Goal: Communication & Community: Answer question/provide support

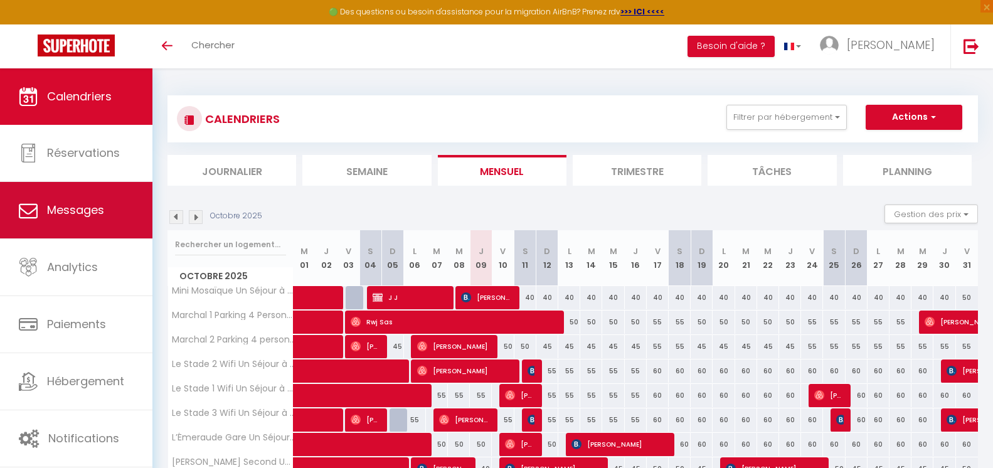
click at [81, 216] on span "Messages" at bounding box center [75, 210] width 57 height 16
select select "message"
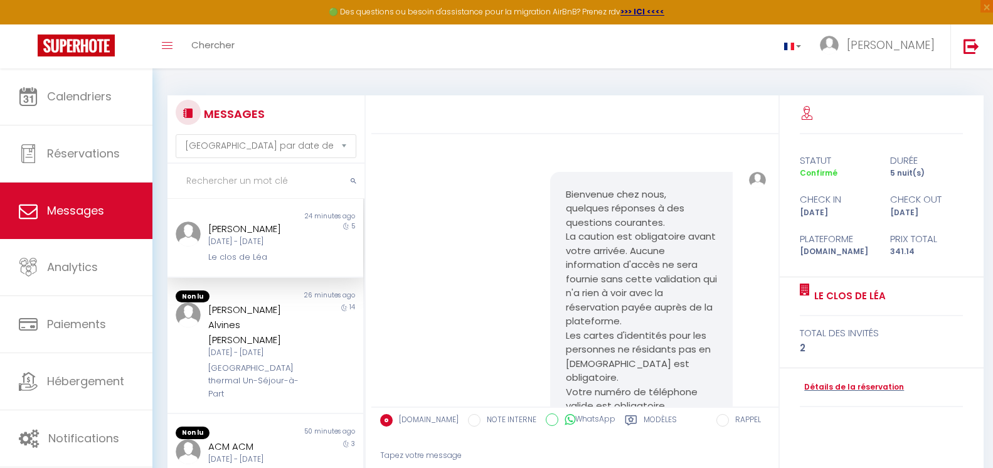
scroll to position [11366, 0]
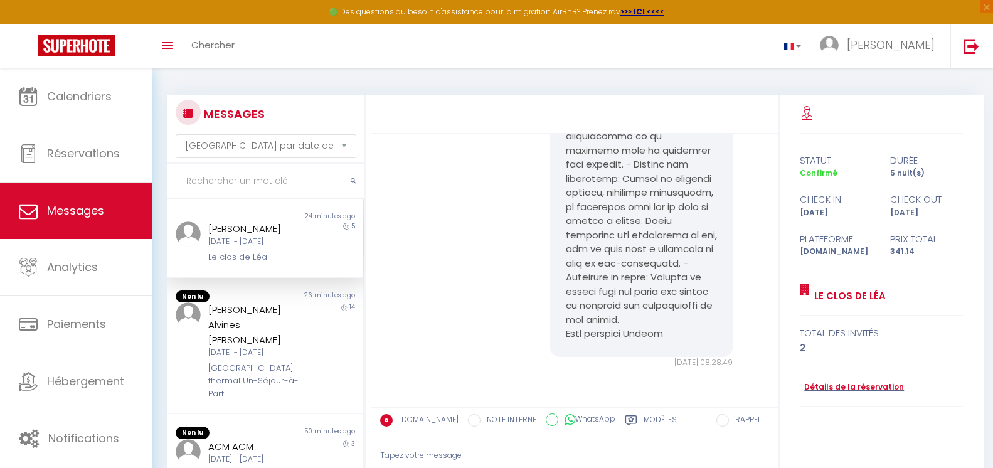
click at [305, 237] on div "[PERSON_NAME] [DATE] - [DATE] Le clos de Léa" at bounding box center [257, 242] width 114 height 43
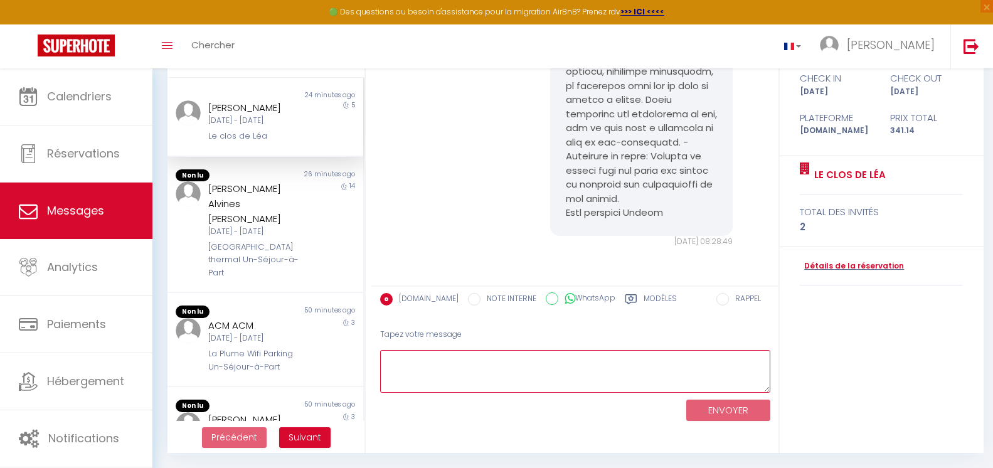
click at [450, 366] on textarea at bounding box center [575, 371] width 390 height 43
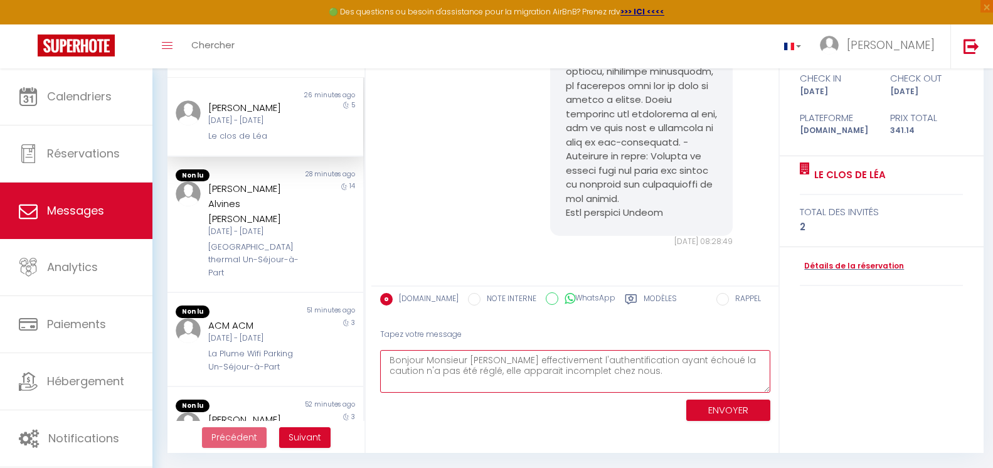
paste textarea "Échec de la tentative d'authentification 3D Secure Échec de l'authentification …"
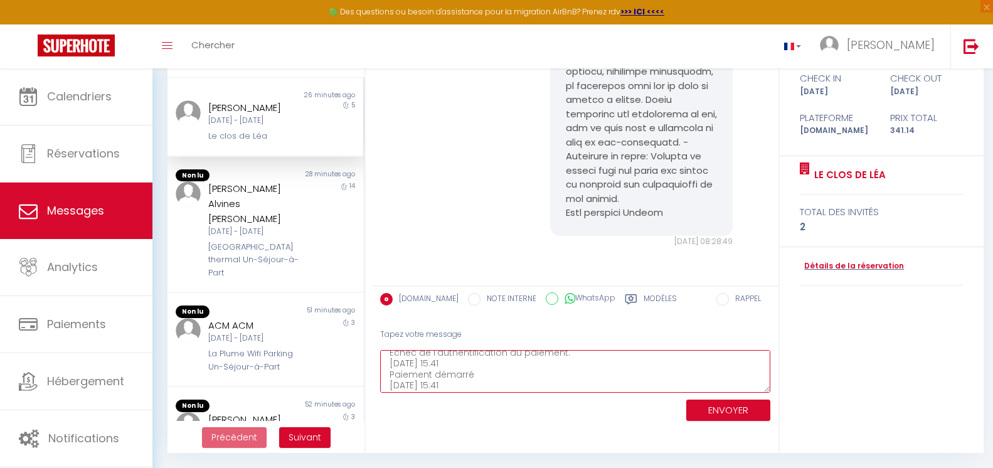
scroll to position [11, 0]
click at [628, 358] on textarea "Bonjour Monsieur [PERSON_NAME] effectivement l'authentification ayant échoué la…" at bounding box center [575, 371] width 390 height 43
type textarea "Bonjour Monsieur [PERSON_NAME] effectivement l'authentification ayant échoué la…"
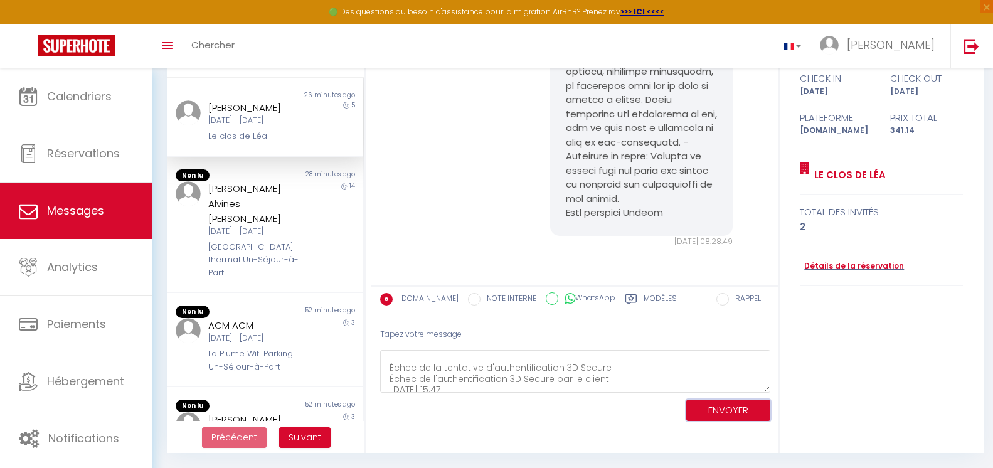
click at [746, 410] on button "ENVOYER" at bounding box center [728, 411] width 84 height 22
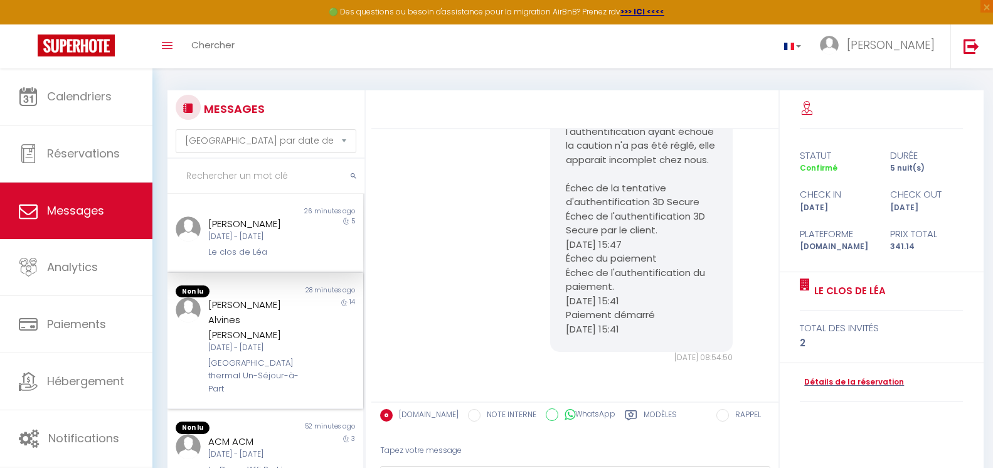
scroll to position [0, 0]
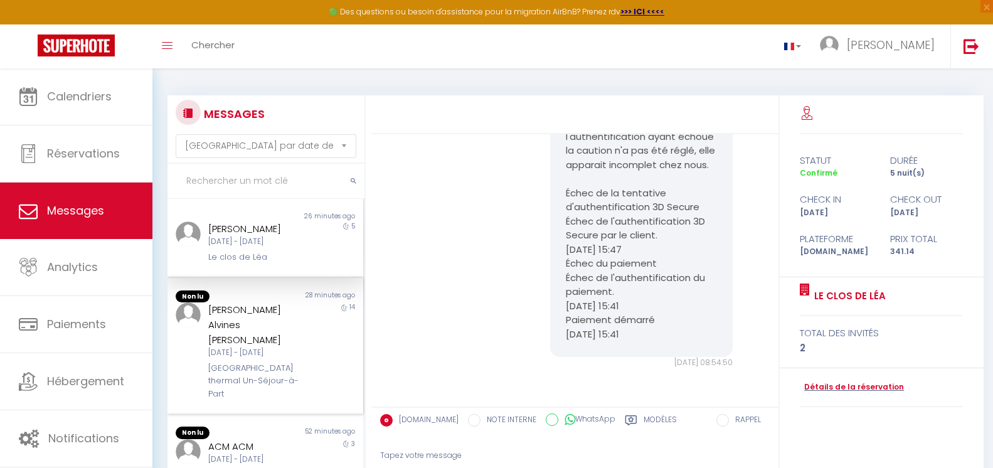
click at [329, 334] on div "14" at bounding box center [338, 351] width 49 height 98
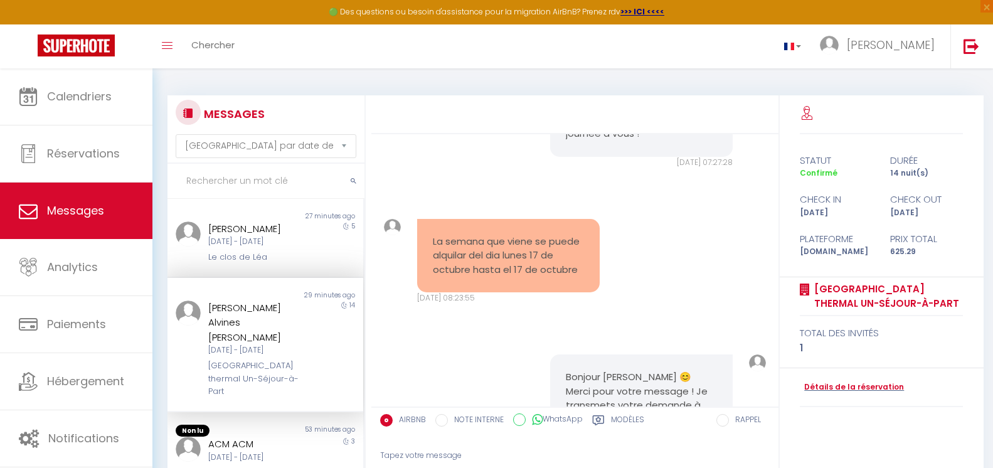
scroll to position [5463, 0]
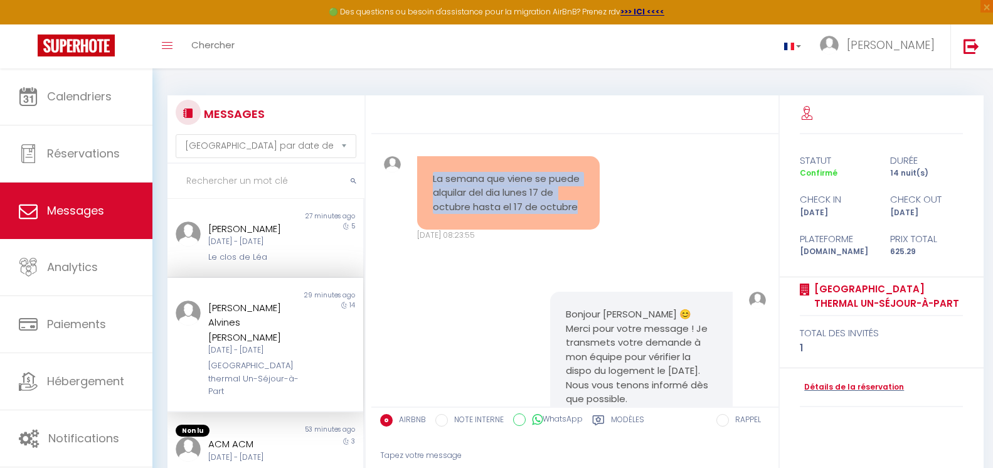
drag, startPoint x: 490, startPoint y: 351, endPoint x: 426, endPoint y: 308, distance: 77.8
click at [426, 230] on div "La semana que viene se puede alquilar del dia lunes 17 de octubre hasta el 17 d…" at bounding box center [508, 193] width 183 height 74
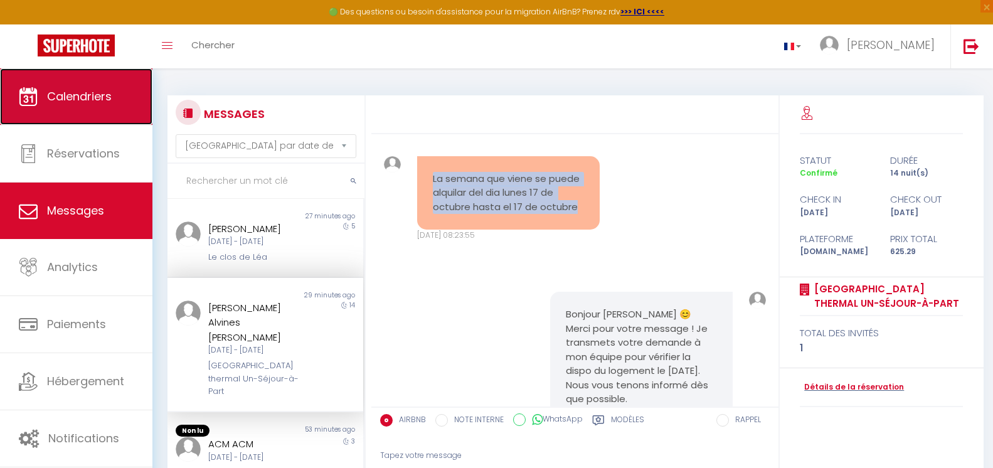
click at [114, 116] on link "Calendriers" at bounding box center [76, 96] width 152 height 56
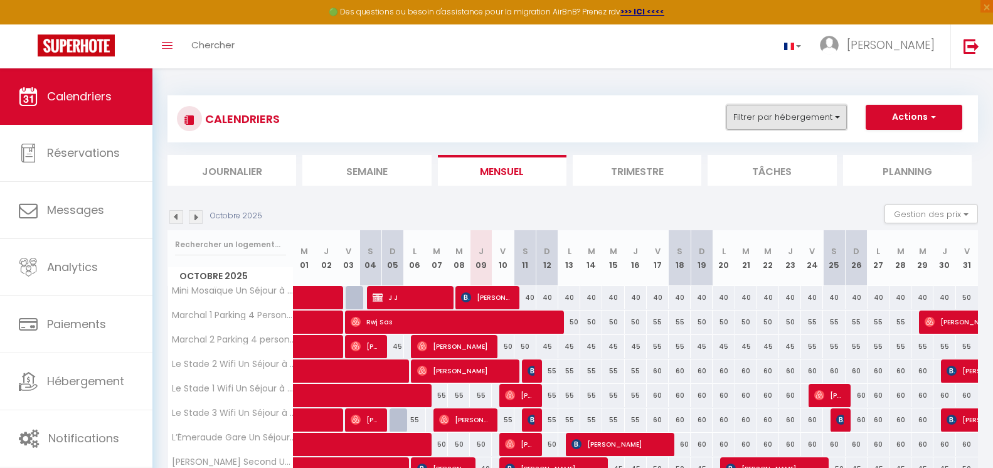
click at [798, 119] on button "Filtrer par hébergement" at bounding box center [786, 117] width 120 height 25
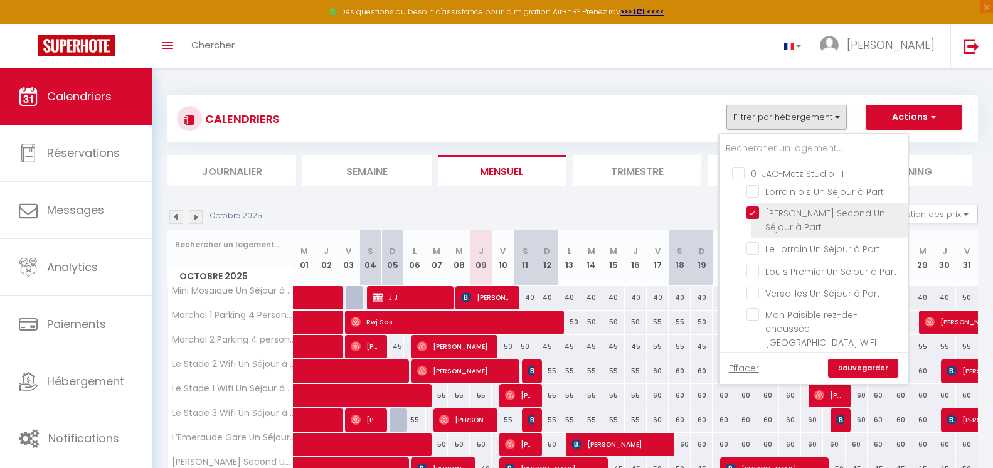
click at [756, 214] on input "[PERSON_NAME] Second Un Séjour à Part" at bounding box center [824, 212] width 157 height 13
checkbox input "false"
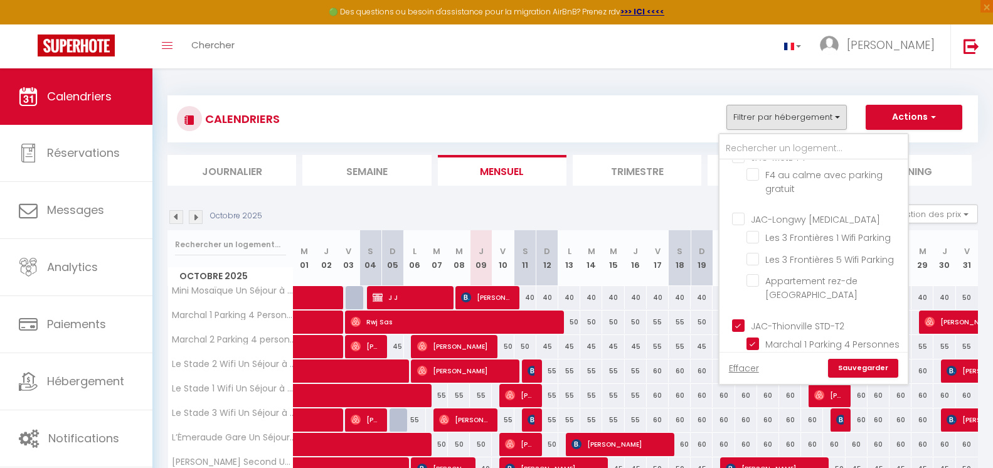
scroll to position [1066, 0]
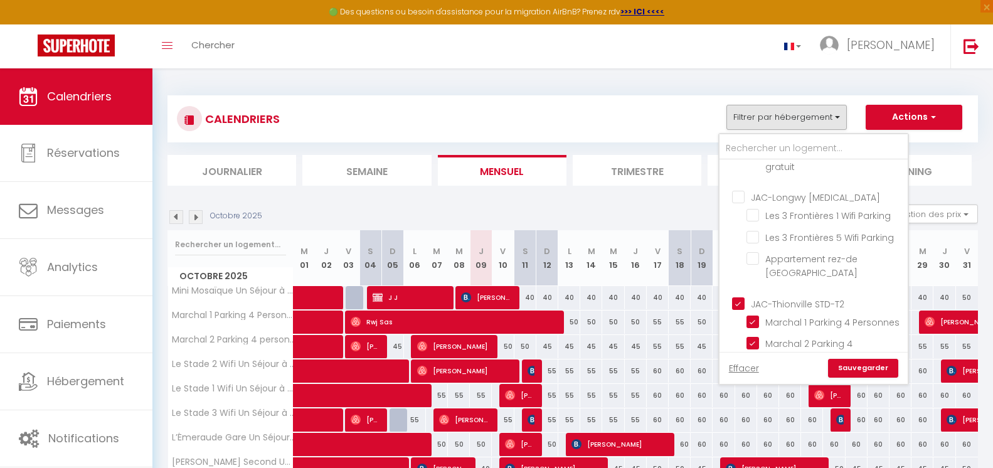
click at [734, 296] on input "JAC-Thionville STD-T2" at bounding box center [826, 302] width 188 height 13
checkbox input "false"
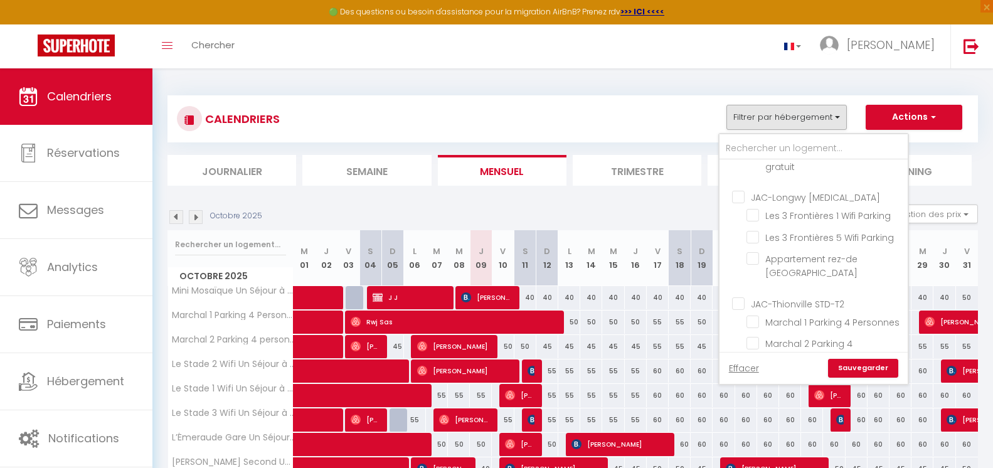
checkbox input "false"
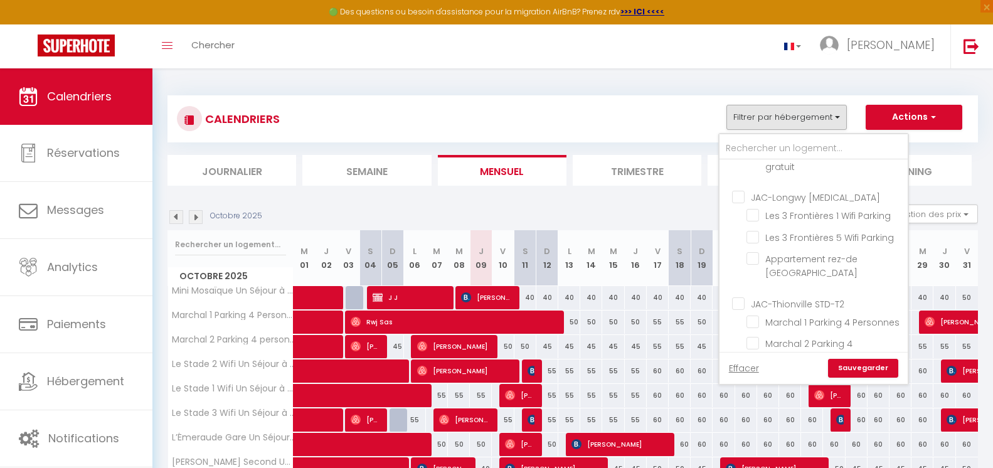
checkbox input "false"
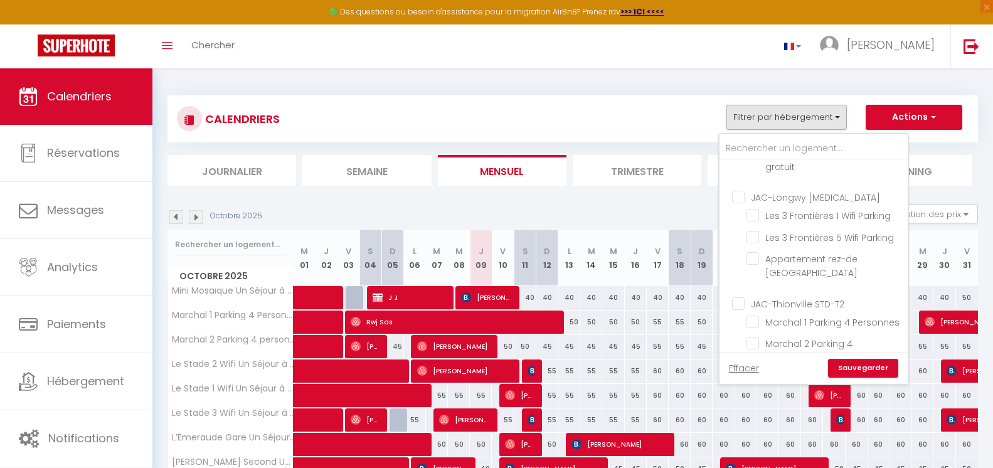
checkbox input "false"
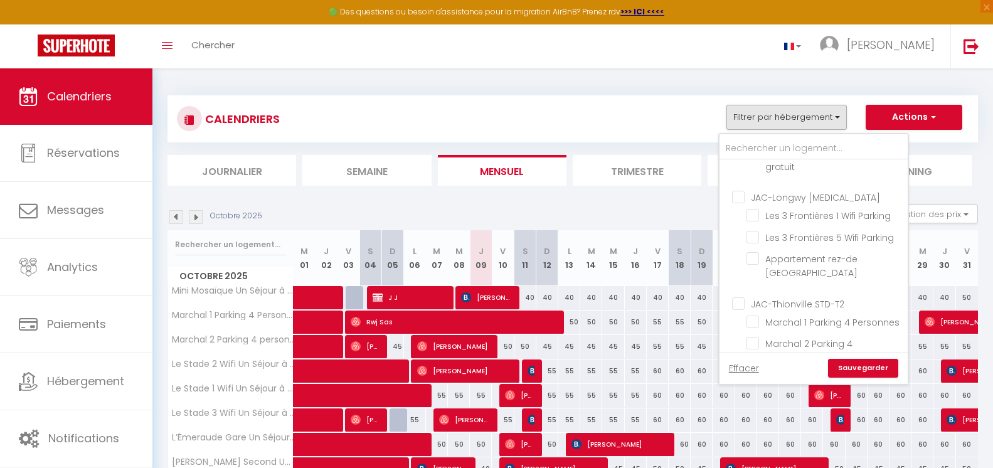
checkbox input "false"
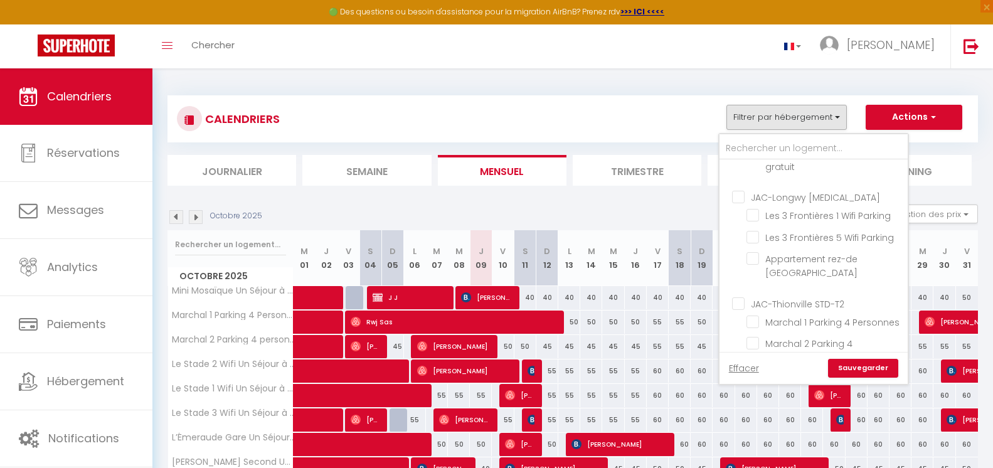
checkbox input "false"
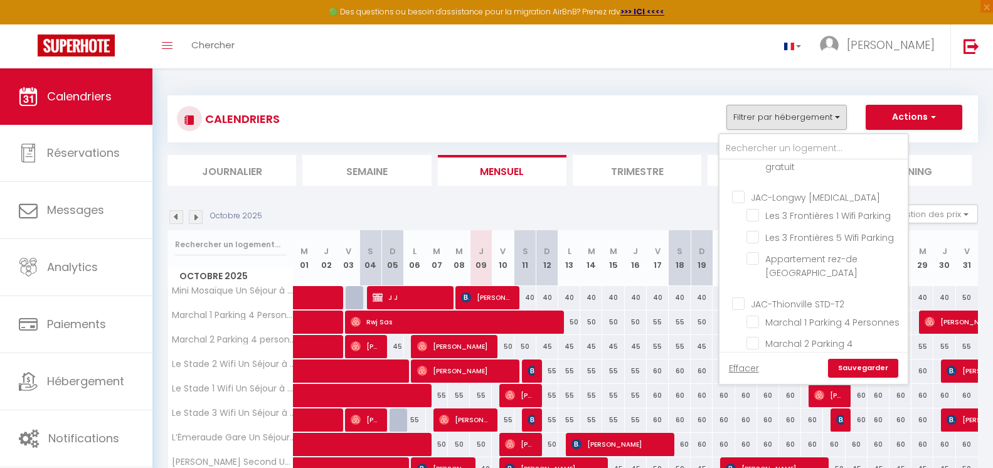
checkbox input "false"
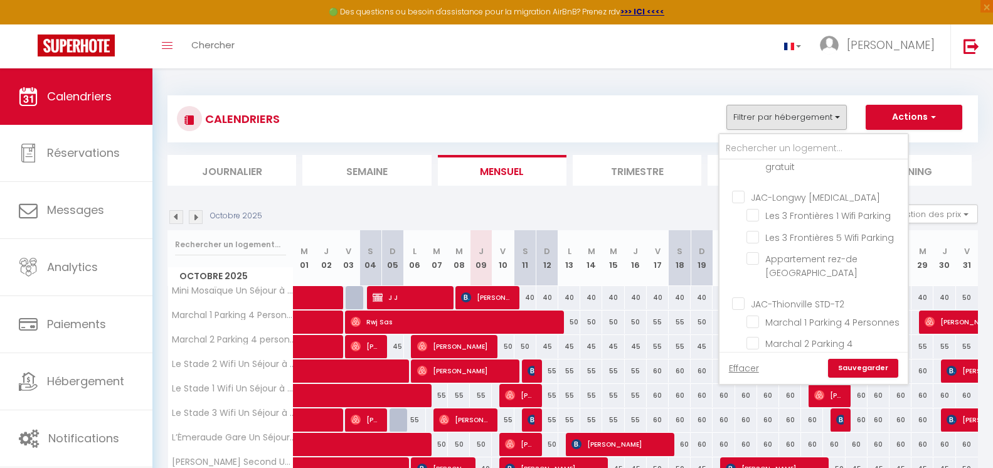
checkbox input "false"
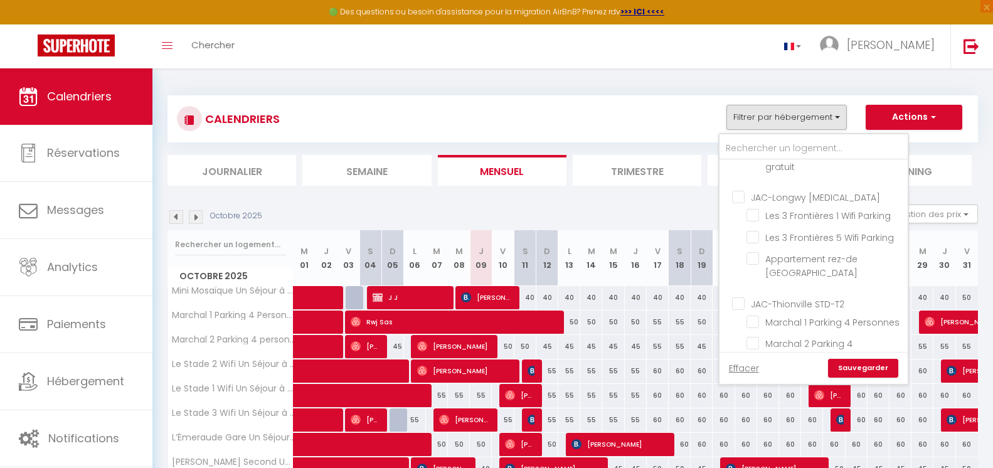
checkbox input "false"
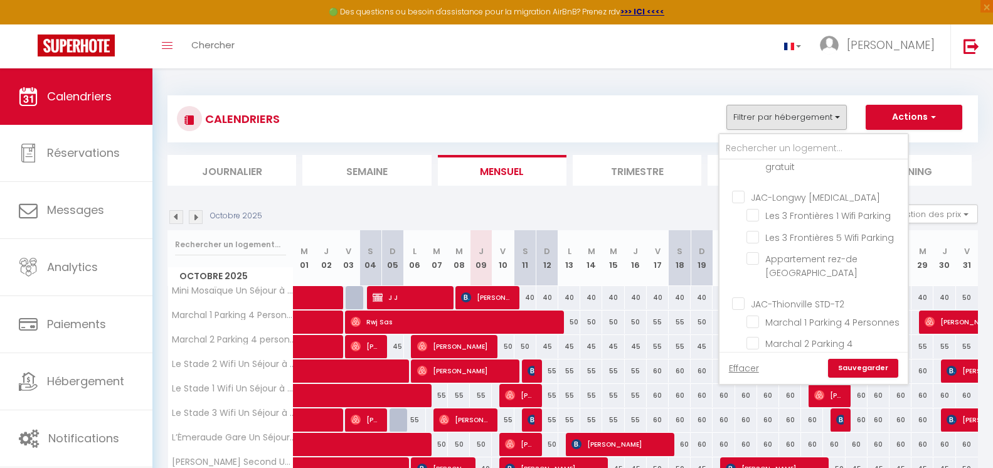
checkbox input "false"
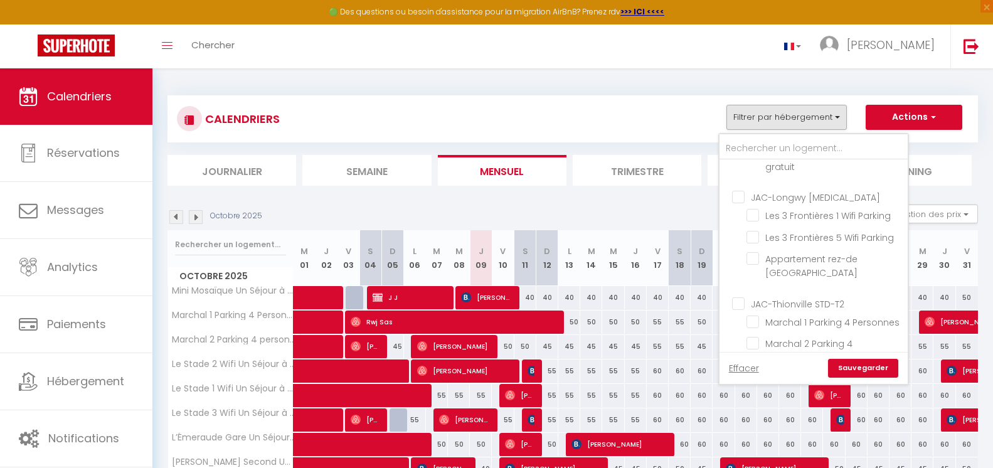
checkbox input "false"
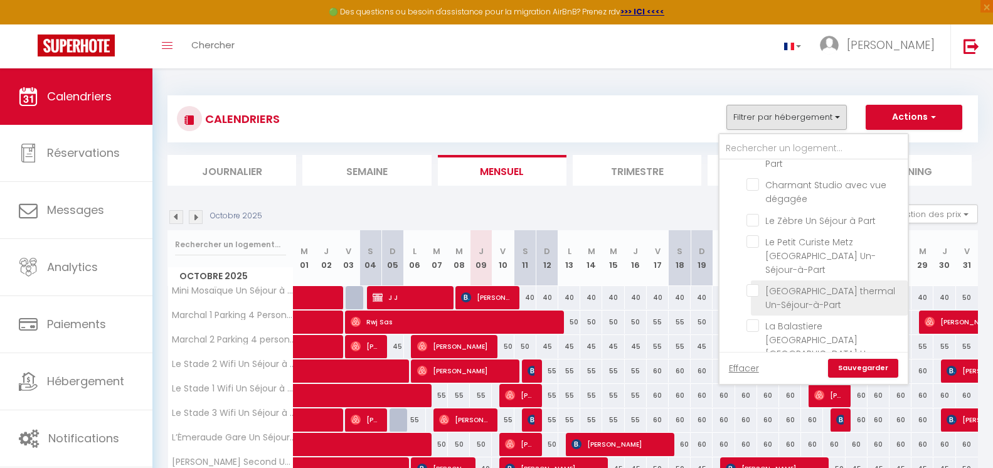
click at [758, 284] on input "[GEOGRAPHIC_DATA] thermal Un-Séjour-à-Part" at bounding box center [824, 290] width 157 height 13
checkbox input "true"
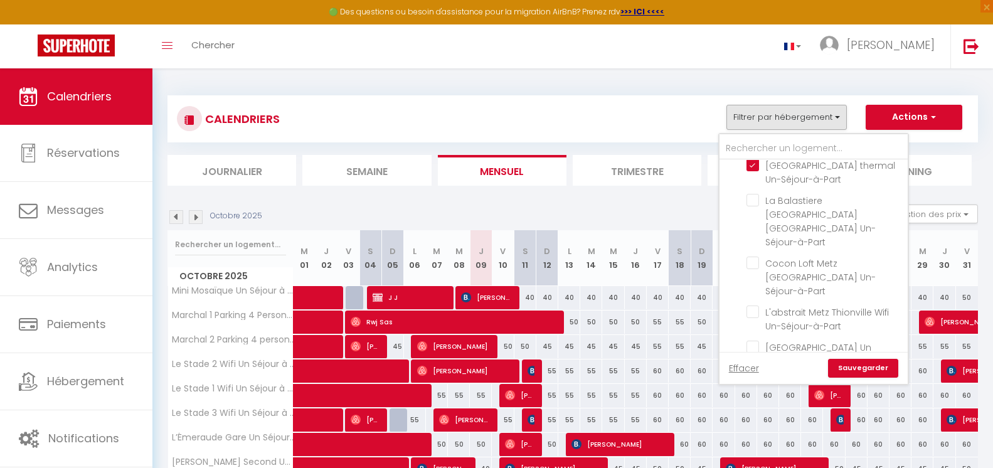
click at [738, 384] on input "02 JAC-Metz T2" at bounding box center [826, 390] width 188 height 13
checkbox input "false"
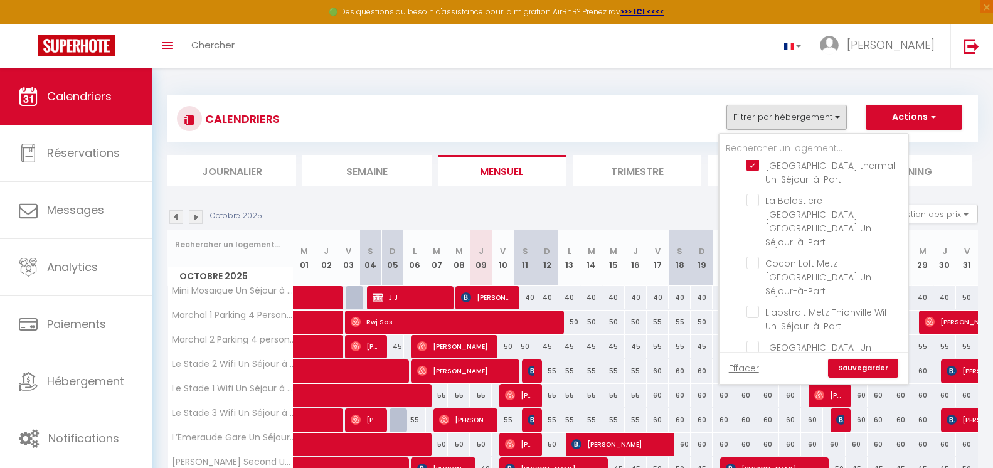
checkbox input "false"
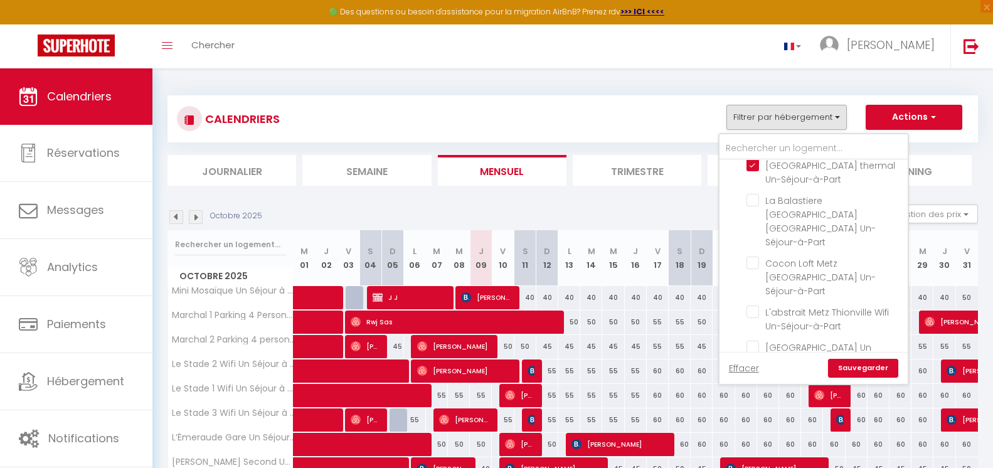
checkbox input "false"
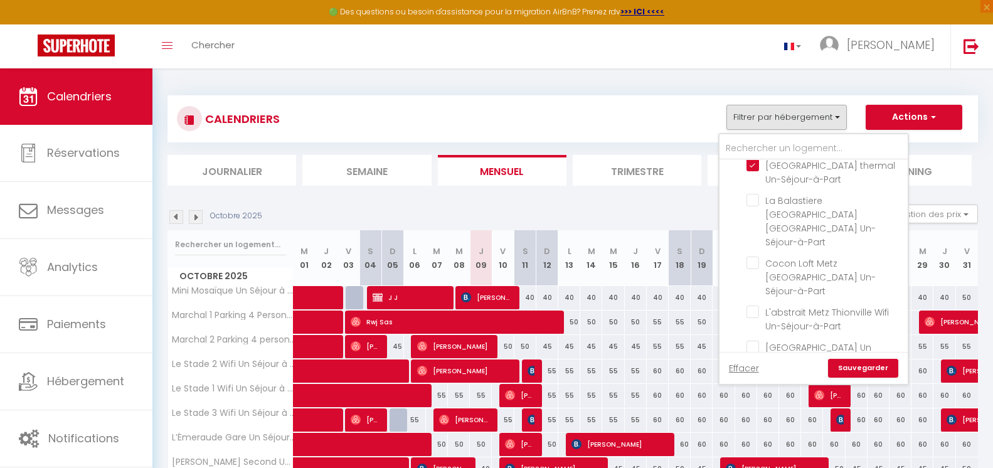
checkbox input "false"
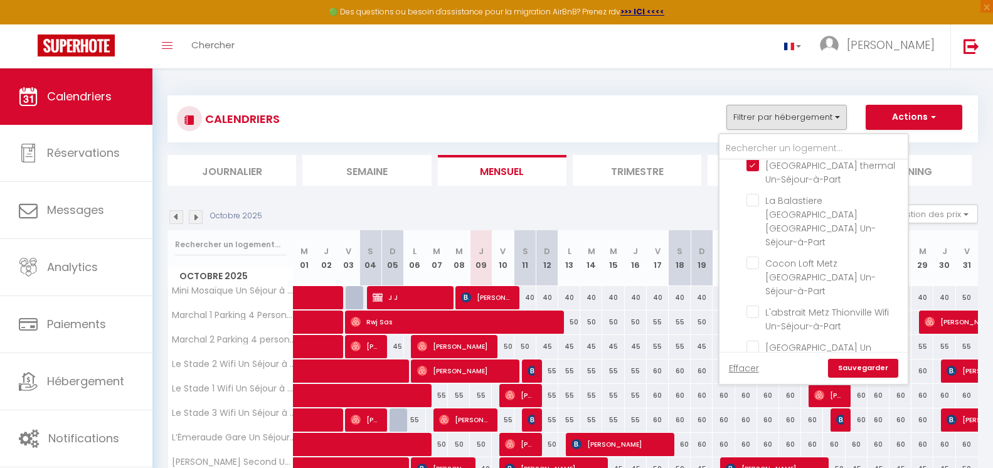
checkbox input "false"
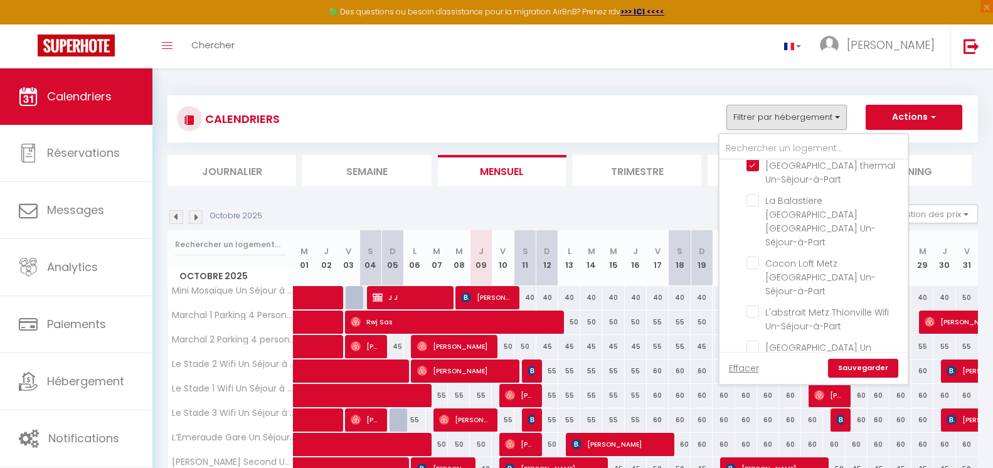
checkbox input "false"
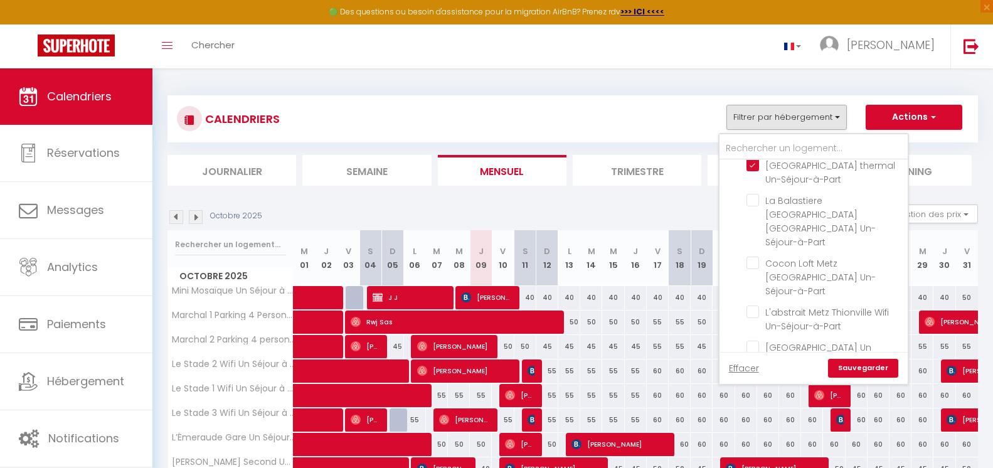
checkbox input "false"
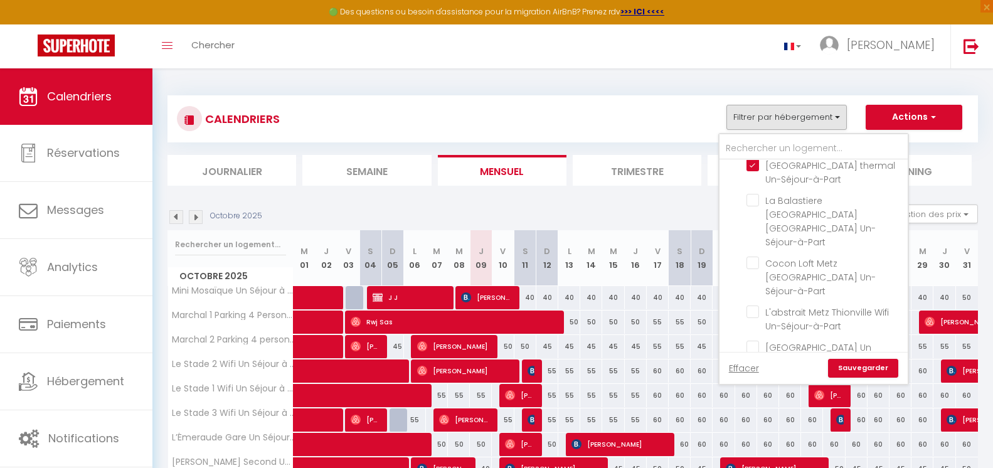
checkbox input "false"
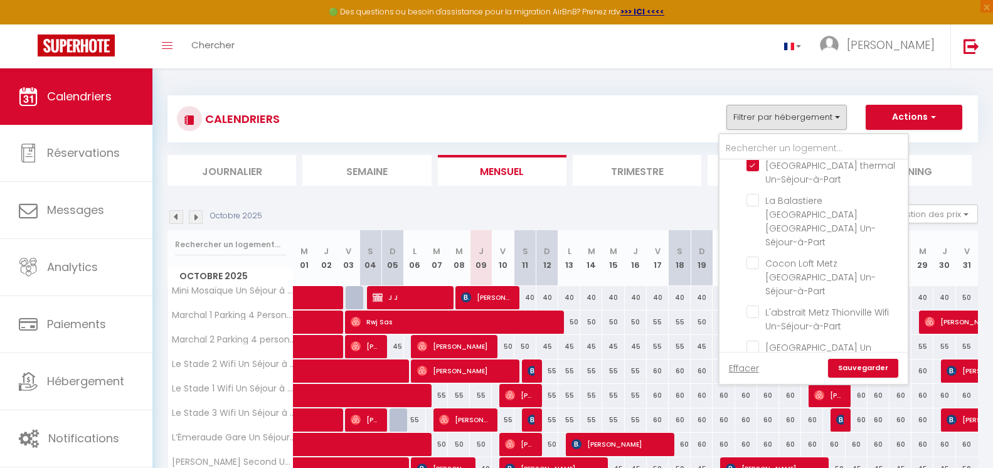
checkbox input "false"
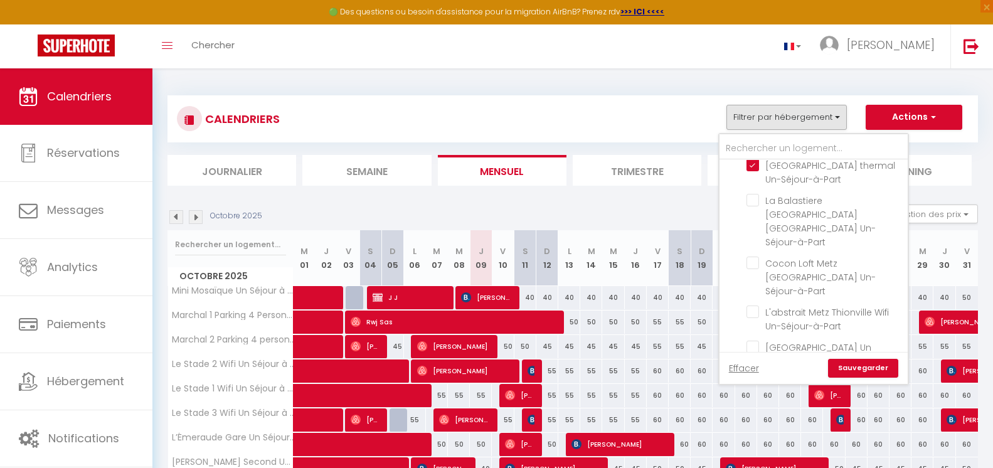
checkbox input "false"
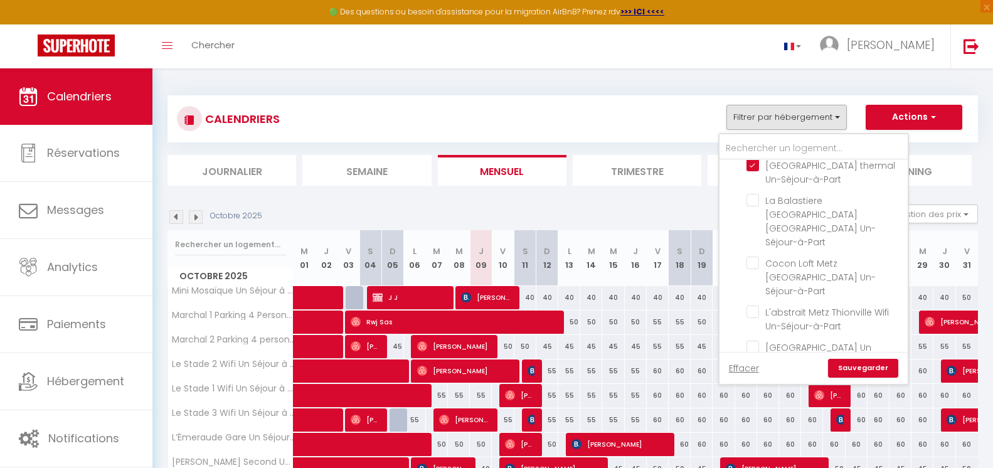
checkbox input "false"
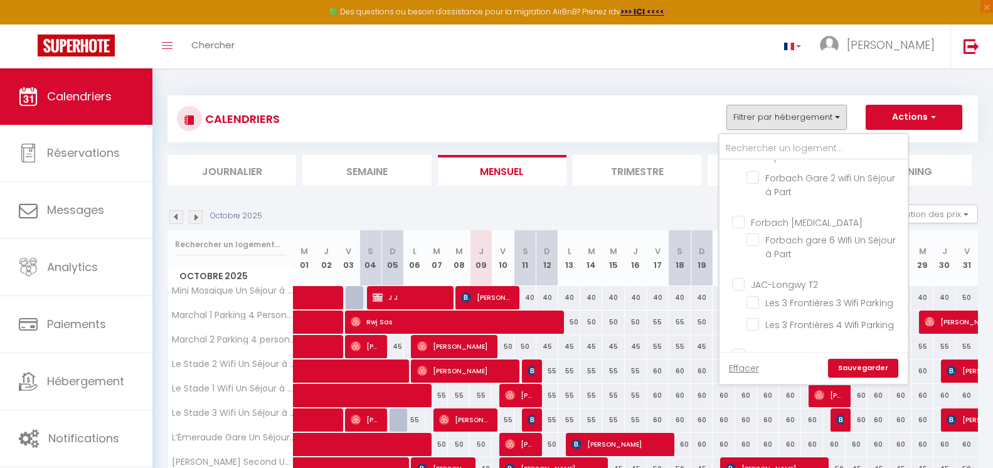
scroll to position [2261, 0]
click at [864, 368] on link "Sauvegarder" at bounding box center [863, 368] width 70 height 19
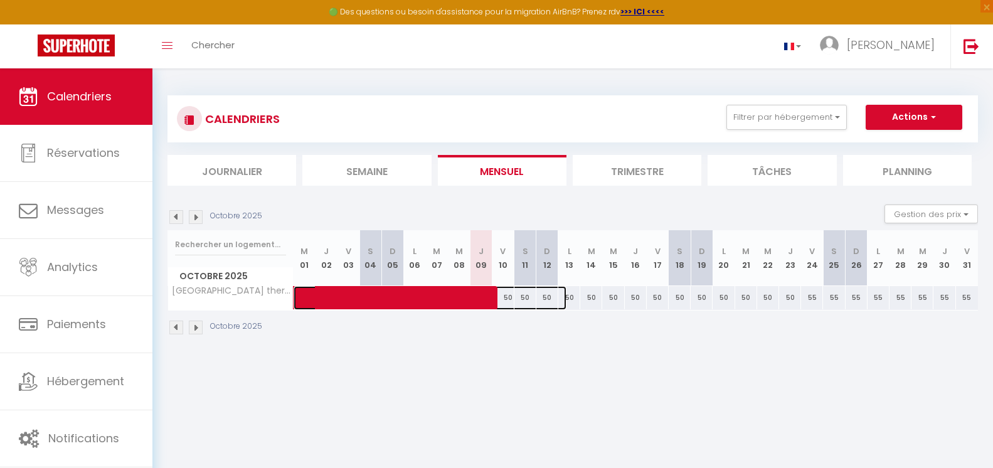
click at [430, 293] on span at bounding box center [437, 298] width 260 height 24
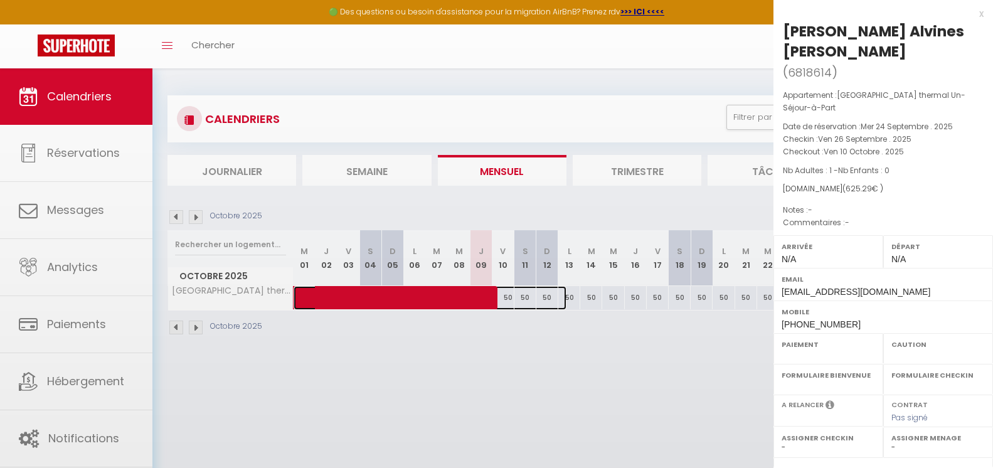
select select "OK"
select select "0"
select select "1"
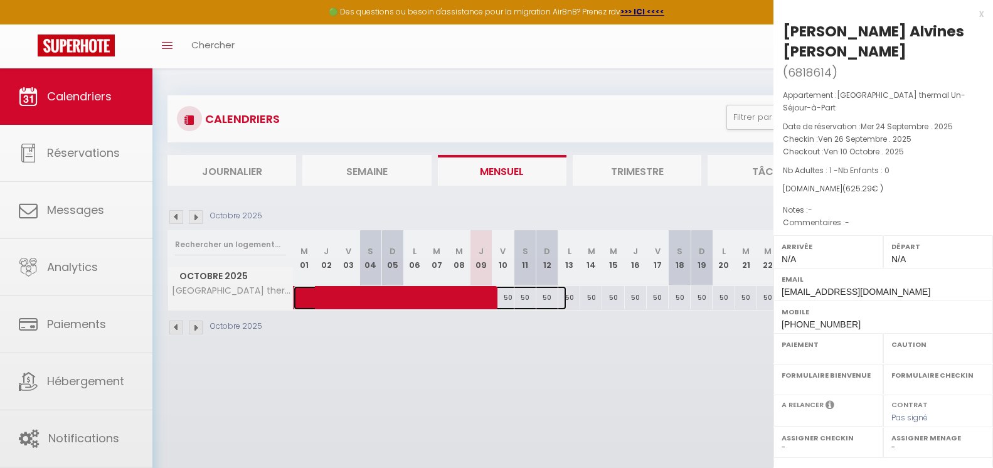
select select
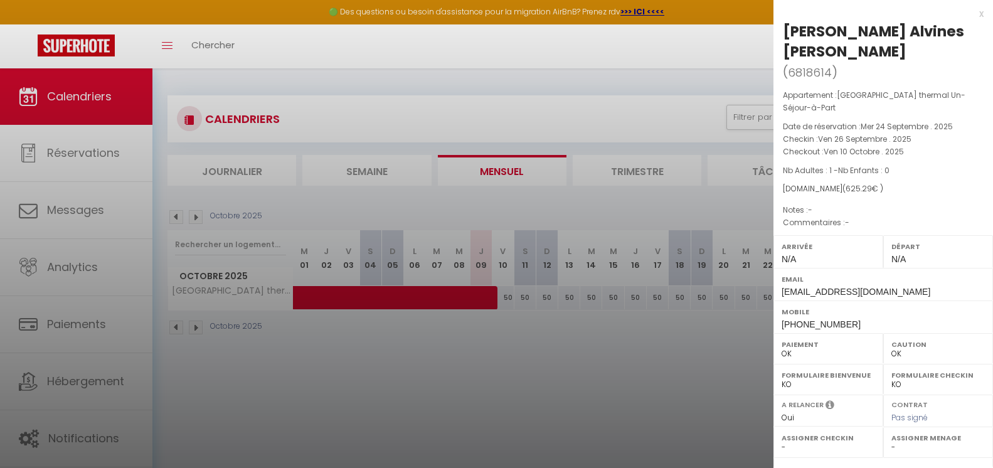
click at [95, 198] on div at bounding box center [496, 234] width 993 height 468
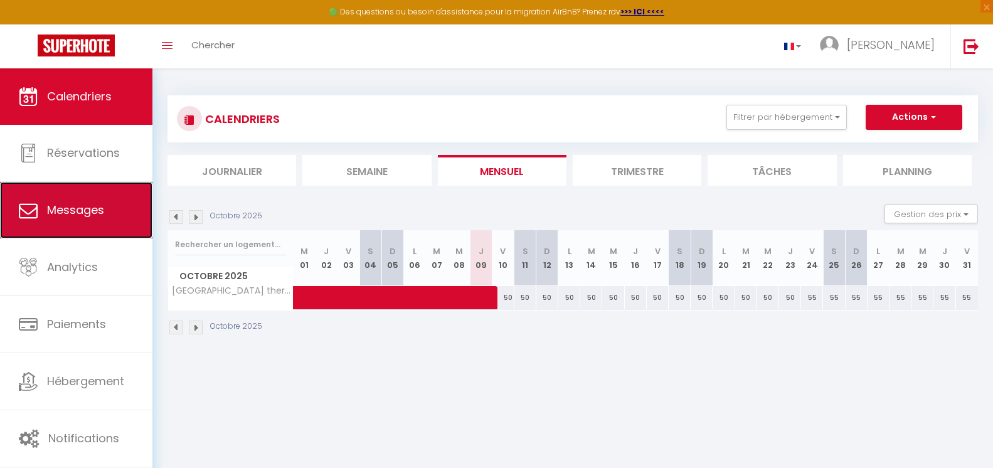
click at [116, 226] on link "Messages" at bounding box center [76, 210] width 152 height 56
select select "message"
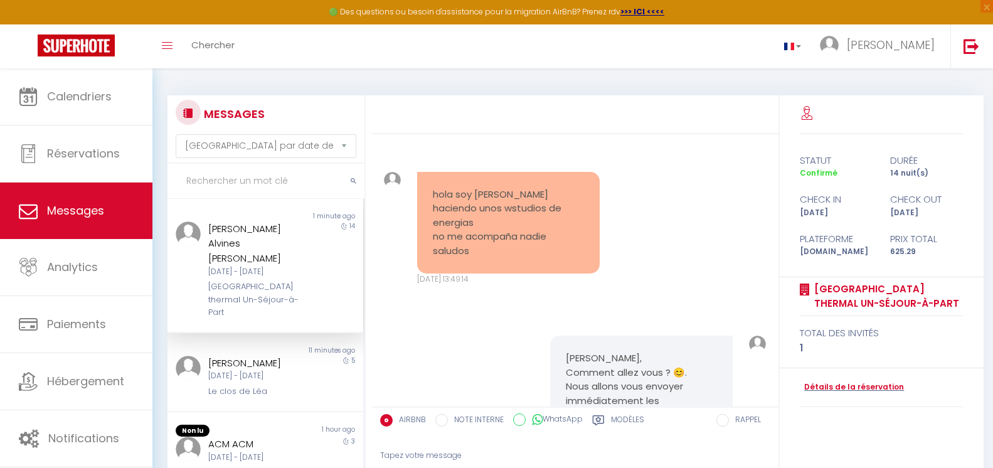
scroll to position [6539, 0]
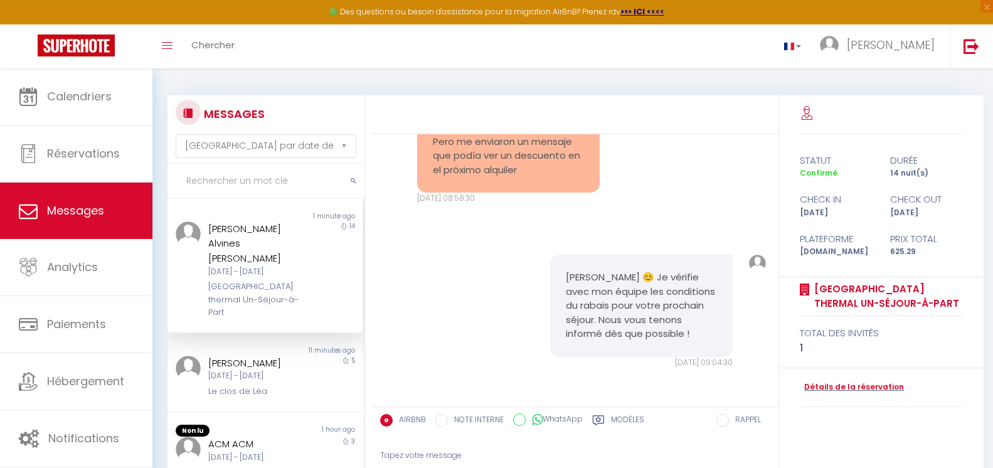
click at [314, 252] on div "14" at bounding box center [338, 270] width 49 height 98
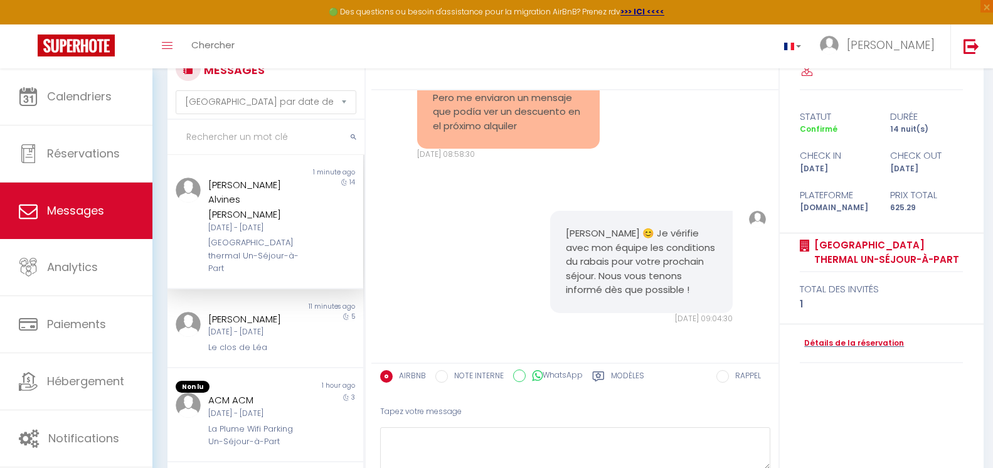
scroll to position [63, 0]
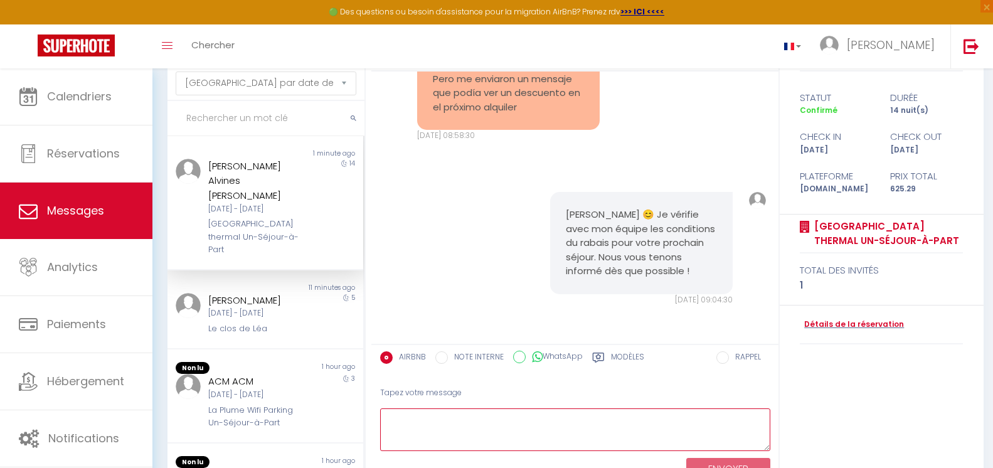
click at [456, 420] on textarea at bounding box center [575, 429] width 390 height 43
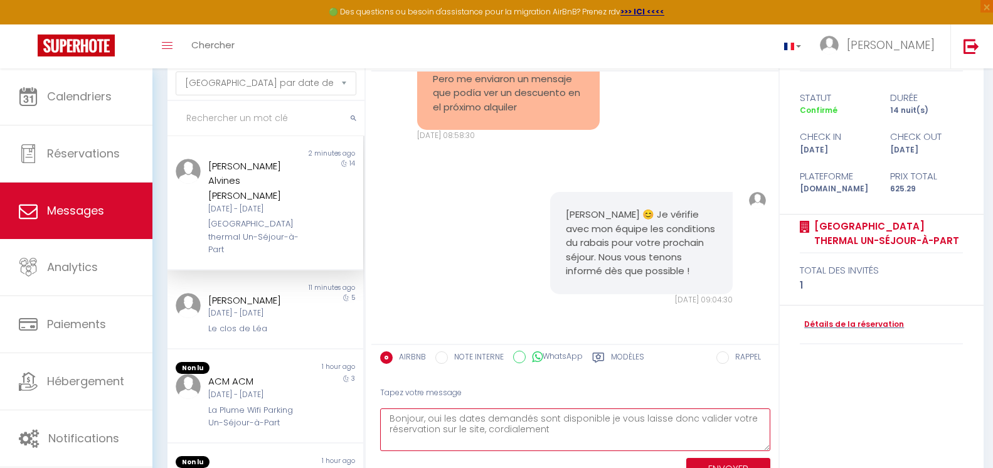
type textarea "Bonjour, oui les dates demandés sont disponible je vous laisse donc valider vot…"
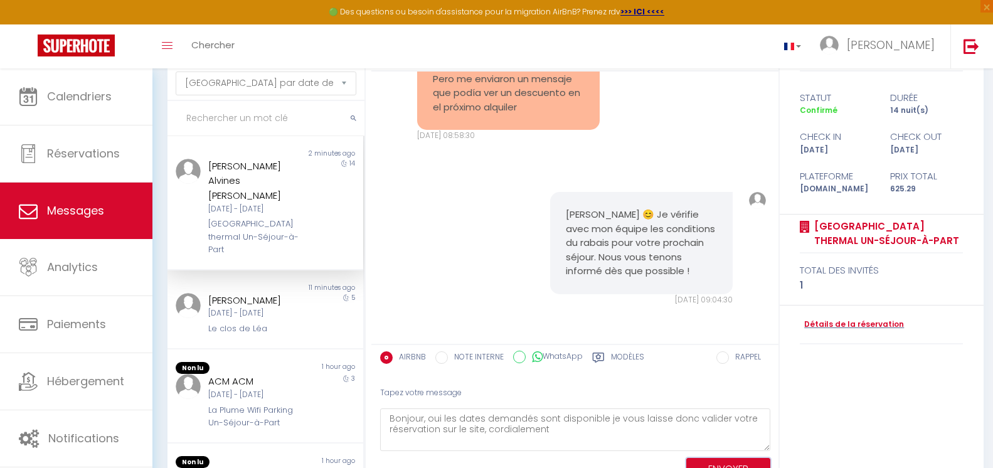
click at [721, 459] on button "ENVOYER" at bounding box center [728, 469] width 84 height 22
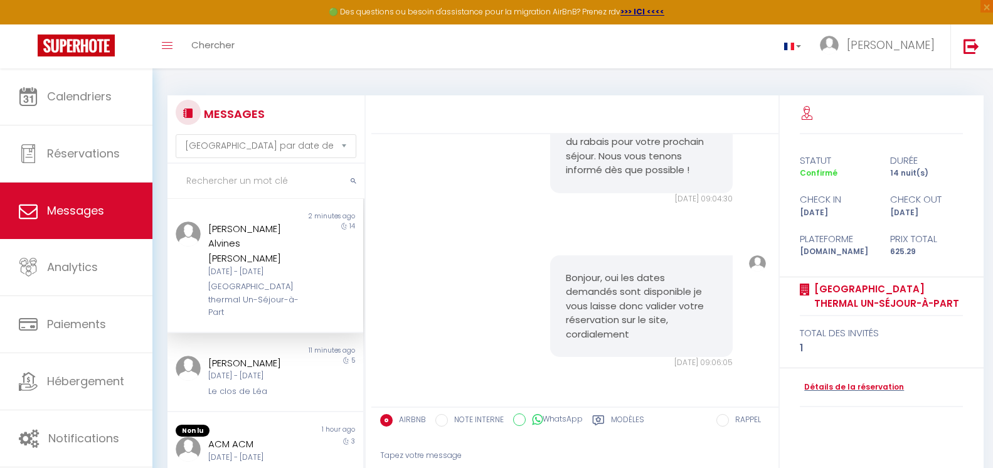
scroll to position [6578, 0]
click at [285, 437] on div "ACM ACM" at bounding box center [257, 444] width 98 height 15
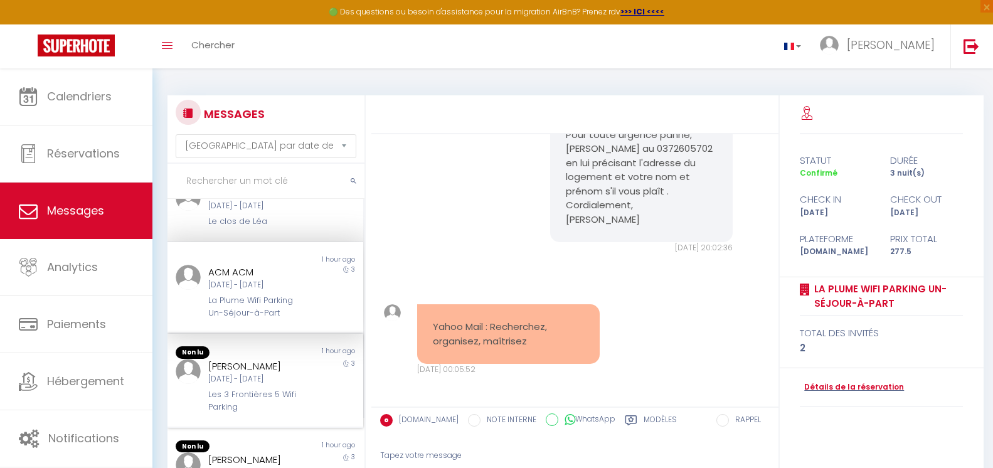
scroll to position [188, 0]
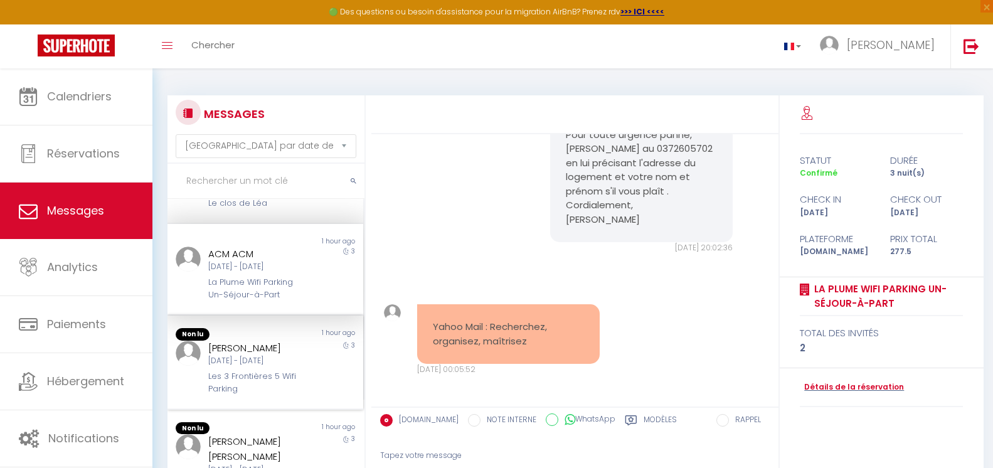
click at [296, 341] on div "[PERSON_NAME]" at bounding box center [257, 348] width 98 height 15
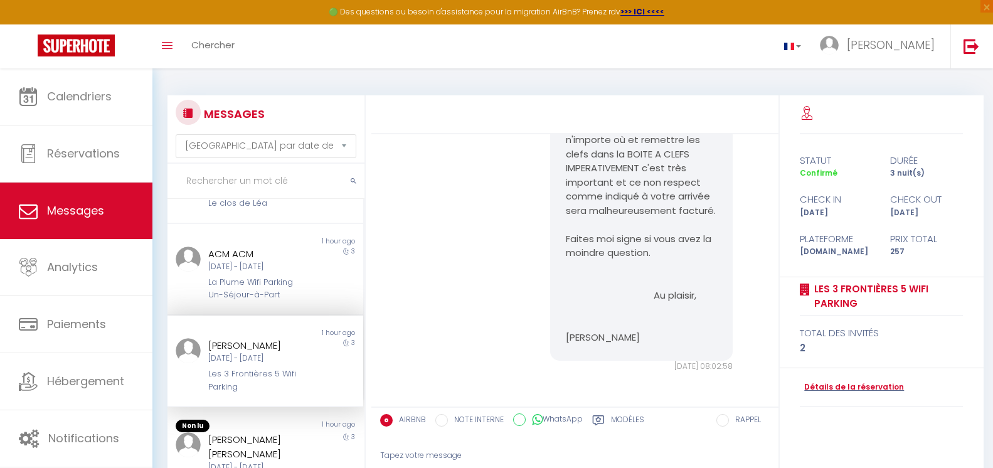
scroll to position [6772, 0]
click at [275, 432] on div "[PERSON_NAME] [PERSON_NAME]" at bounding box center [257, 446] width 98 height 29
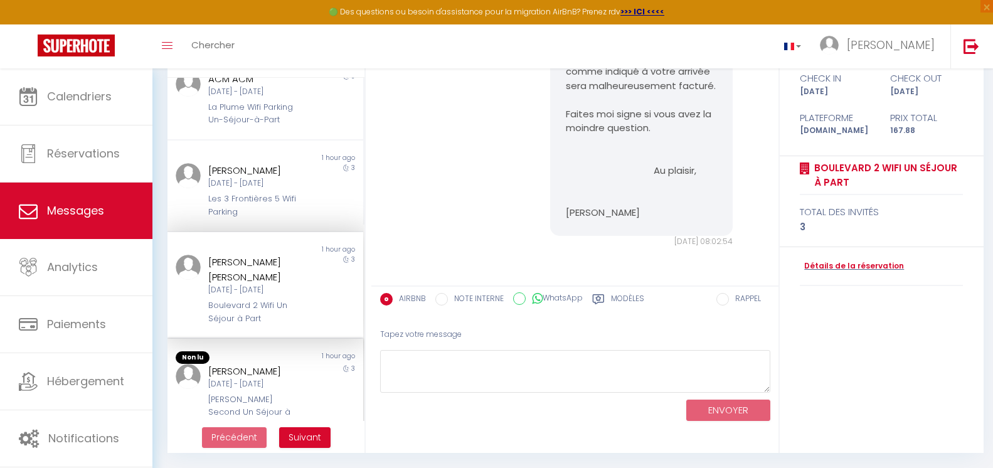
scroll to position [314, 0]
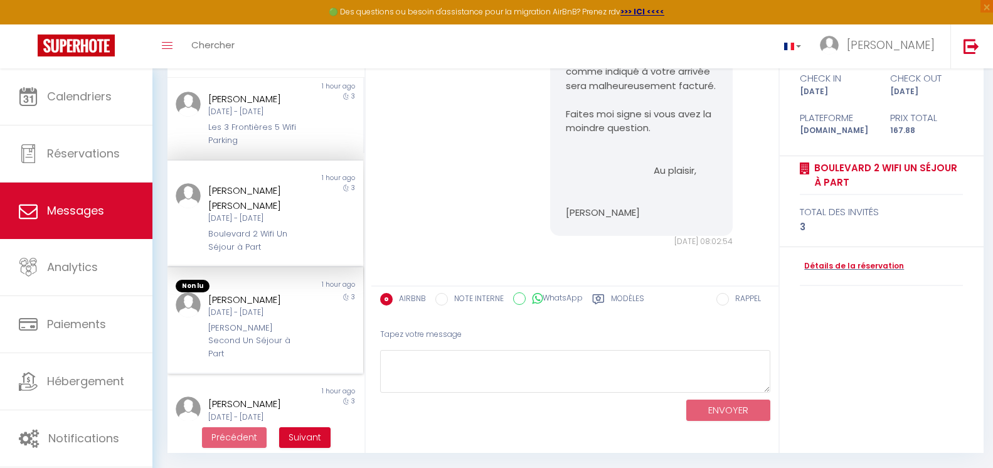
click at [288, 295] on div "[PERSON_NAME]" at bounding box center [257, 299] width 98 height 15
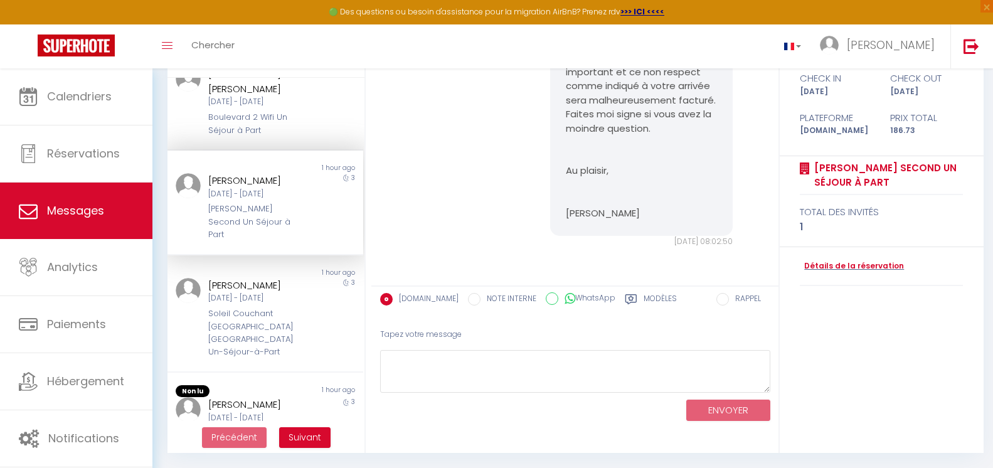
scroll to position [439, 0]
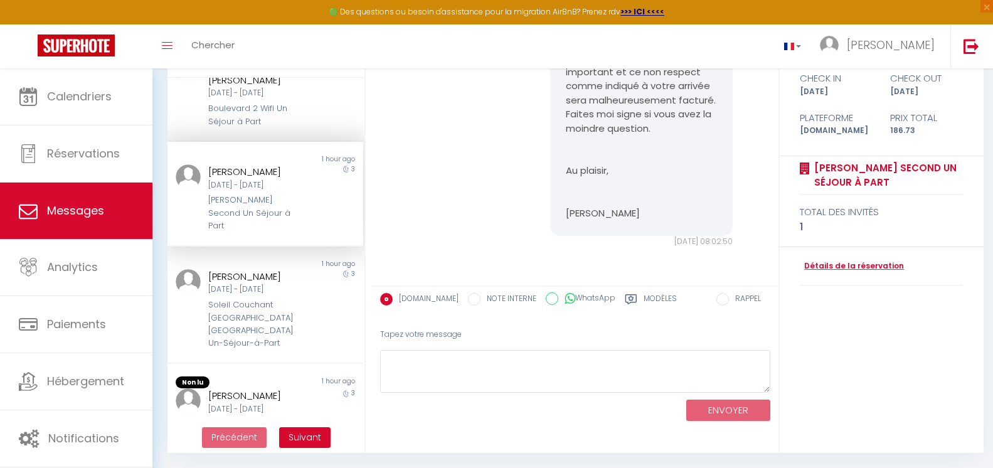
click at [304, 290] on div "[PERSON_NAME][DATE] - [DATE] Soleil Couchant [GEOGRAPHIC_DATA] [GEOGRAPHIC_DATA…" at bounding box center [257, 309] width 114 height 81
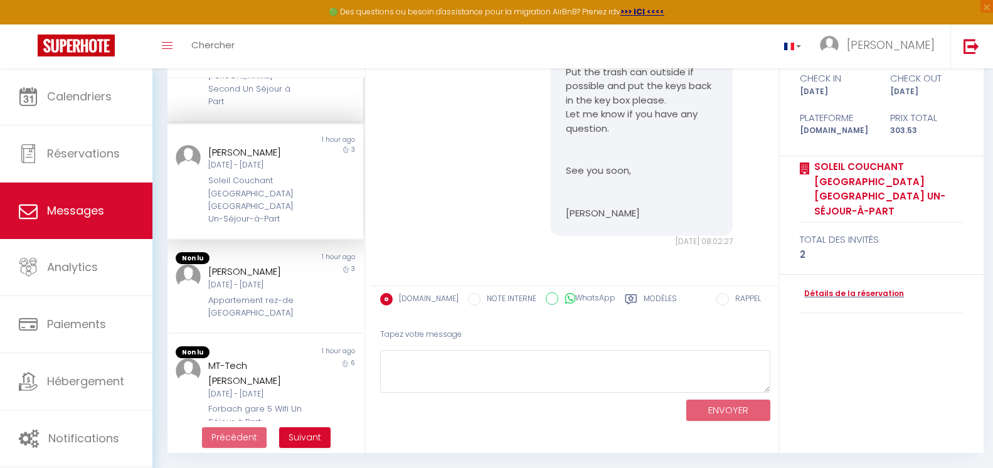
scroll to position [564, 0]
click at [304, 290] on div "[PERSON_NAME][DATE] - [DATE] Appartement rez-de [GEOGRAPHIC_DATA]" at bounding box center [257, 290] width 114 height 55
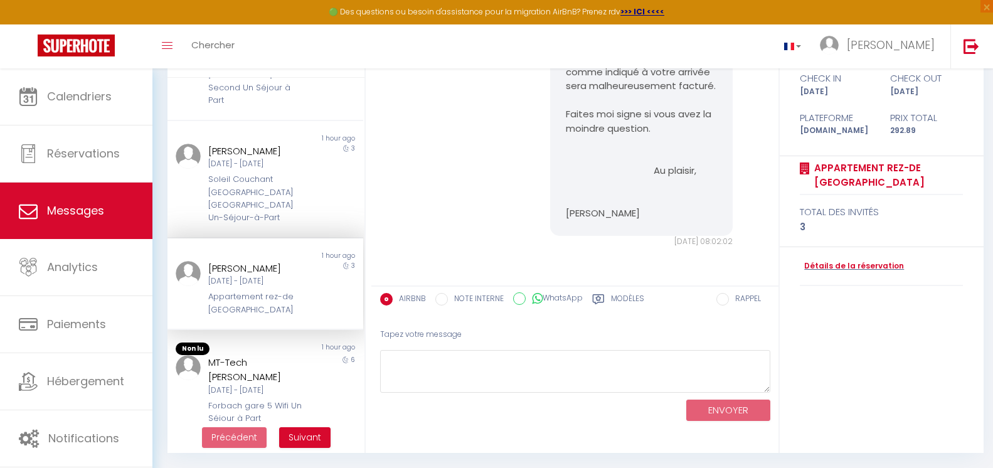
scroll to position [627, 0]
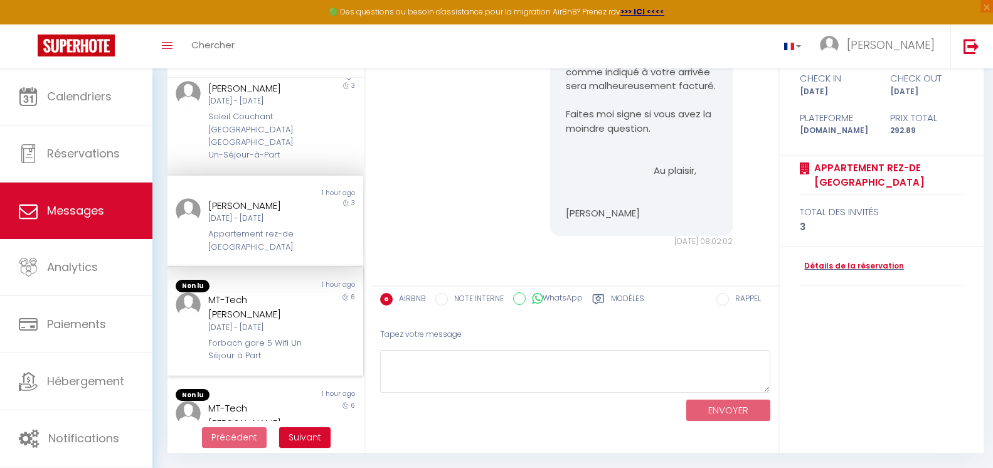
click at [307, 292] on div "MT-Tech s.r.o. [PERSON_NAME][DATE] - [DATE] Forbach gare 5 Wifi Un Séjour à Part" at bounding box center [257, 327] width 114 height 70
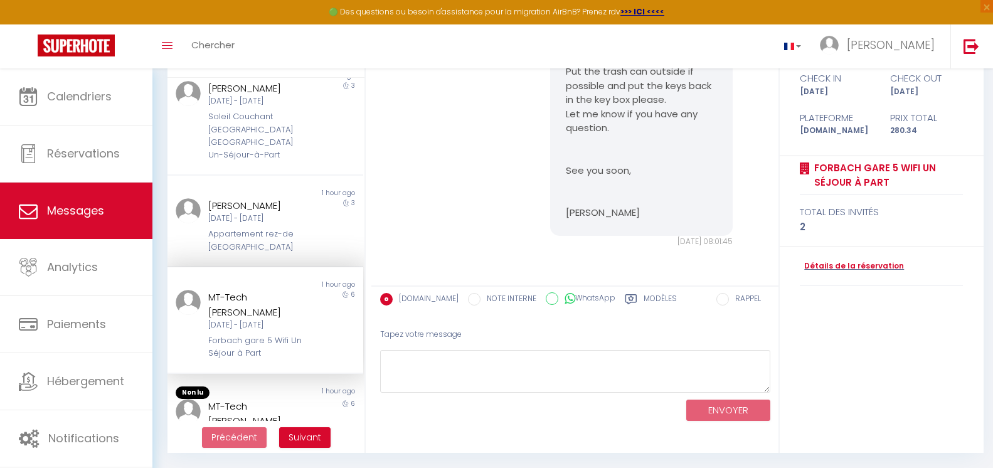
scroll to position [9988, 0]
click at [266, 386] on div "1 hour ago" at bounding box center [314, 392] width 98 height 13
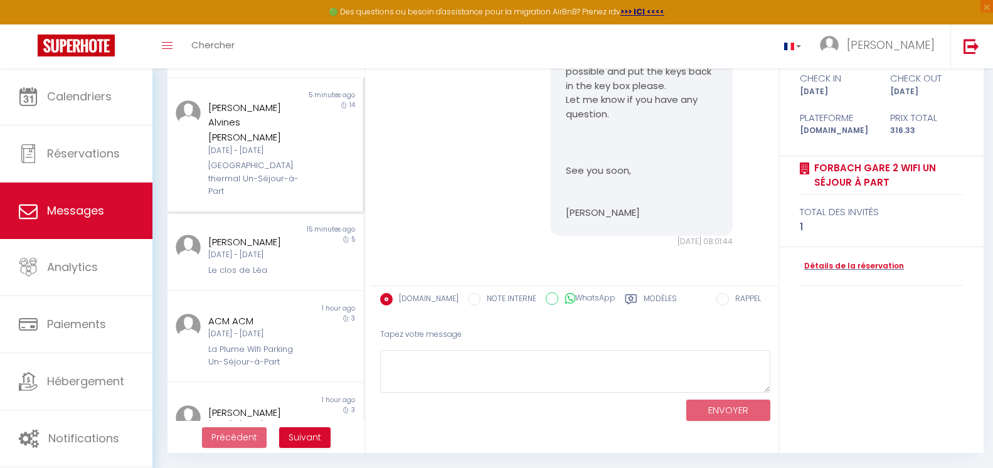
click at [298, 167] on div "[GEOGRAPHIC_DATA] thermal Un-Séjour-à-Part" at bounding box center [257, 178] width 98 height 38
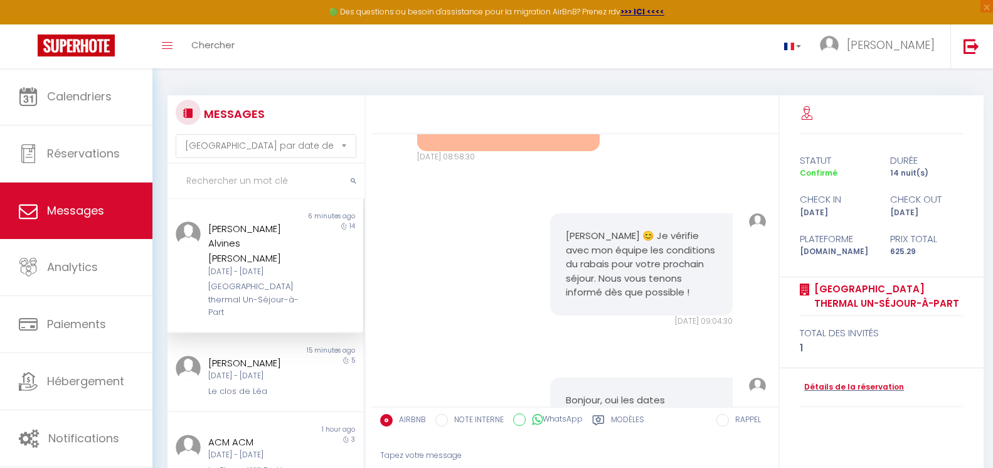
click at [264, 173] on input "text" at bounding box center [265, 181] width 197 height 35
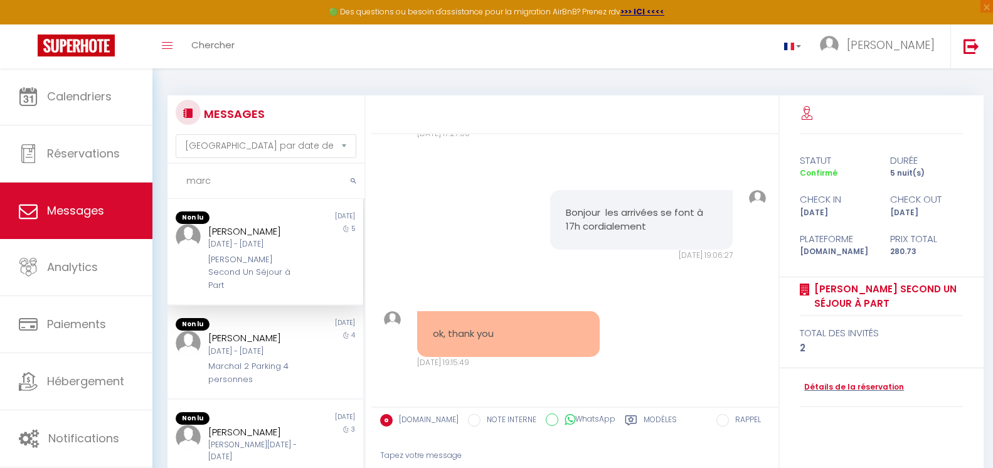
scroll to position [2455, 0]
type input "marc"
click at [314, 427] on div "3" at bounding box center [338, 465] width 49 height 80
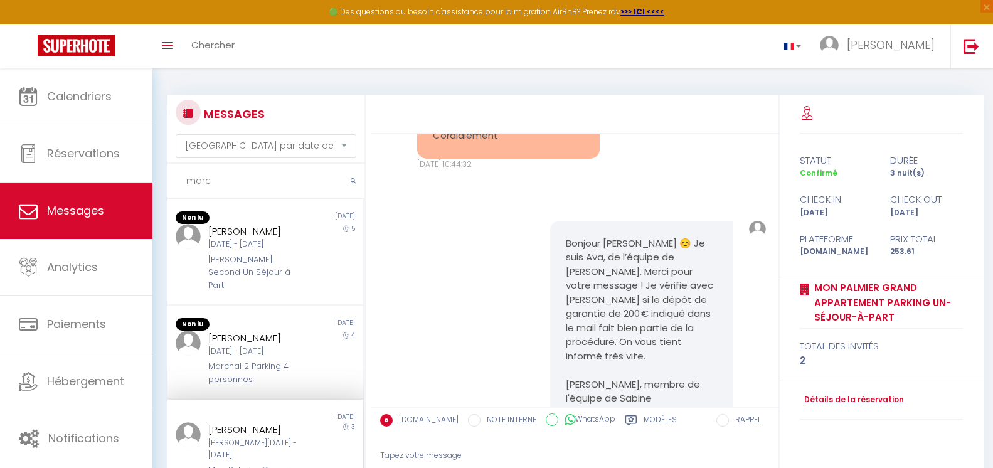
scroll to position [2813, 0]
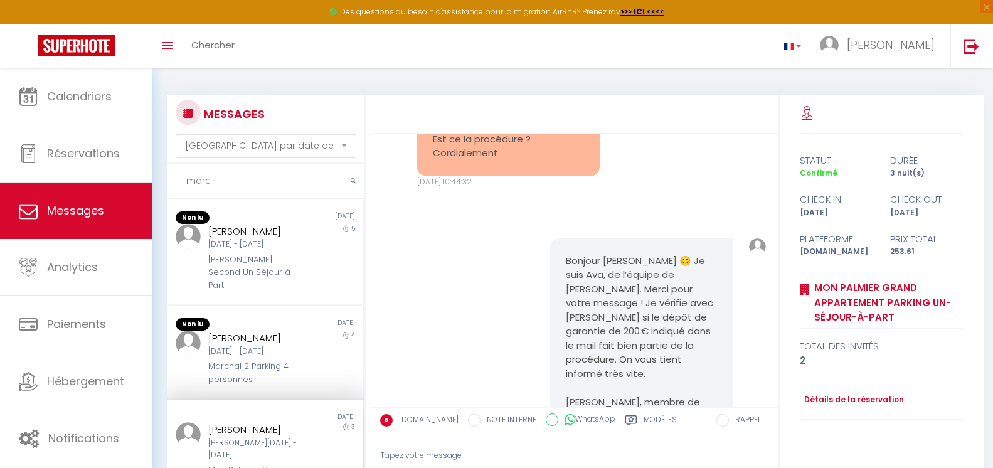
click at [448, 451] on div "Tapez votre message" at bounding box center [575, 455] width 390 height 31
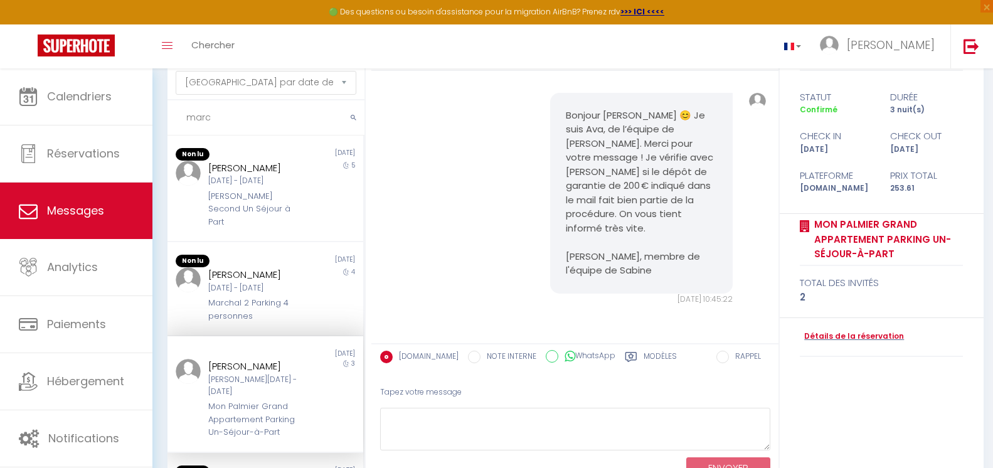
scroll to position [121, 0]
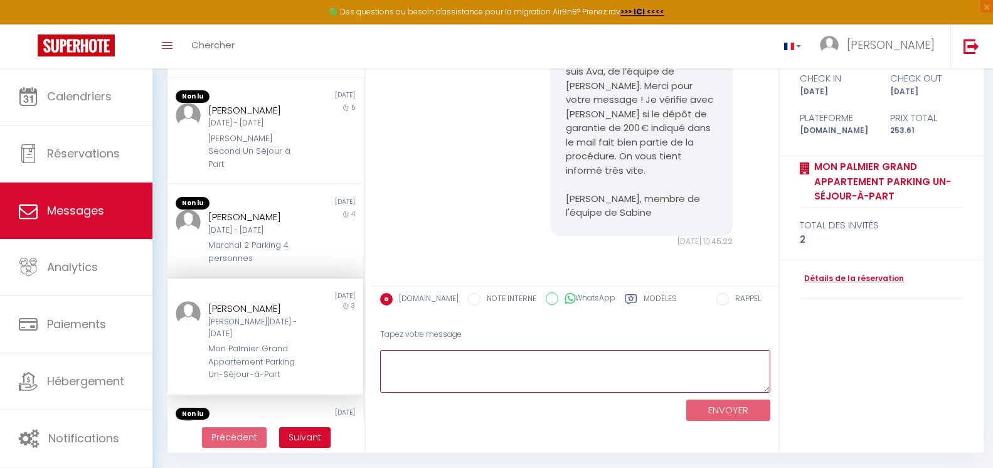
click at [456, 382] on textarea at bounding box center [575, 371] width 390 height 43
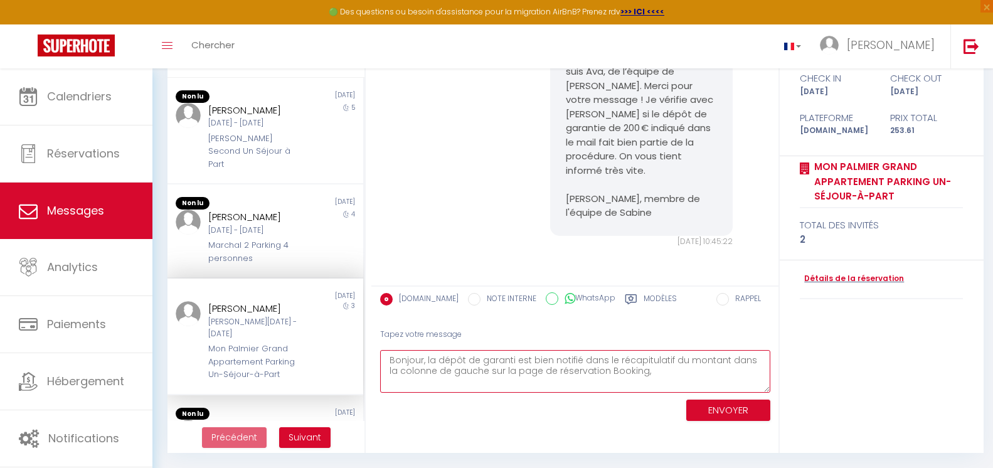
click at [638, 376] on textarea "Bonjour, la dépôt de garanti est bien notifié dans le récapitulatif du montant …" at bounding box center [575, 371] width 390 height 43
click at [693, 384] on textarea "Bonjour, la dépôt de garanti est bien notifié dans le récapitulatif du montant …" at bounding box center [575, 371] width 390 height 43
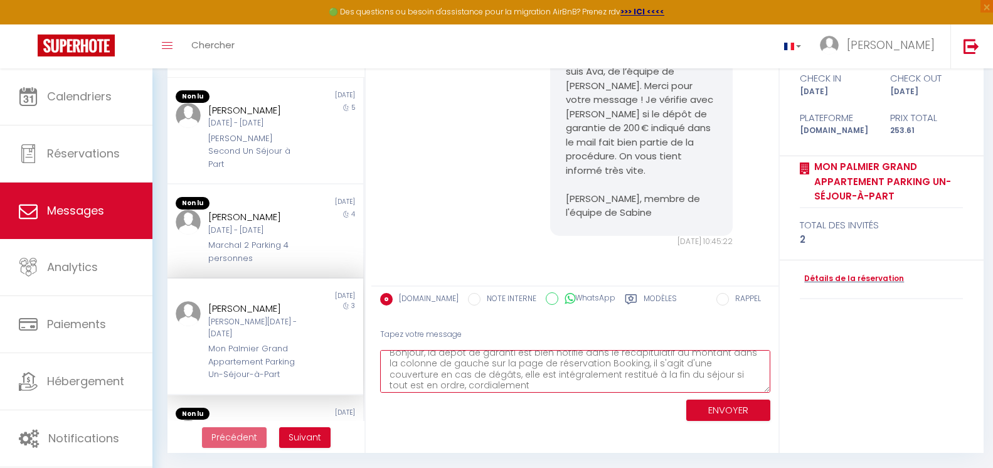
type textarea "Bonjour, la dépôt de garanti est bien notifié dans le récapitulatif du montant …"
click at [717, 404] on button "ENVOYER" at bounding box center [728, 411] width 84 height 22
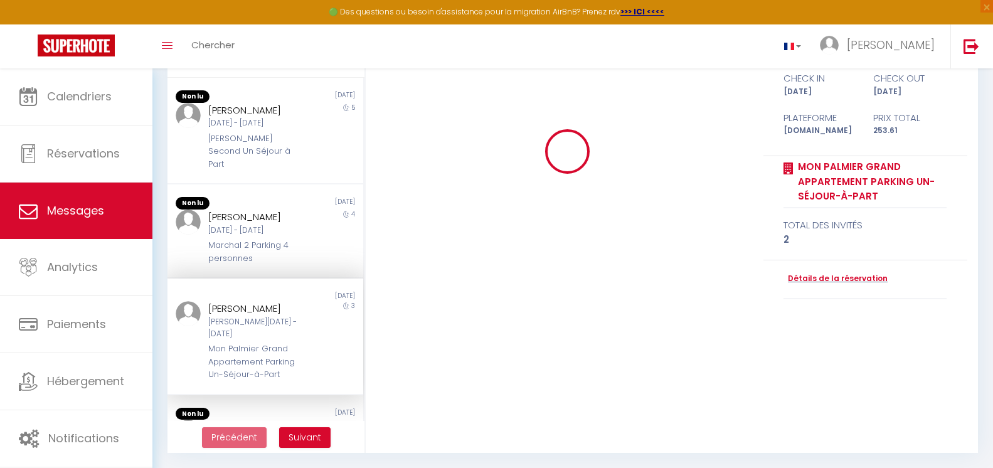
scroll to position [0, 0]
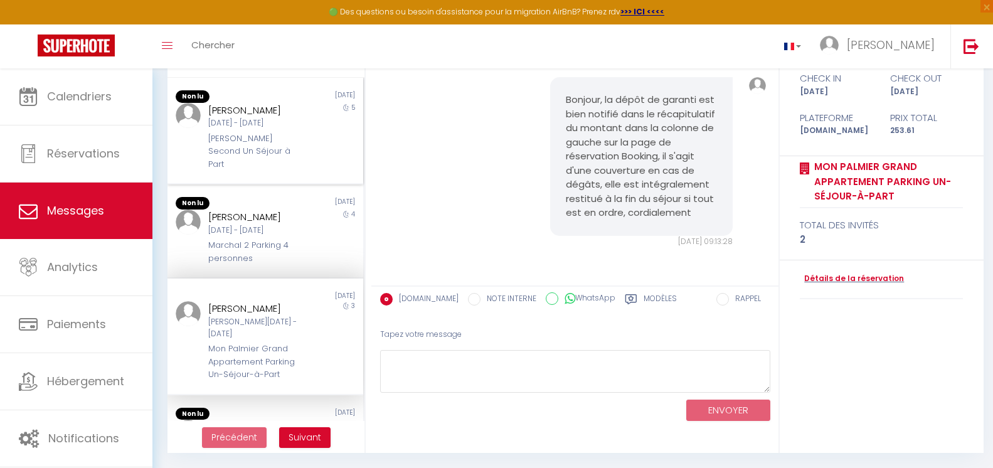
click at [225, 157] on div "[PERSON_NAME] Second Un Séjour à Part" at bounding box center [257, 151] width 98 height 38
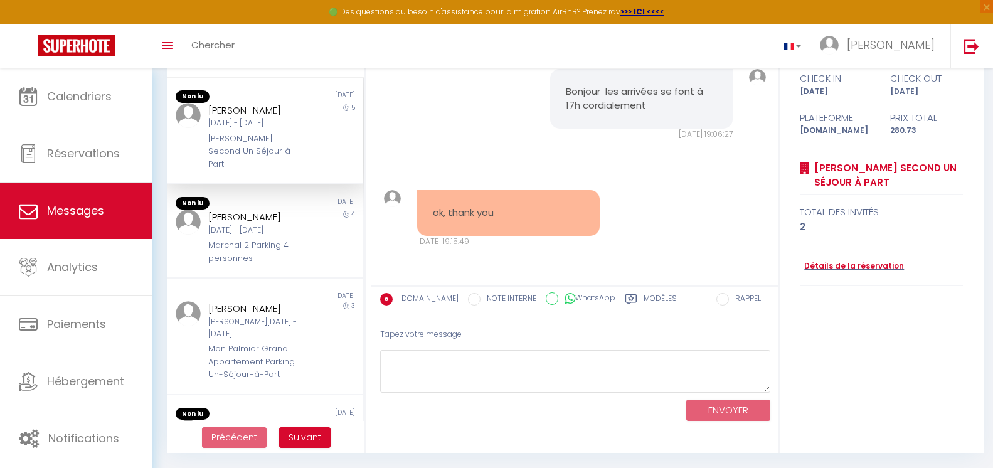
scroll to position [2455, 0]
click at [307, 229] on div "[PERSON_NAME][DATE] - [DATE] Marchal 2 Parking 4 personnes" at bounding box center [257, 234] width 114 height 55
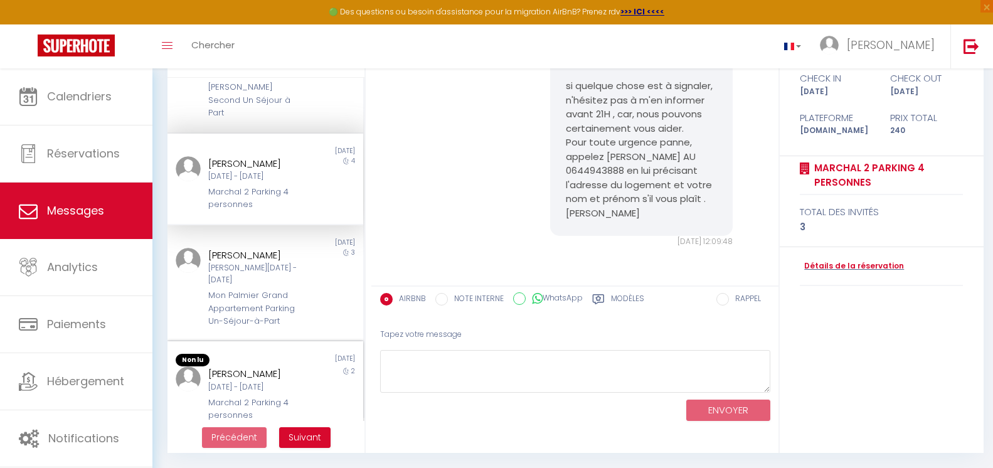
scroll to position [63, 0]
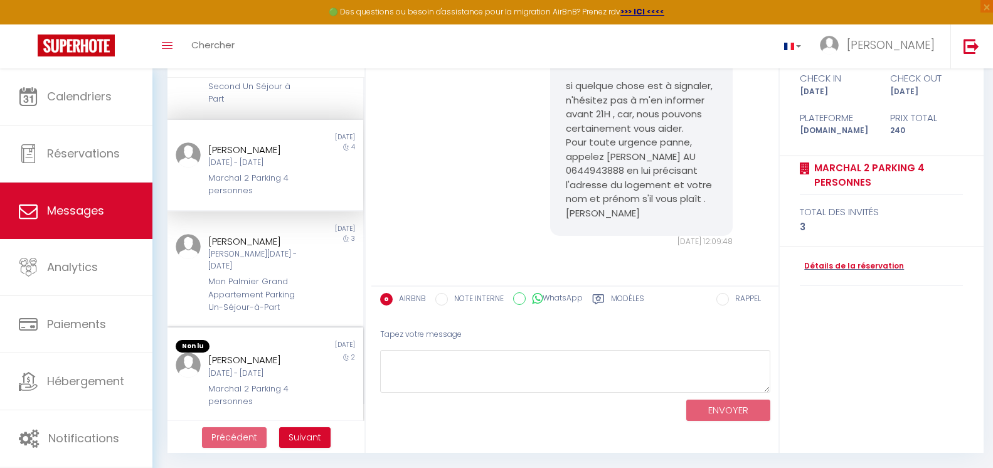
click at [289, 352] on div "[PERSON_NAME]" at bounding box center [257, 359] width 98 height 15
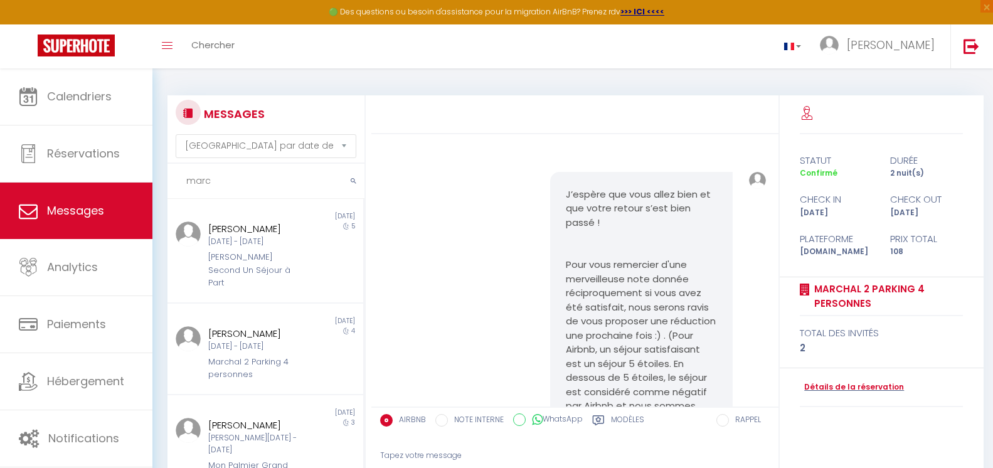
click at [271, 178] on input "marc" at bounding box center [265, 181] width 197 height 35
drag, startPoint x: 188, startPoint y: 179, endPoint x: 158, endPoint y: 180, distance: 30.1
click at [158, 180] on div "MESSAGES Trier par date de réservation [GEOGRAPHIC_DATA] par date de message [P…" at bounding box center [572, 328] width 840 height 521
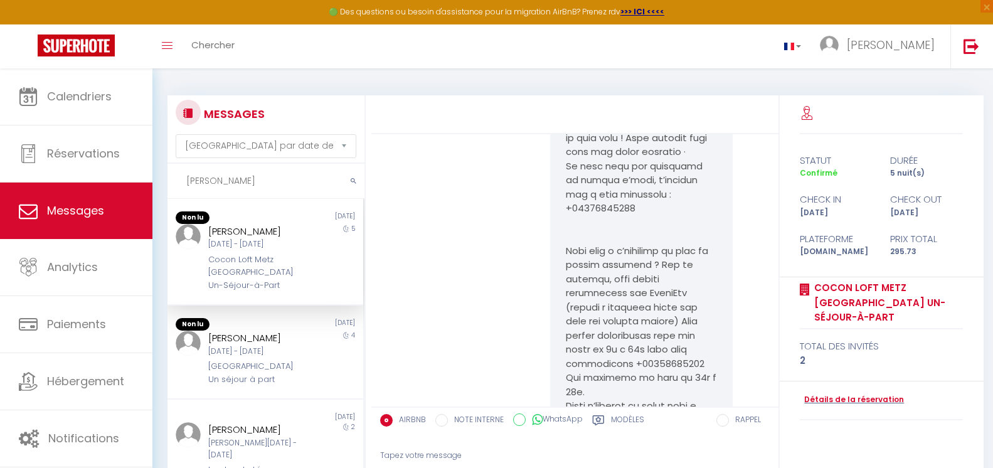
scroll to position [6639, 0]
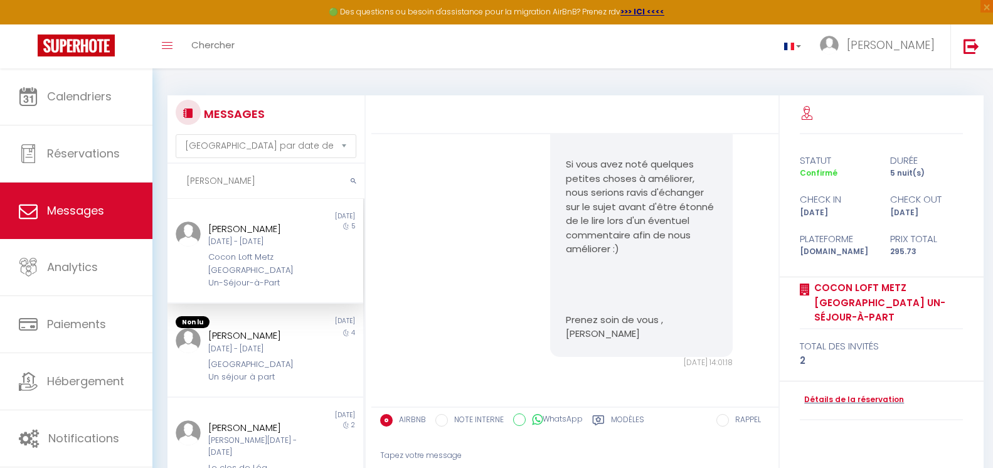
type input "[PERSON_NAME]"
click at [298, 255] on div "Cocon Loft Metz [GEOGRAPHIC_DATA] Un-Séjour-à-Part" at bounding box center [257, 270] width 98 height 38
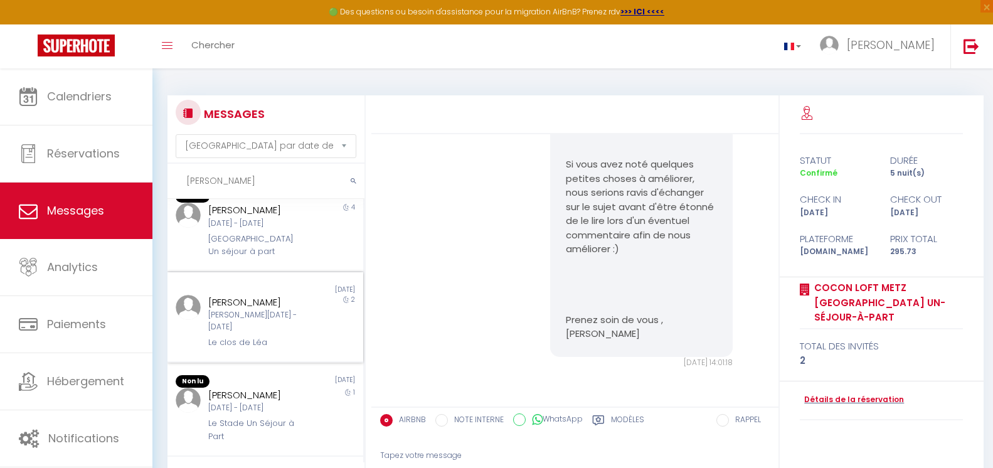
click at [280, 310] on div "[PERSON_NAME]" at bounding box center [257, 302] width 98 height 15
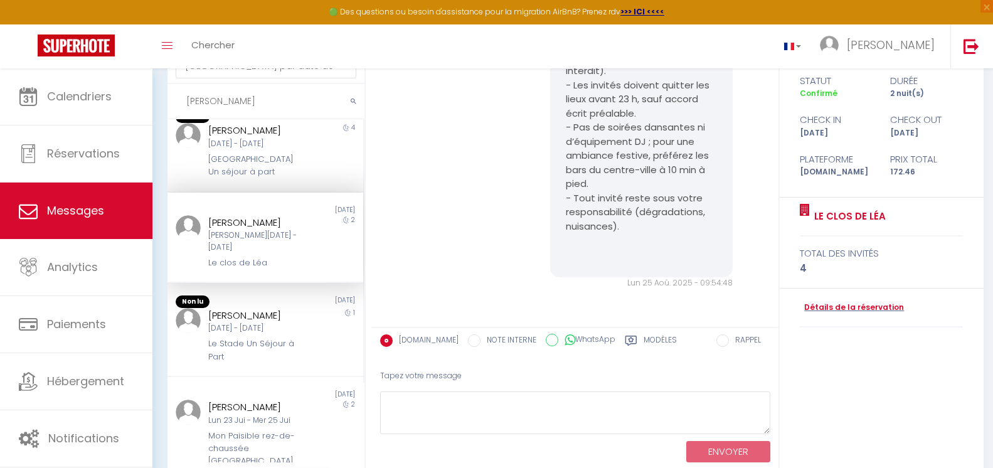
scroll to position [121, 0]
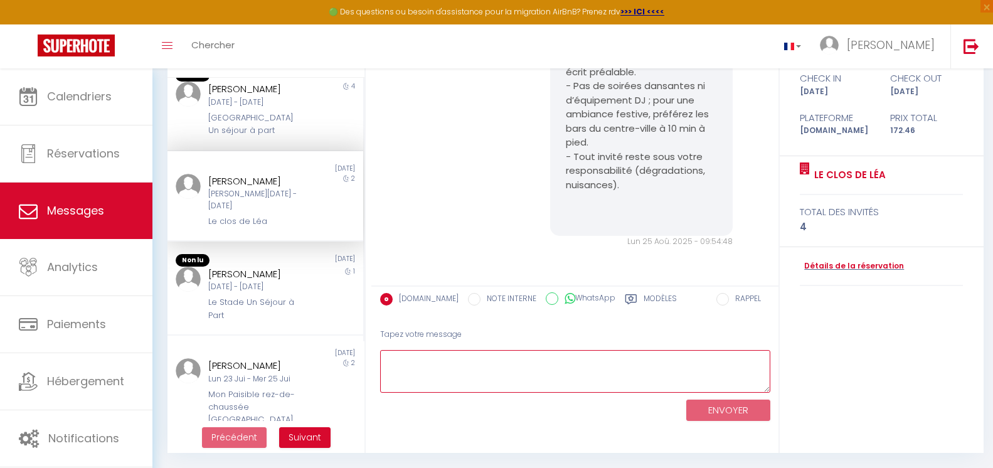
click at [617, 361] on textarea at bounding box center [575, 371] width 390 height 43
click at [654, 298] on label "Modèles" at bounding box center [659, 301] width 33 height 16
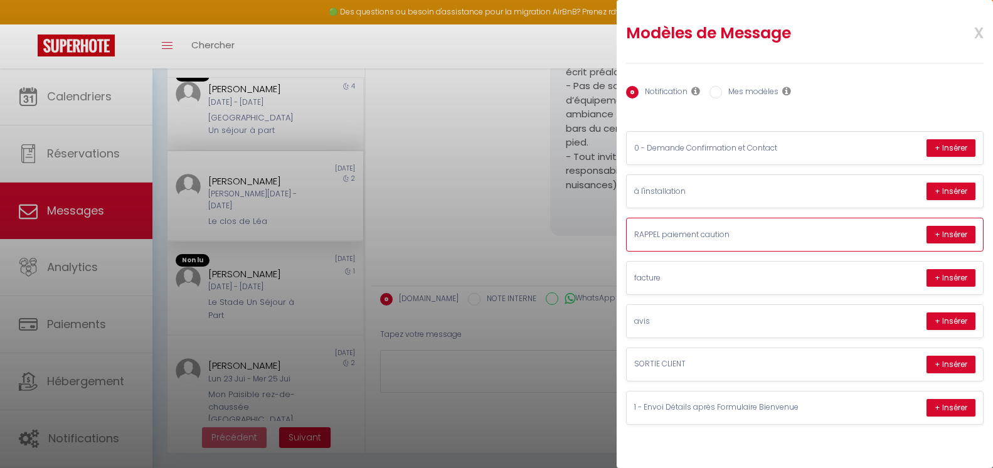
click at [778, 234] on p "RAPPEL paiement caution" at bounding box center [728, 235] width 188 height 12
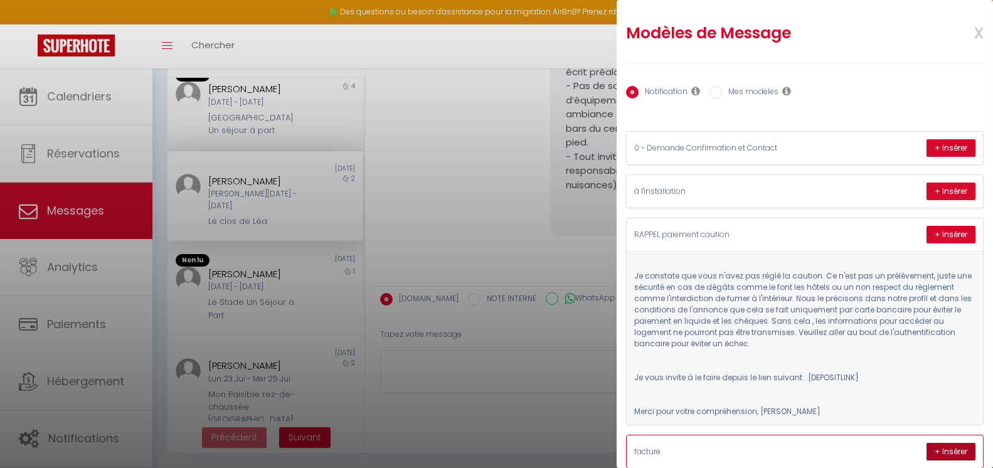
click at [948, 454] on button "+ Insérer" at bounding box center [950, 452] width 49 height 18
type textarea "Bonjour, Nous vous transmettons votre facture concernant votre réservation dans…"
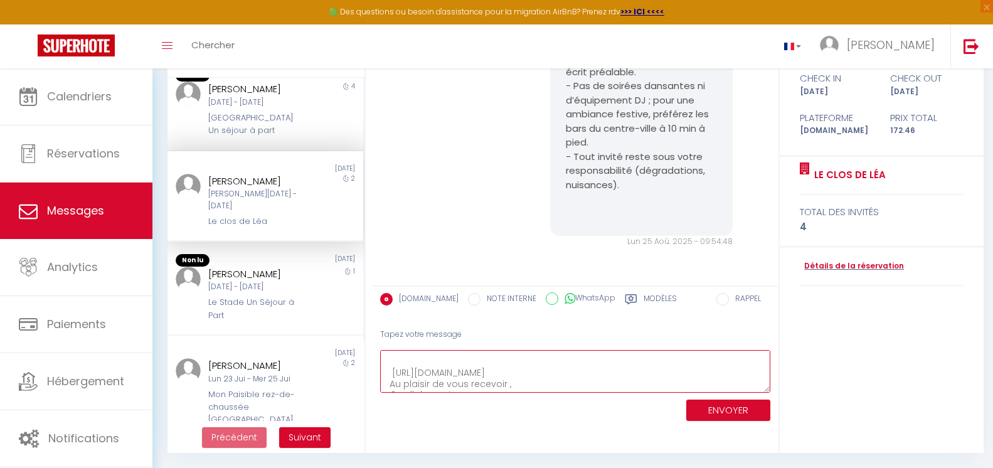
scroll to position [66, 0]
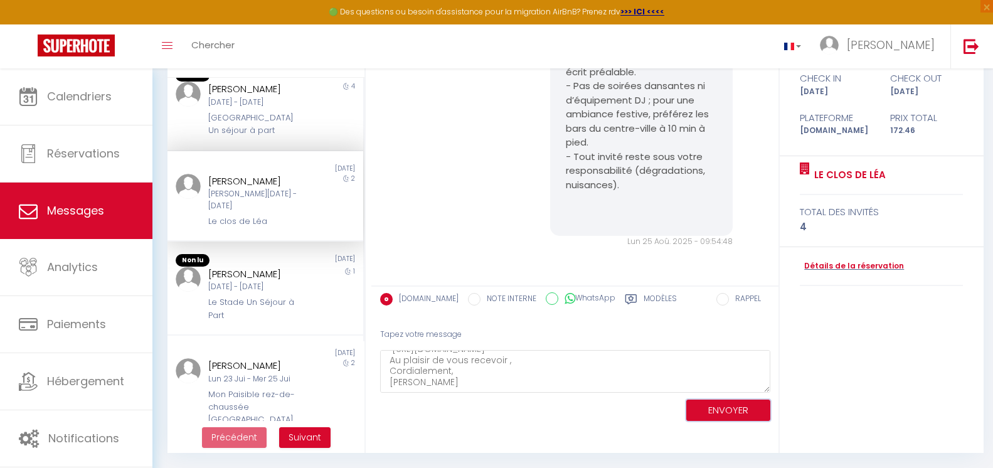
click at [749, 411] on button "ENVOYER" at bounding box center [728, 411] width 84 height 22
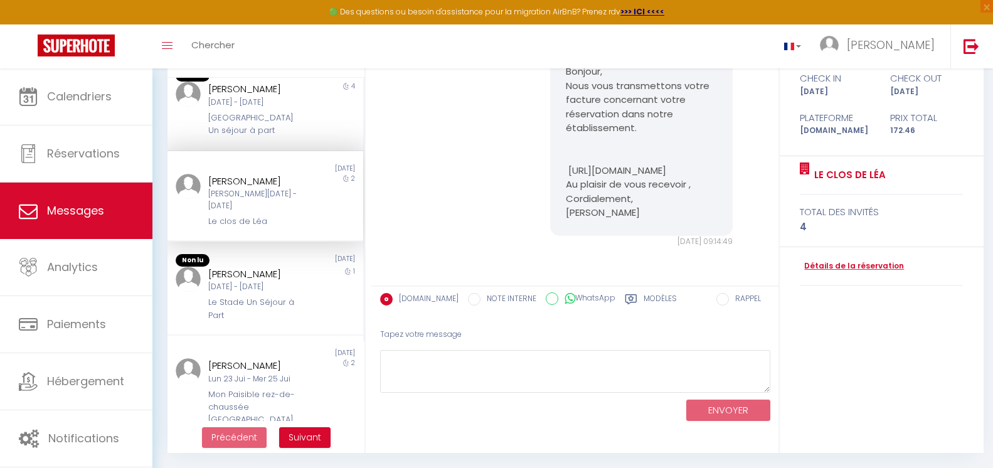
scroll to position [8904, 0]
click at [647, 294] on label "Modèles" at bounding box center [659, 301] width 33 height 16
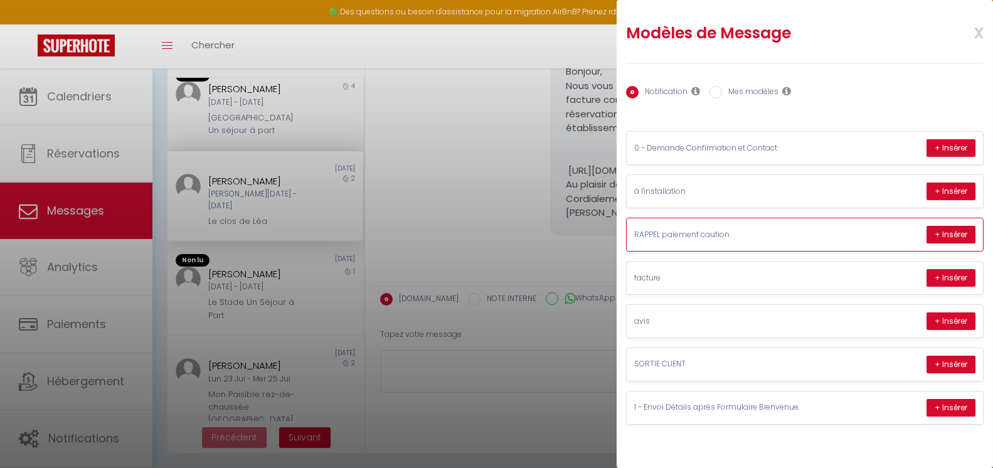
click at [680, 240] on p "RAPPEL paiement caution" at bounding box center [728, 235] width 188 height 12
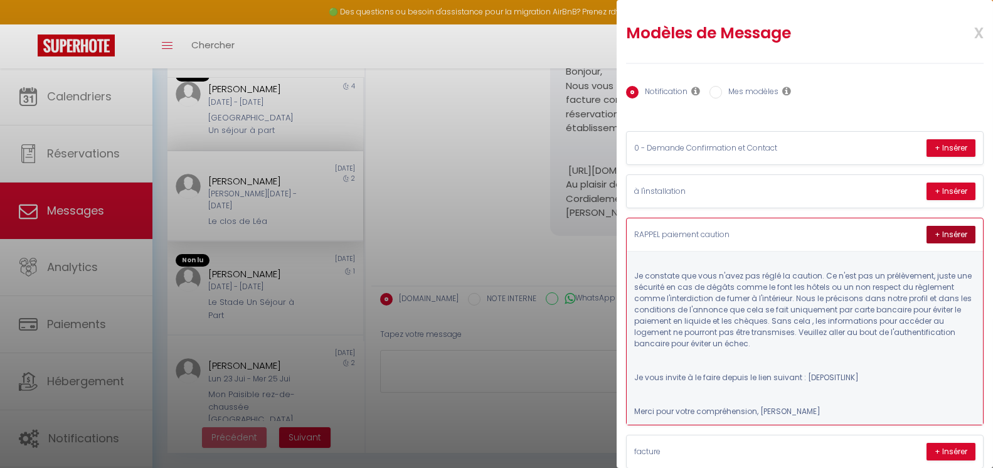
click at [946, 238] on button "+ Insérer" at bounding box center [950, 235] width 49 height 18
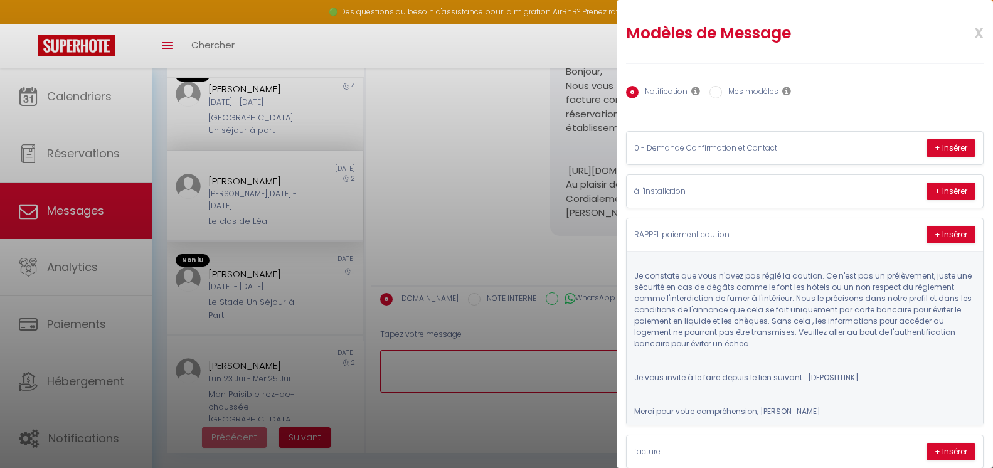
type textarea "Je constate que vous n'avez pas réglé la caution. Ce n'est pas un prélèvement, …"
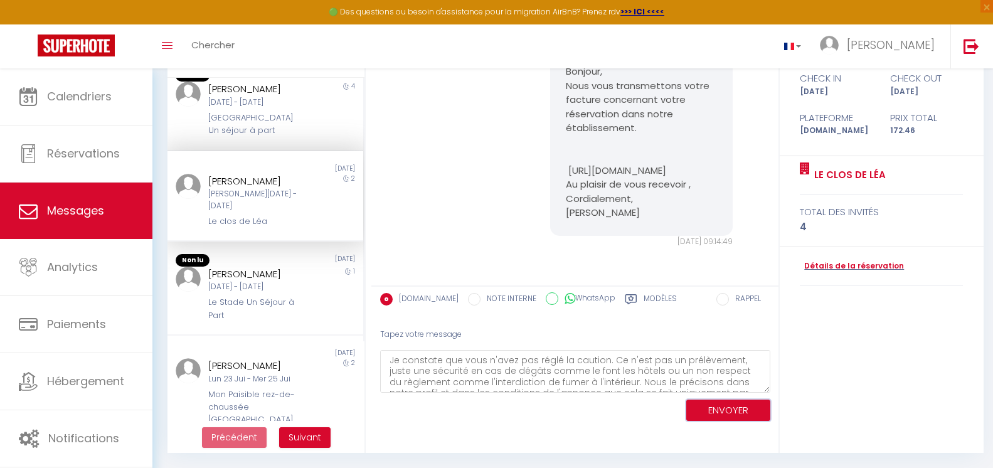
click at [724, 413] on button "ENVOYER" at bounding box center [728, 411] width 84 height 22
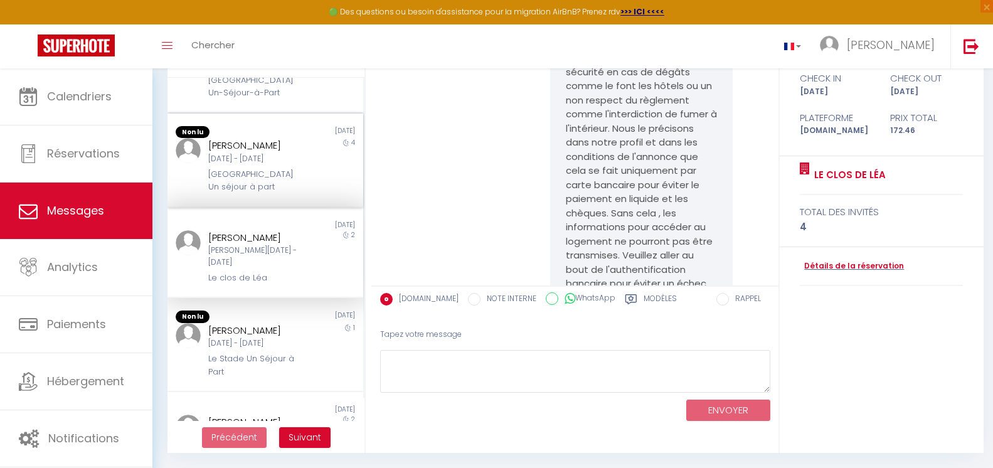
scroll to position [0, 0]
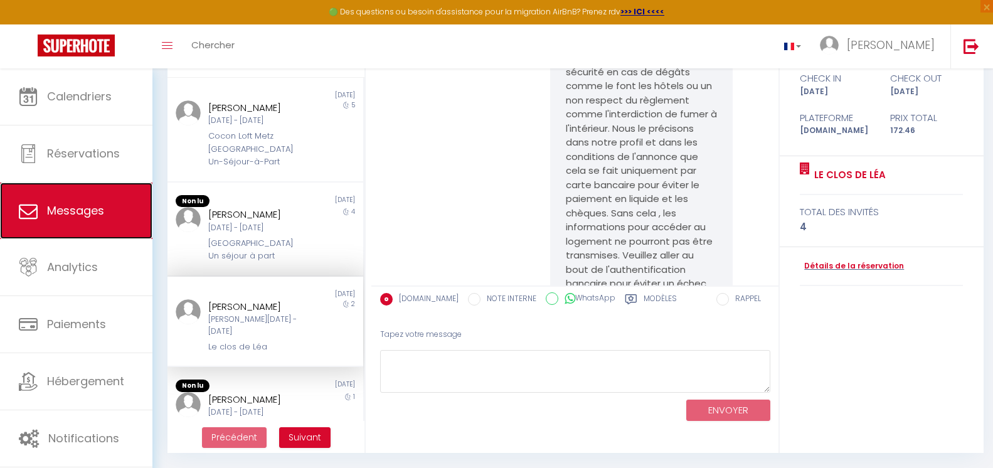
click at [64, 225] on link "Messages" at bounding box center [76, 211] width 152 height 56
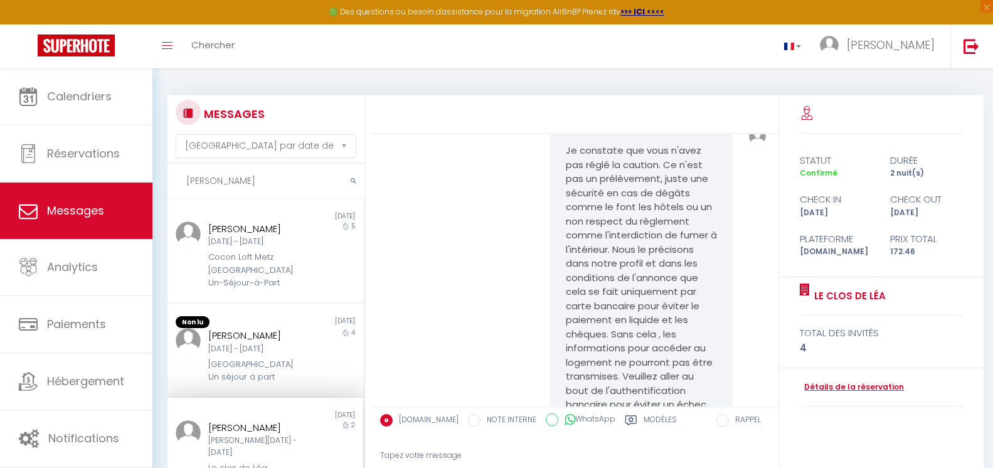
drag, startPoint x: 230, startPoint y: 173, endPoint x: 155, endPoint y: 183, distance: 75.8
click at [155, 183] on div "MESSAGES Trier par date de réservation [GEOGRAPHIC_DATA] par date de message [P…" at bounding box center [572, 328] width 840 height 521
click at [277, 135] on select "[GEOGRAPHIC_DATA] par date de réservation Trier par date de message" at bounding box center [266, 146] width 181 height 24
click at [176, 134] on select "[GEOGRAPHIC_DATA] par date de réservation Trier par date de message" at bounding box center [266, 146] width 181 height 24
click at [108, 223] on link "Messages" at bounding box center [76, 211] width 152 height 56
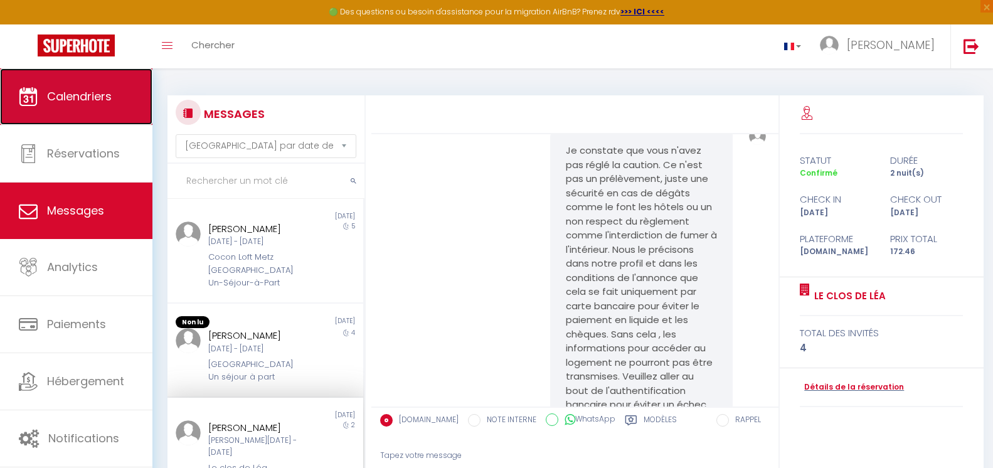
click at [79, 98] on span "Calendriers" at bounding box center [79, 96] width 65 height 16
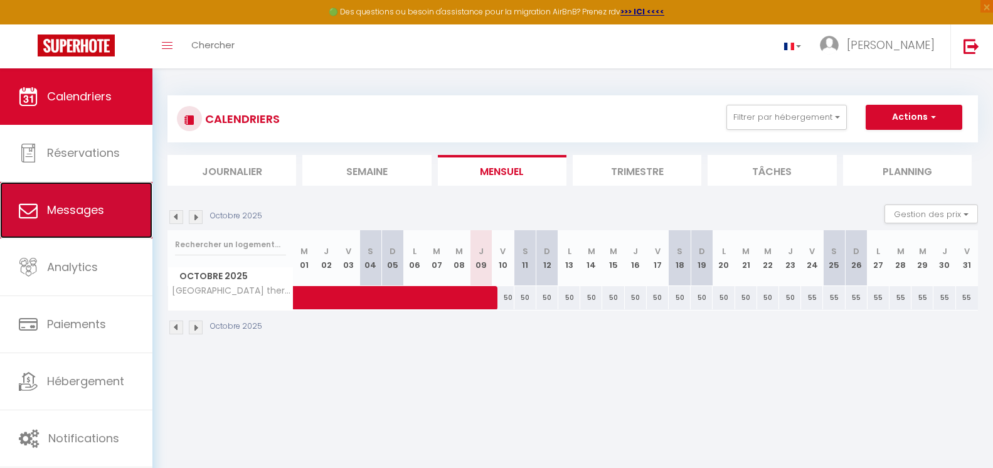
click at [75, 207] on span "Messages" at bounding box center [75, 210] width 57 height 16
select select "message"
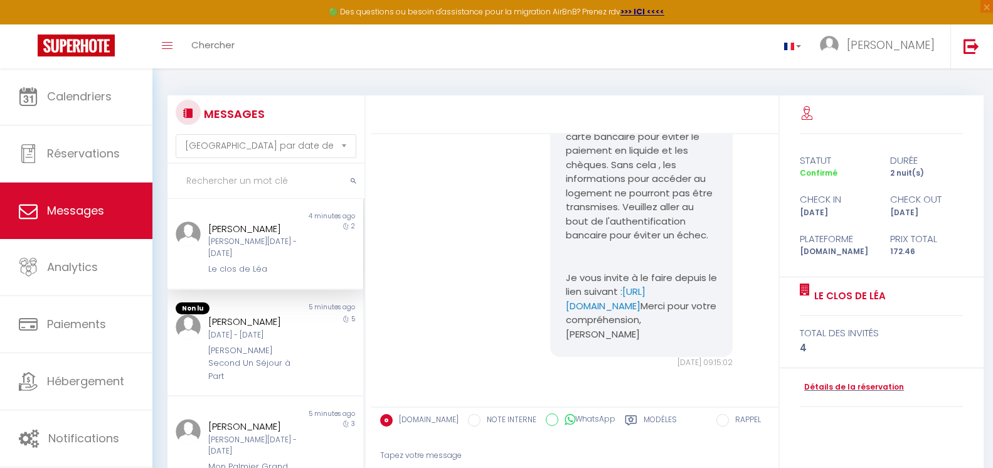
scroll to position [9352, 0]
click at [304, 330] on div "[PERSON_NAME] [DATE] - [DATE] Louis Second Un Séjour à Part" at bounding box center [257, 348] width 114 height 68
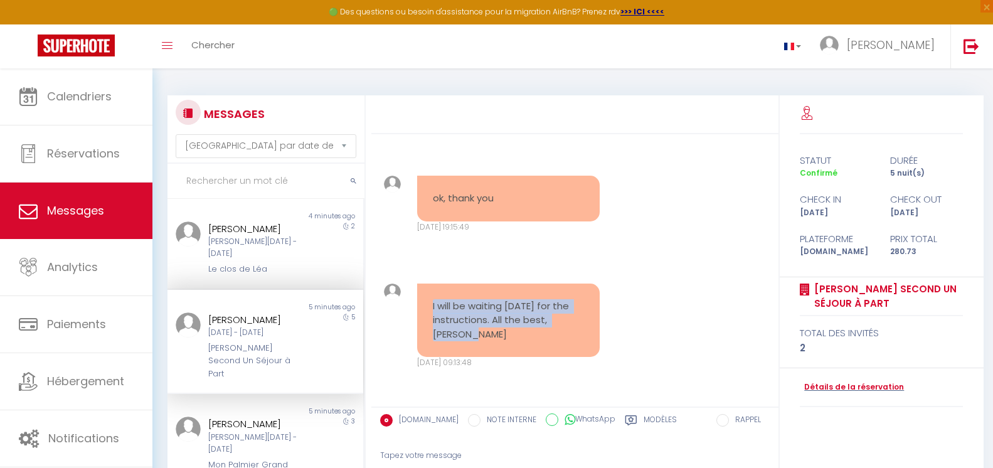
drag, startPoint x: 473, startPoint y: 331, endPoint x: 431, endPoint y: 311, distance: 45.7
click at [431, 311] on div "I will be waiting [DATE] for the instructions. All the best, [PERSON_NAME]" at bounding box center [508, 320] width 183 height 74
click at [606, 349] on div "I will be waiting [DATE] for the instructions. All the best, [PERSON_NAME][DATE…" at bounding box center [575, 325] width 398 height 135
click at [489, 337] on pre "I will be waiting [DATE] for the instructions. All the best, [PERSON_NAME]" at bounding box center [508, 320] width 151 height 43
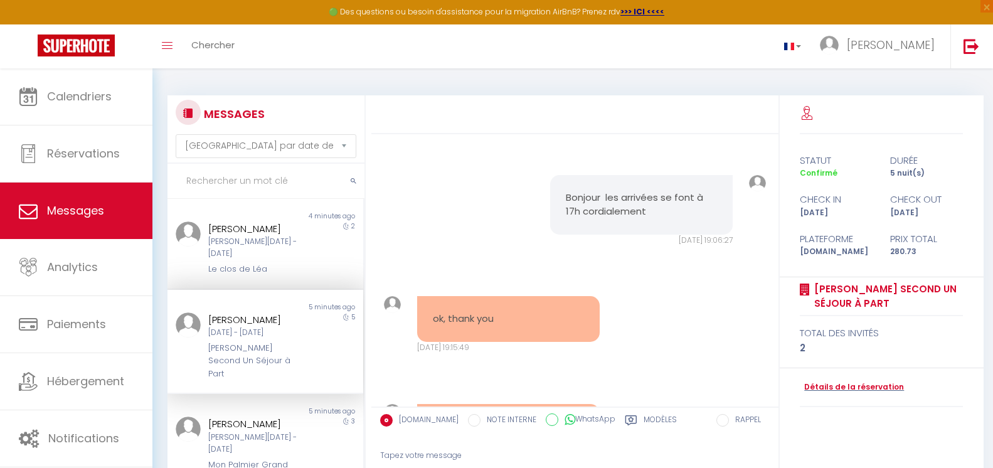
scroll to position [2206, 0]
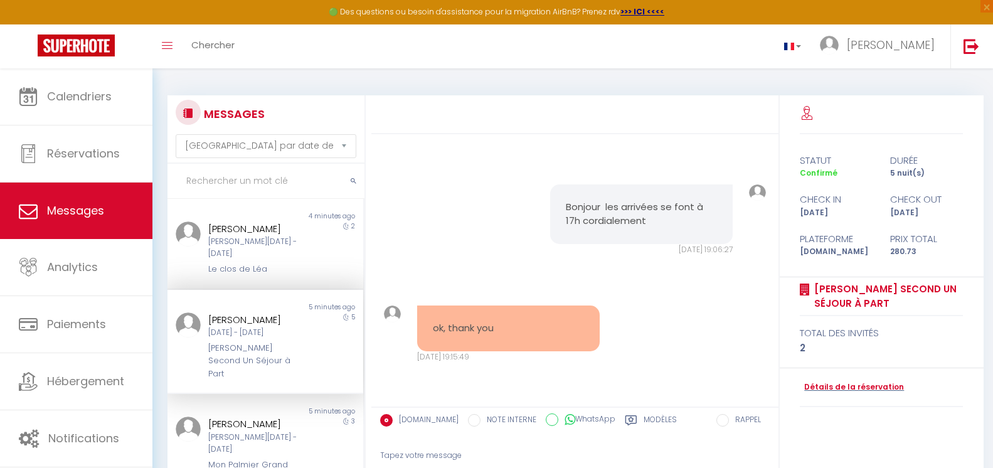
drag, startPoint x: 467, startPoint y: 282, endPoint x: 424, endPoint y: 208, distance: 85.2
click at [424, 122] on div "Hello [PERSON_NAME], I registered and paid 200 Euro deposit. I think I will arr…" at bounding box center [508, 64] width 183 height 116
click at [610, 159] on div "Hello [PERSON_NAME], I registered and paid 200 Euro deposit. I think I will arr…" at bounding box center [575, 70] width 398 height 178
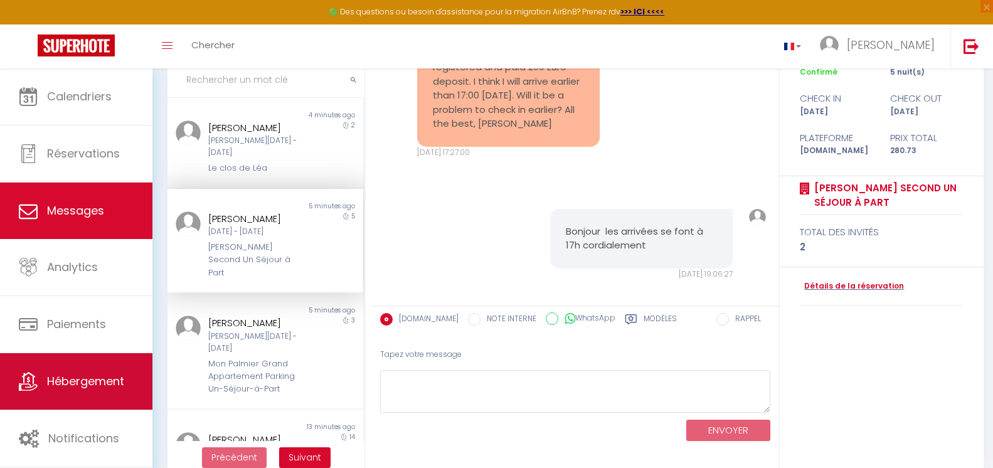
scroll to position [121, 0]
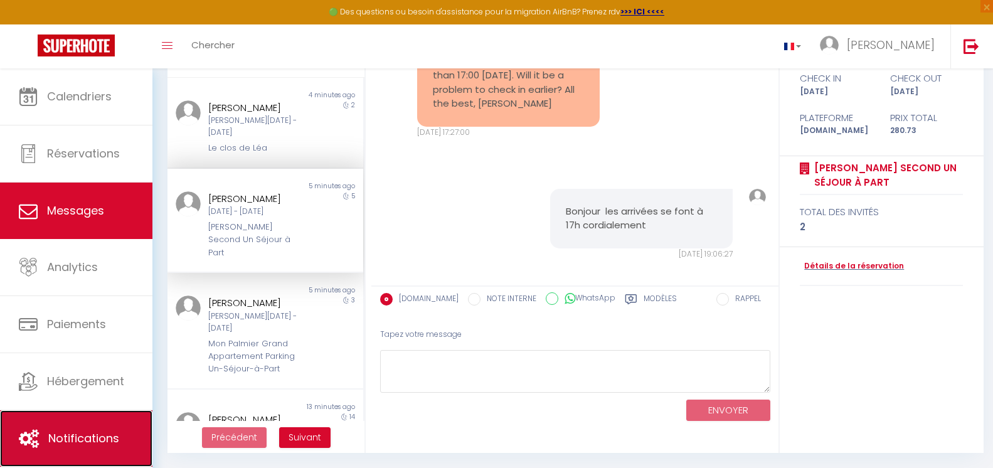
click at [91, 421] on link "Notifications" at bounding box center [76, 438] width 152 height 56
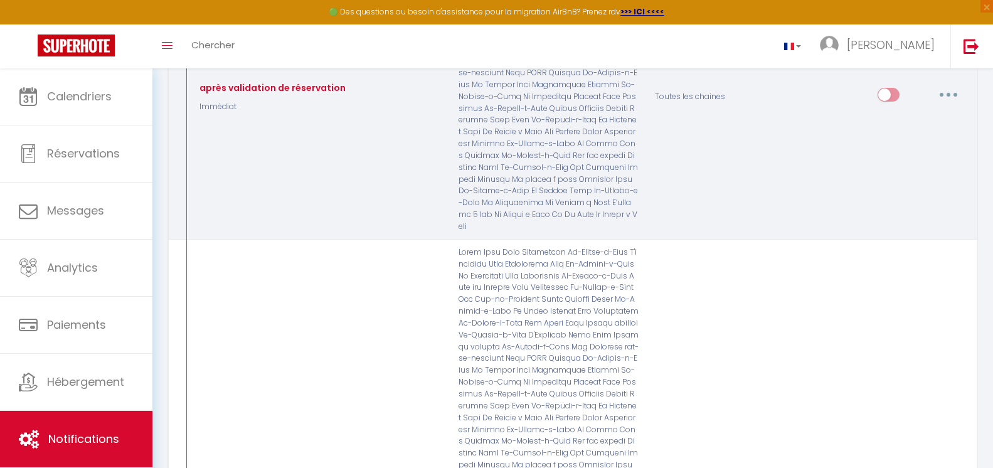
scroll to position [2822, 0]
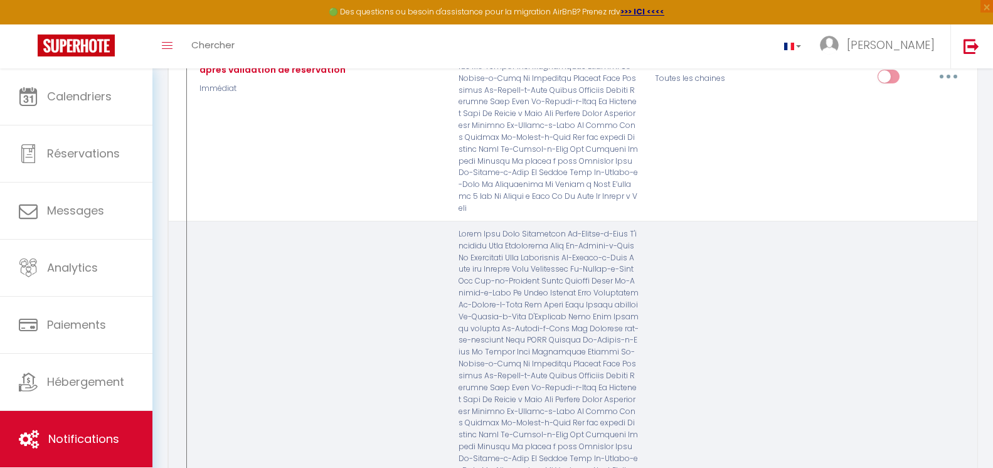
type input "contrat à signer"
select select "Immédiat"
select select
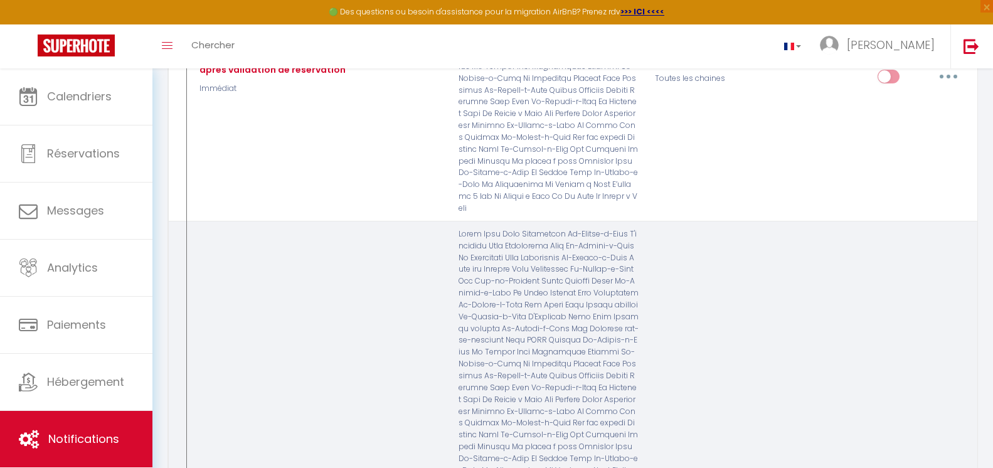
checkbox input "true"
checkbox input "false"
checkbox input "true"
radio input "true"
type input "contrat à signer pour votre séjour"
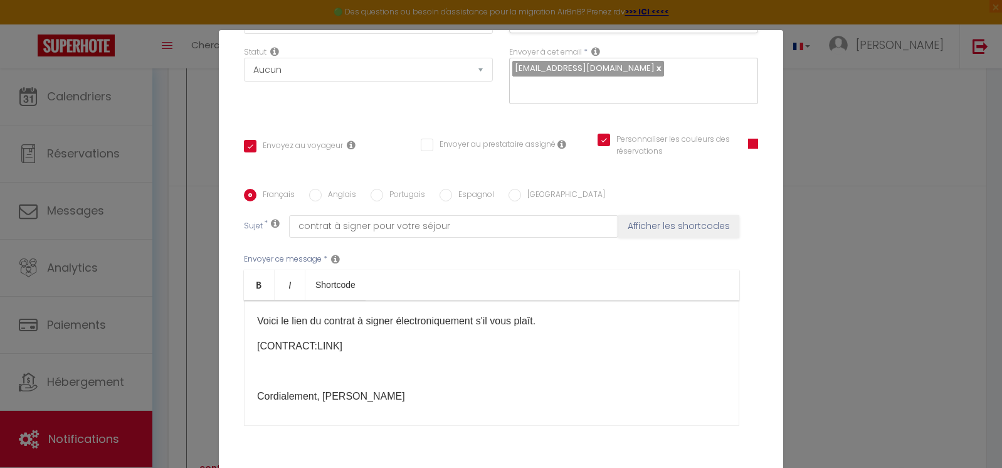
scroll to position [0, 0]
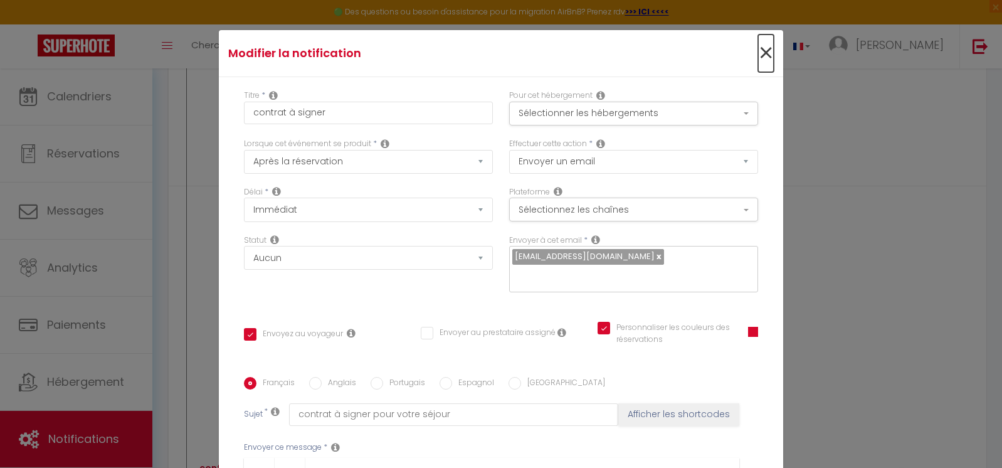
click at [758, 55] on span "×" at bounding box center [766, 53] width 16 height 38
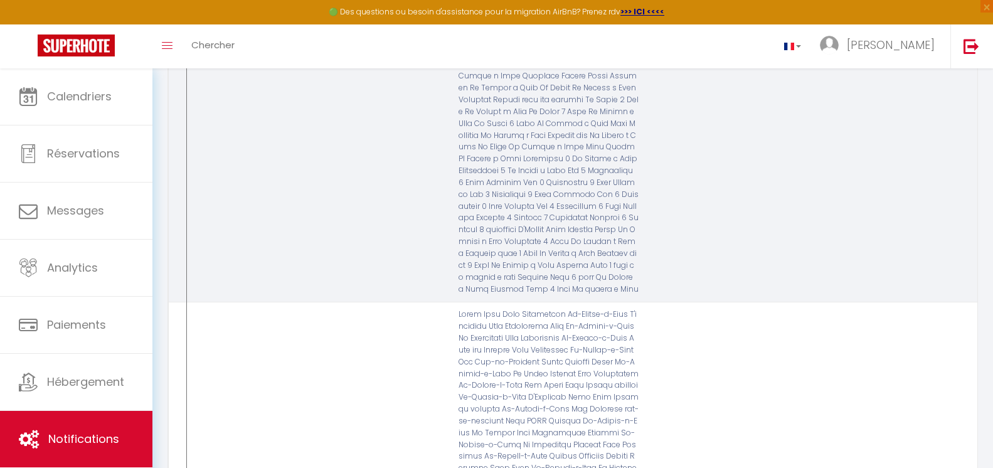
scroll to position [3324, 0]
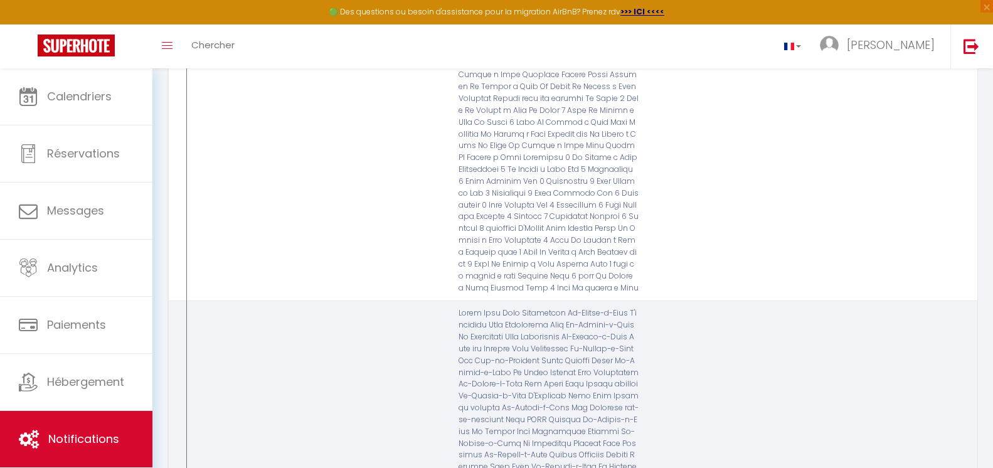
type input "FAQ Voyageurs"
checkbox input "true"
checkbox input "false"
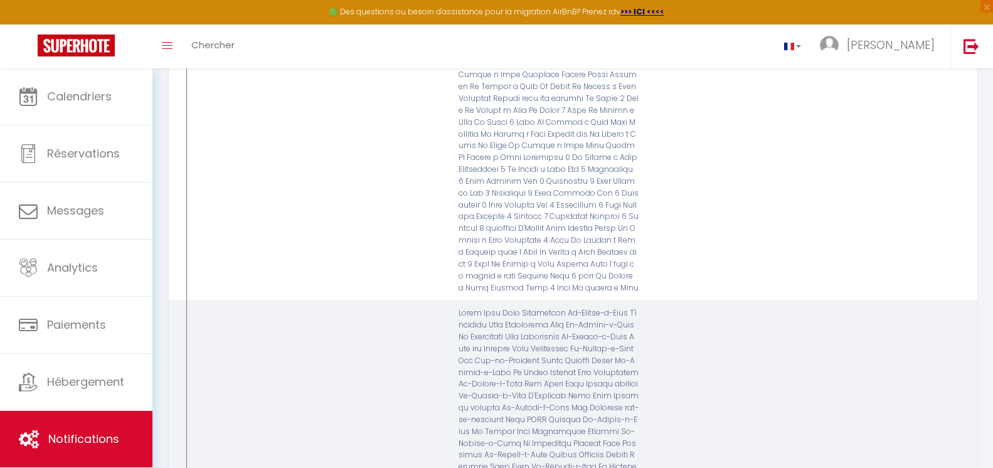
checkbox input "false"
type input "FAQ machine à laver"
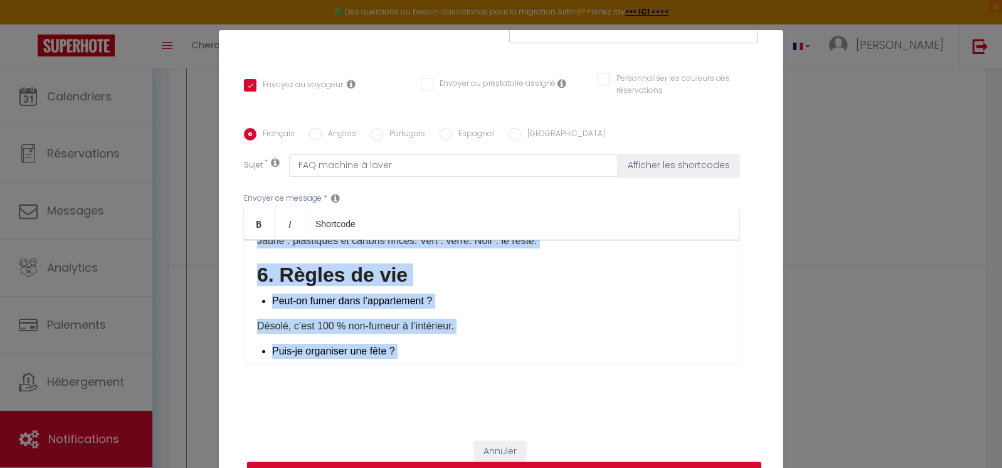
scroll to position [2549, 0]
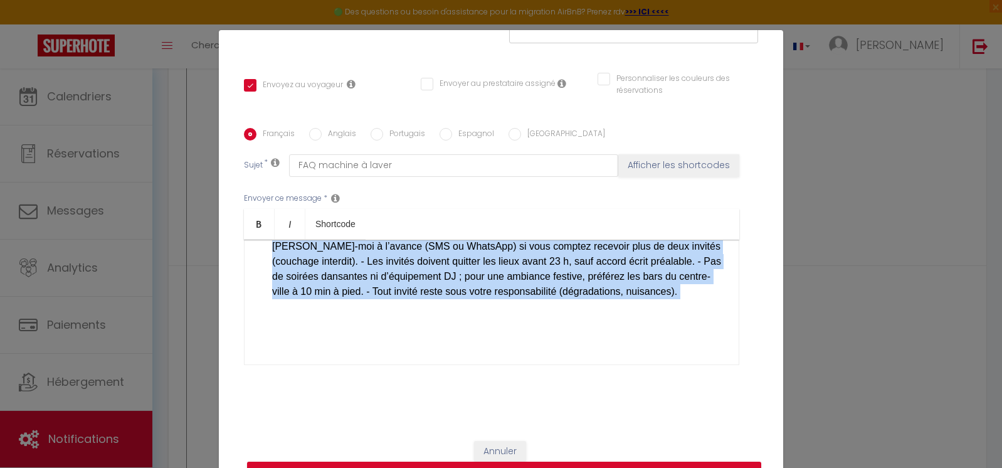
drag, startPoint x: 255, startPoint y: 255, endPoint x: 470, endPoint y: 334, distance: 228.6
click at [470, 334] on div "Bienvenue chez nous, ​quelques réponses à des questions courantes. La caution e…" at bounding box center [491, 302] width 495 height 125
copy div "Loremipsu dolo sita, ​consecte adipisci e sed doeiusmod temporinc. Ut laboree d…"
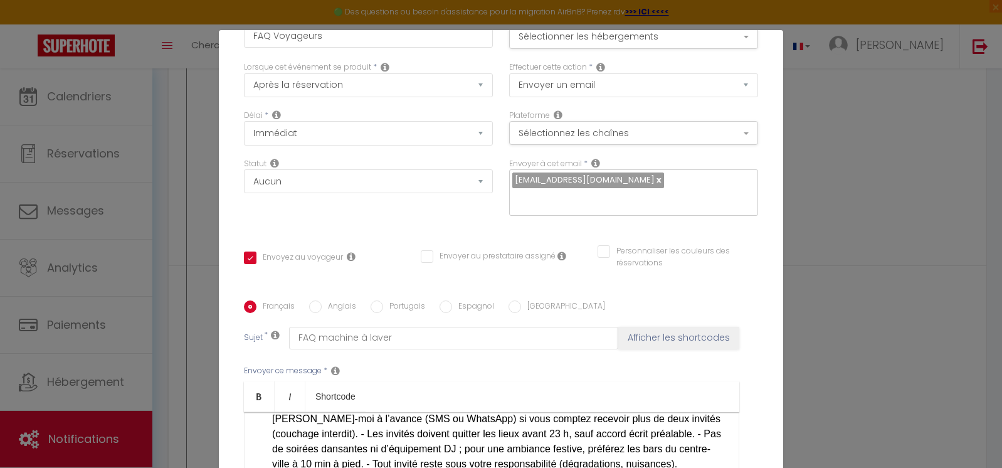
scroll to position [0, 0]
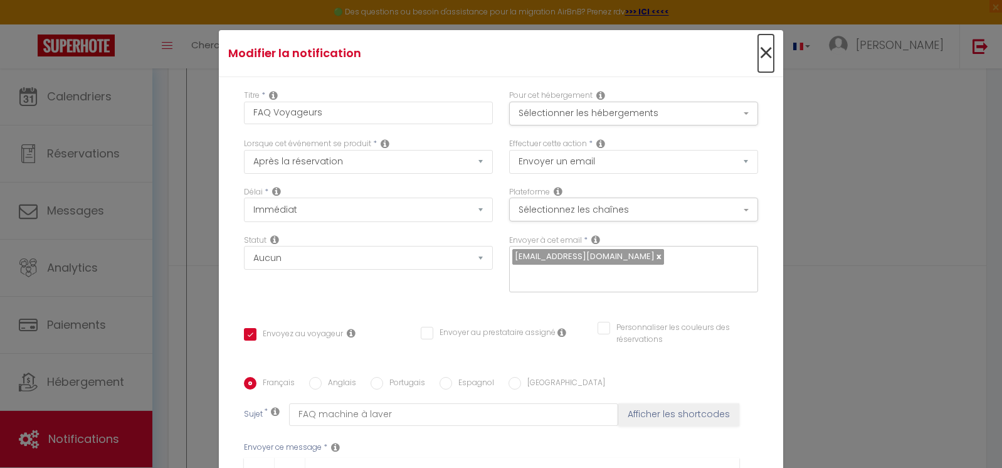
click at [758, 58] on span "×" at bounding box center [766, 53] width 16 height 38
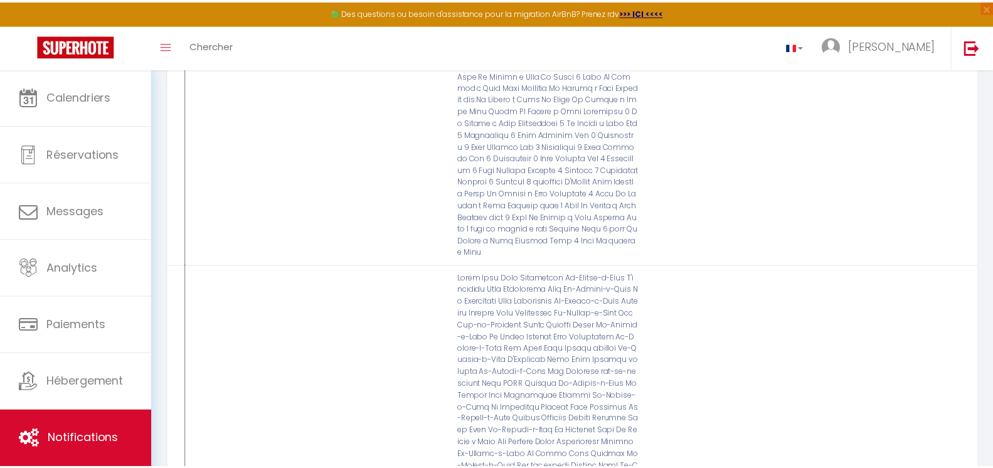
scroll to position [3324, 0]
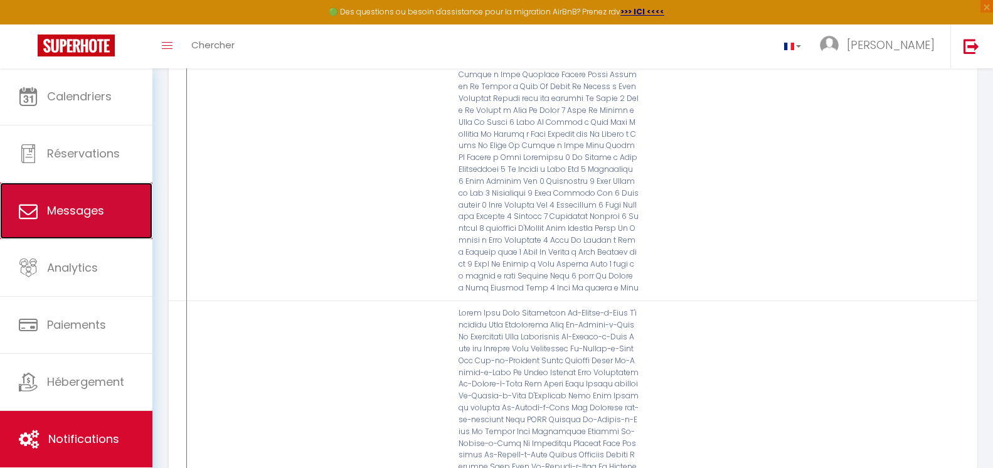
click at [111, 214] on link "Messages" at bounding box center [76, 211] width 152 height 56
select select "message"
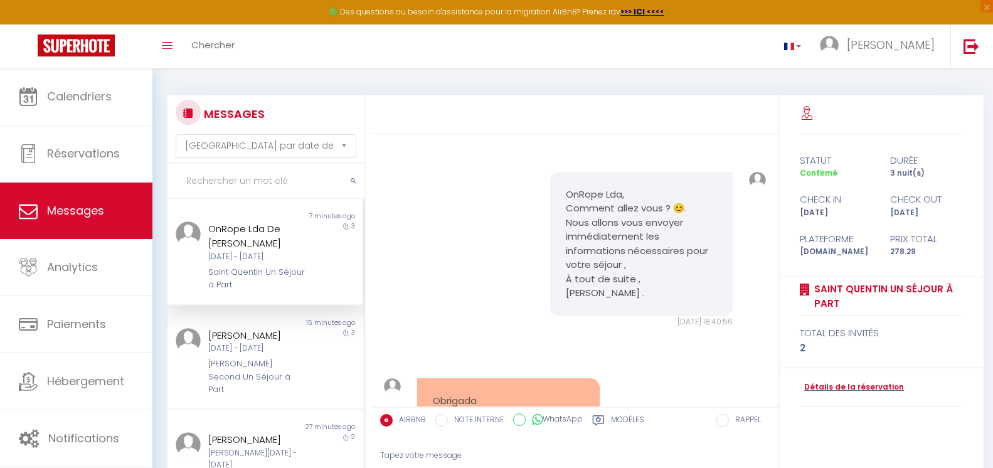
scroll to position [7146, 0]
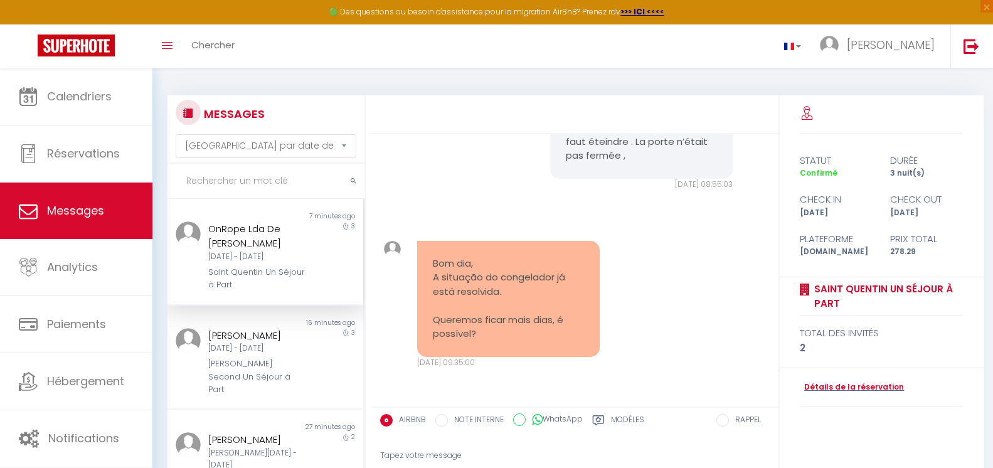
click at [329, 264] on div "3" at bounding box center [338, 256] width 49 height 70
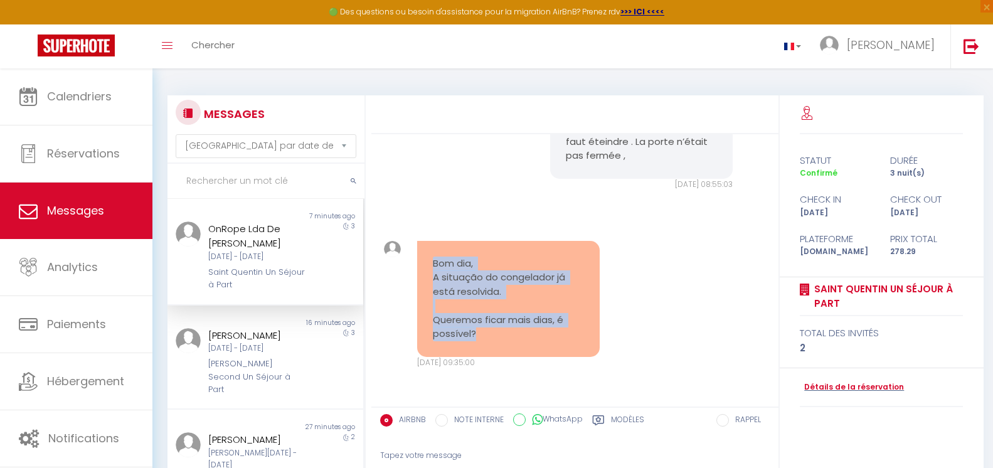
drag, startPoint x: 490, startPoint y: 336, endPoint x: 429, endPoint y: 265, distance: 93.9
click at [429, 265] on div "Bom dia, A situação do congelador já está resolvida. Queremos ficar mais dias, …" at bounding box center [508, 299] width 183 height 116
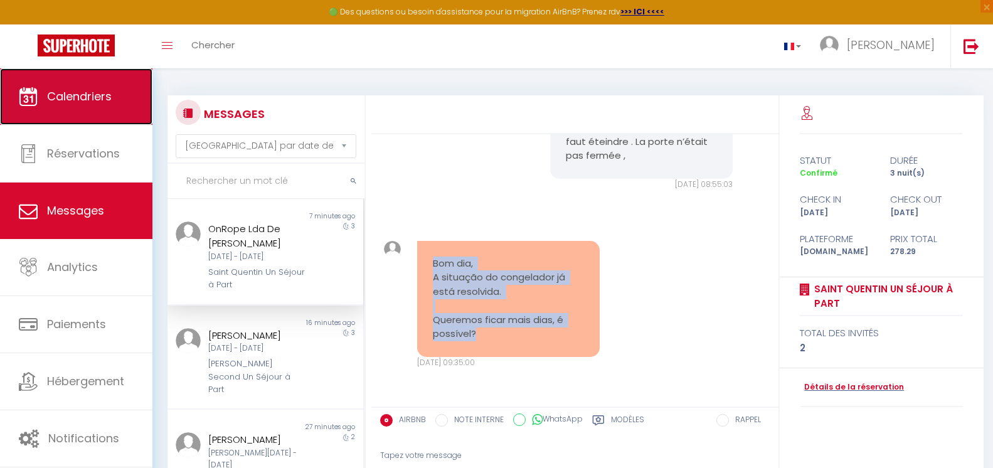
click at [97, 98] on span "Calendriers" at bounding box center [79, 96] width 65 height 16
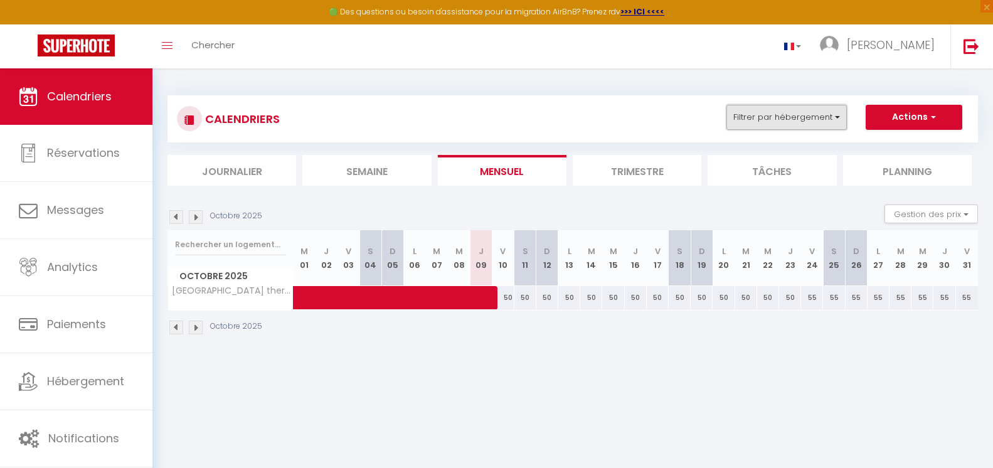
click at [840, 124] on button "Filtrer par hébergement" at bounding box center [786, 117] width 120 height 25
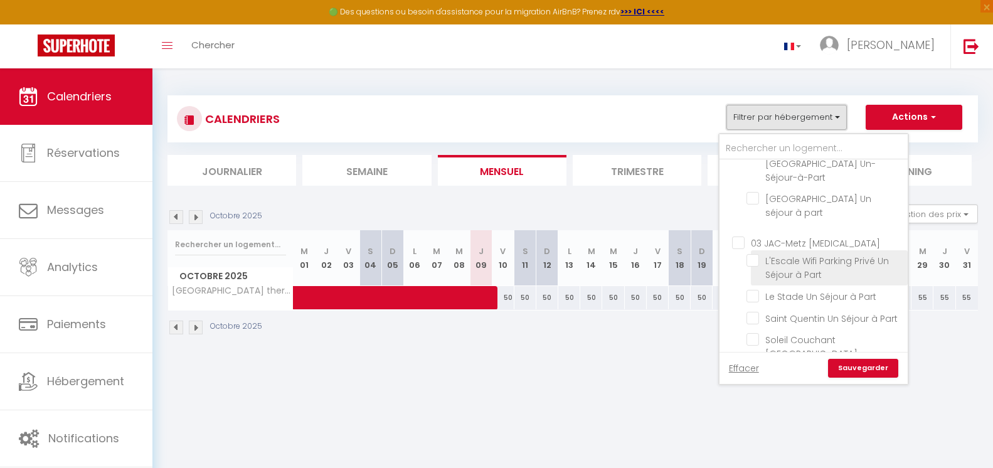
scroll to position [439, 0]
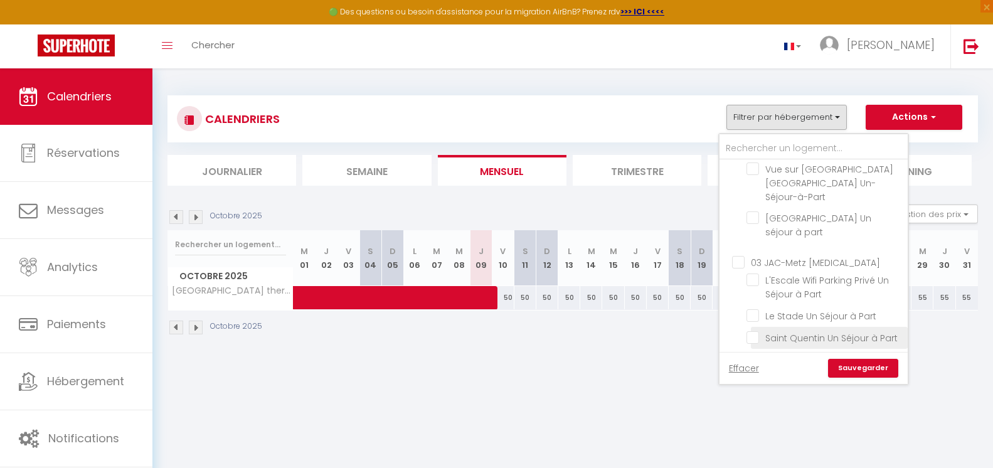
click at [812, 331] on input "Saint Quentin Un Séjour à Part" at bounding box center [824, 337] width 157 height 13
checkbox input "true"
checkbox input "false"
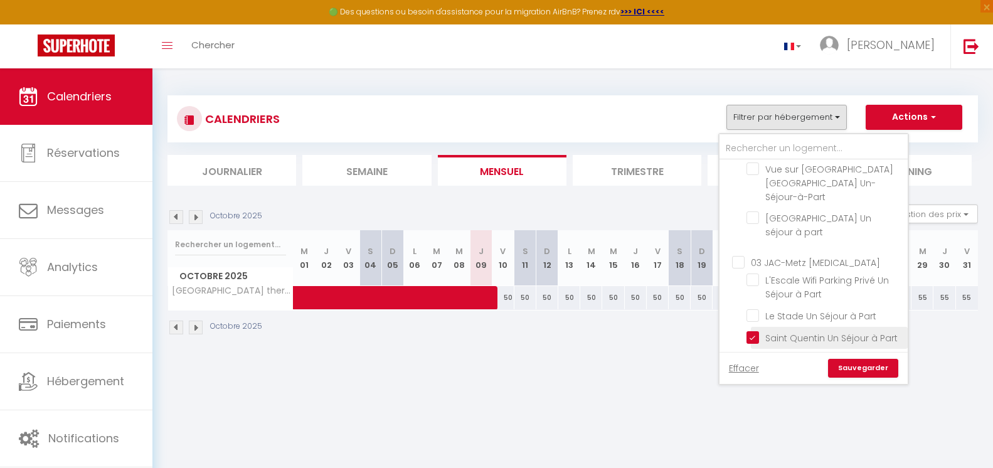
checkbox input "false"
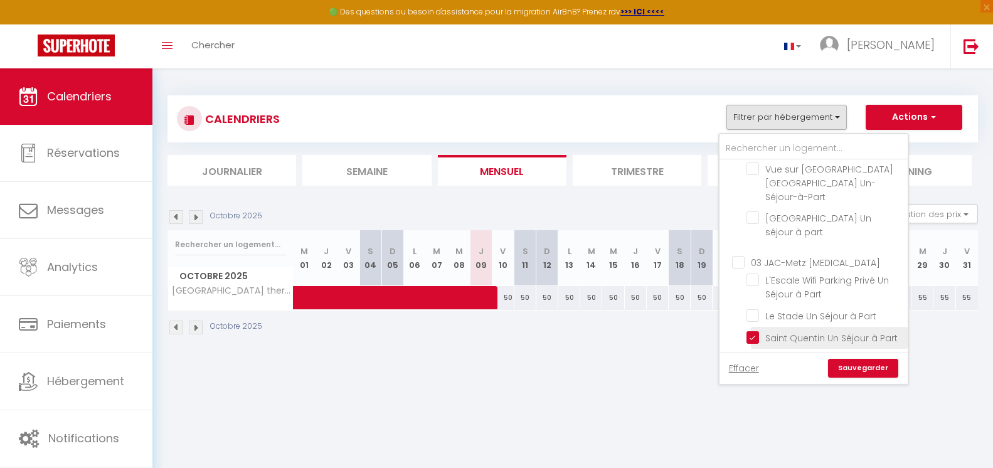
checkbox input "false"
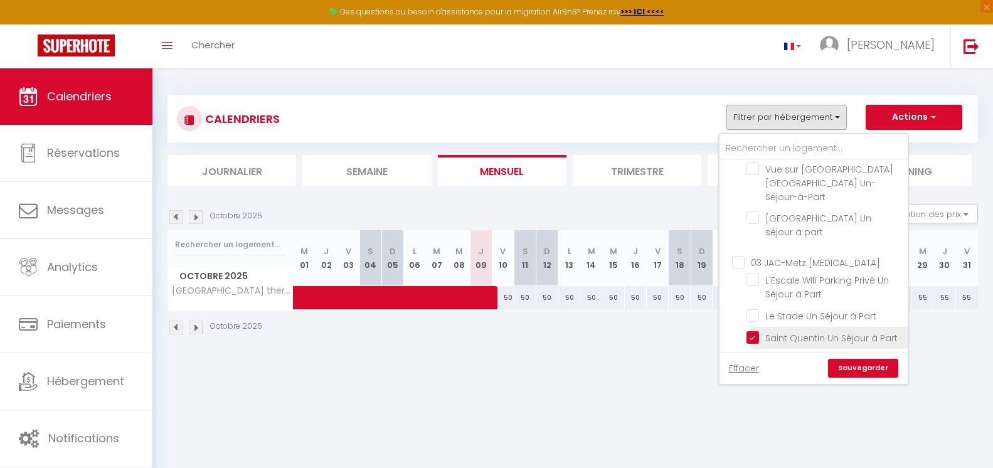
checkbox input "false"
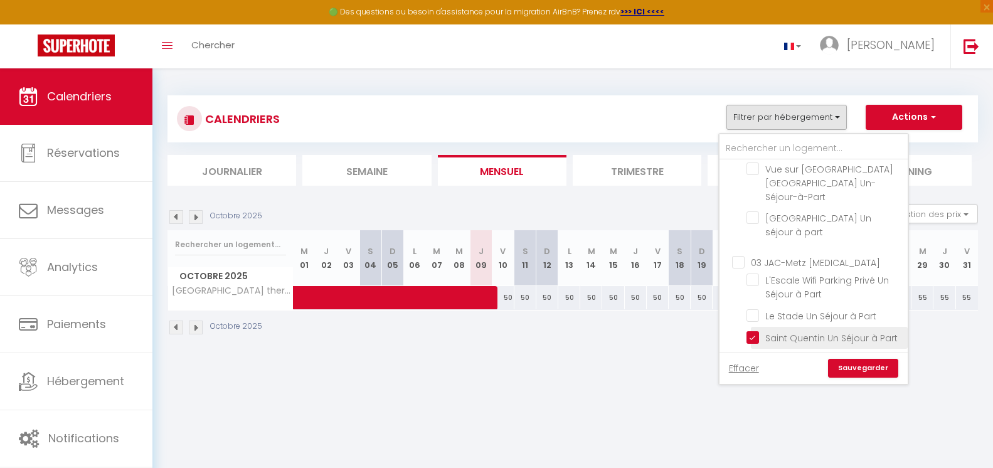
checkbox input "false"
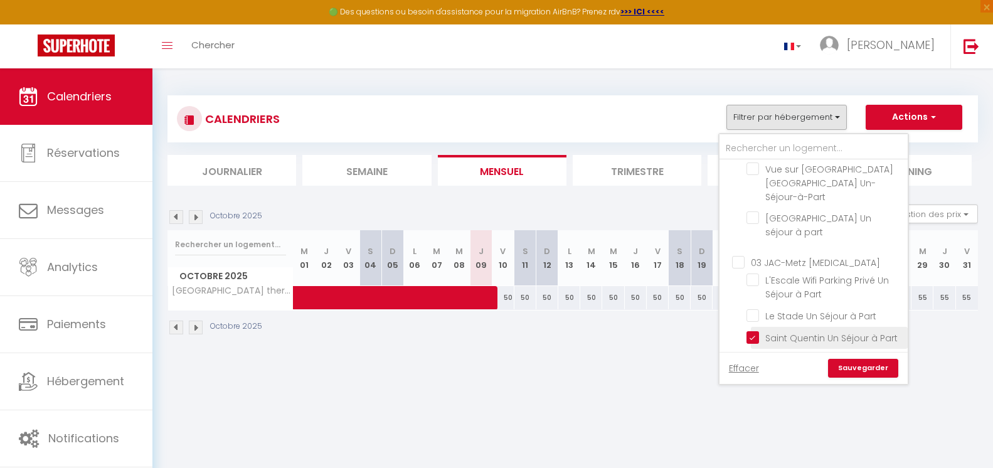
checkbox input "false"
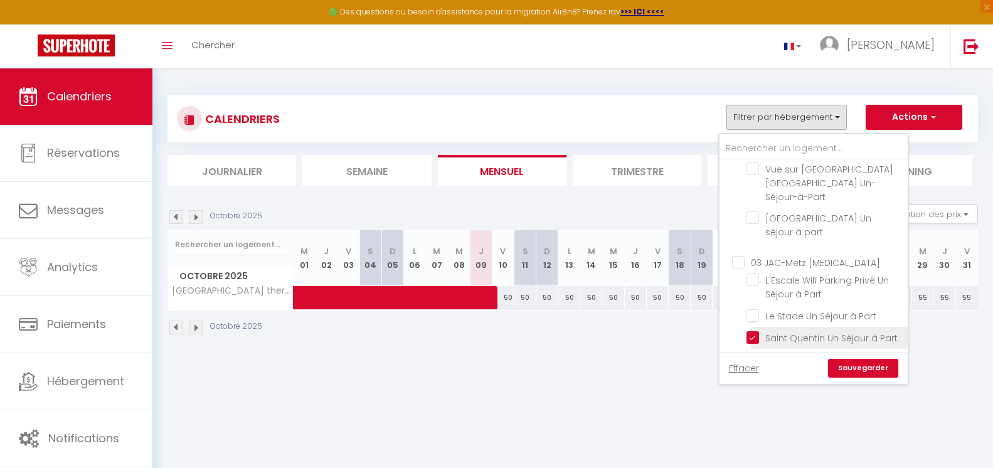
checkbox input "false"
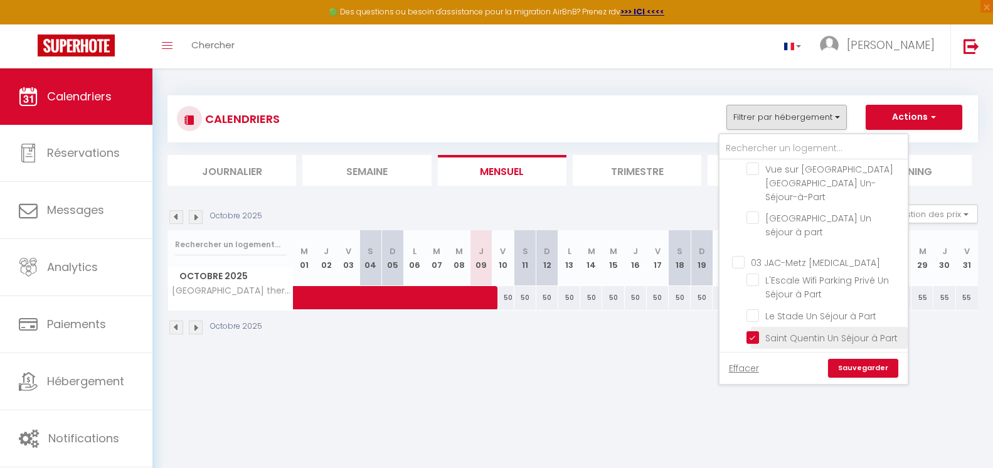
checkbox input "false"
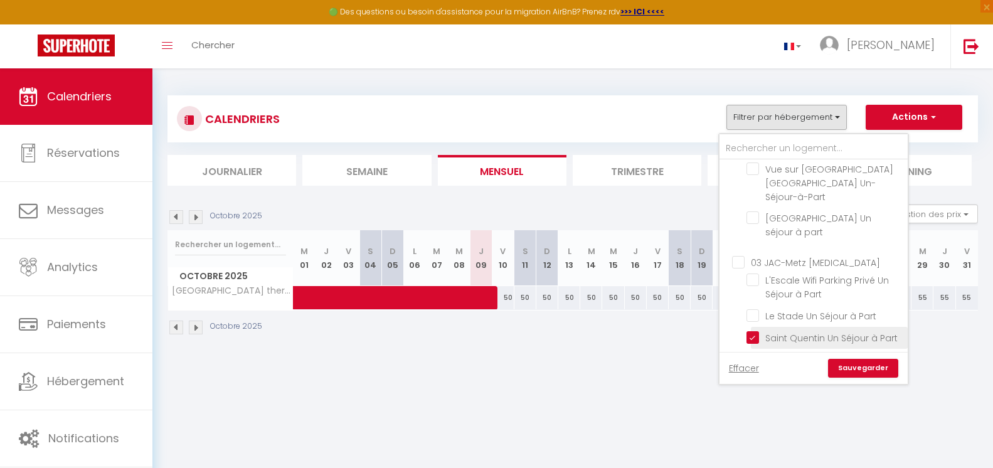
checkbox input "false"
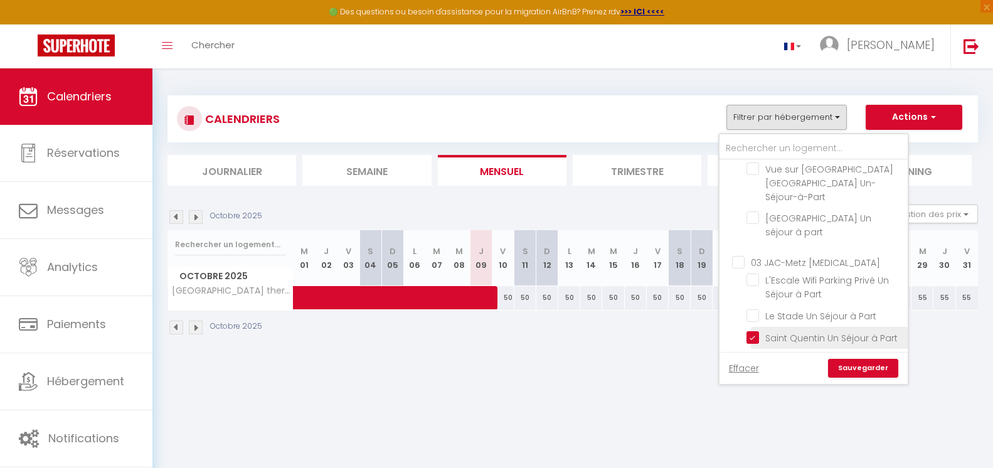
checkbox input "false"
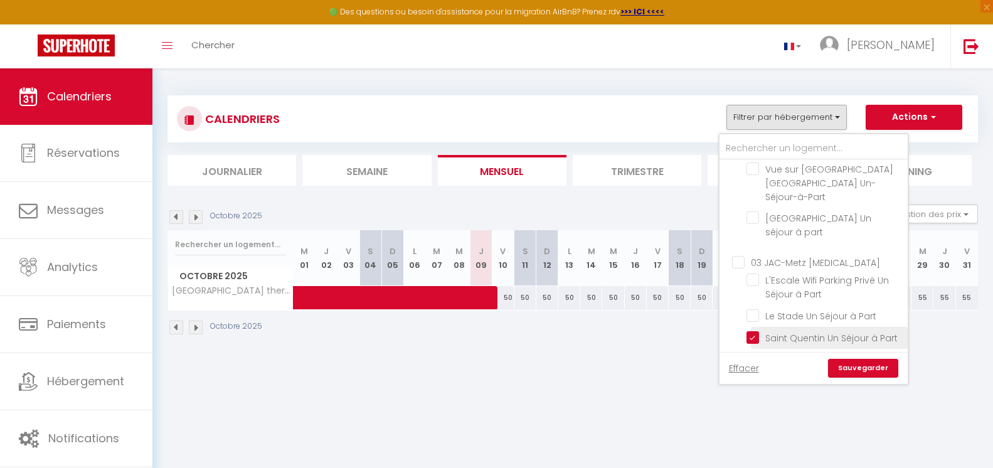
checkbox input "false"
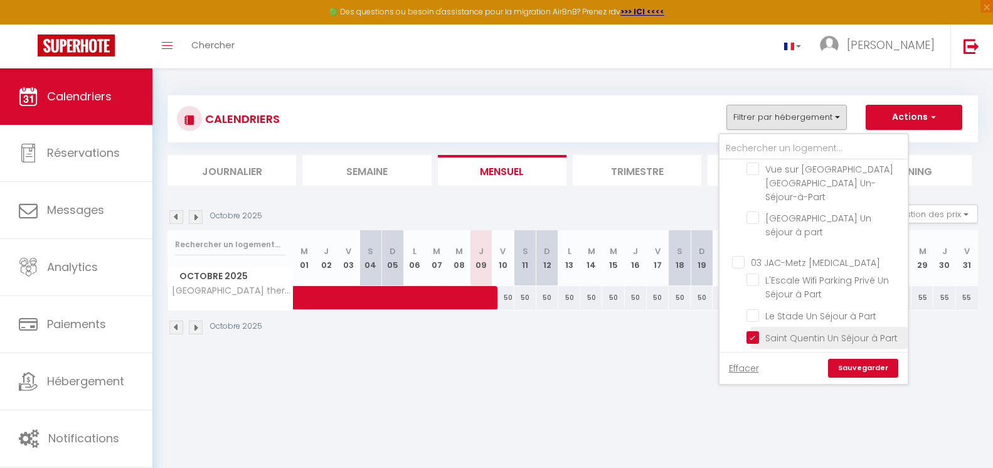
checkbox input "false"
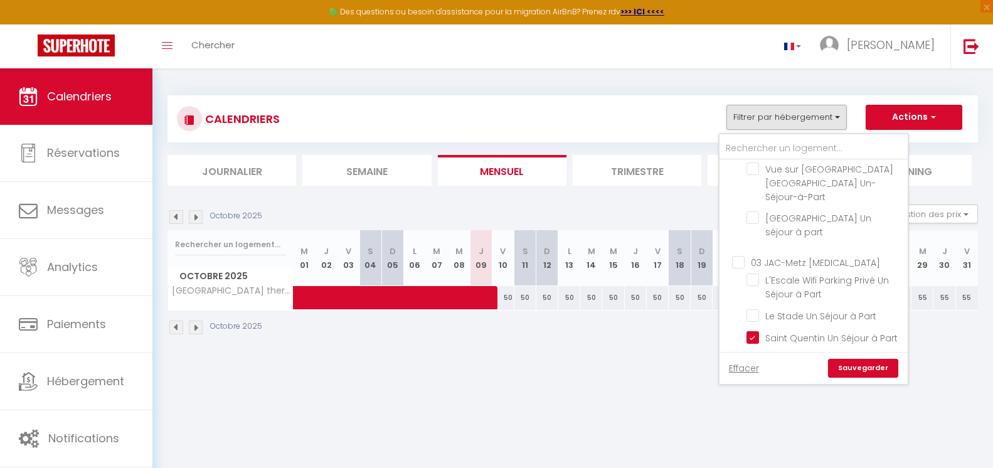
click at [882, 374] on link "Sauvegarder" at bounding box center [863, 368] width 70 height 19
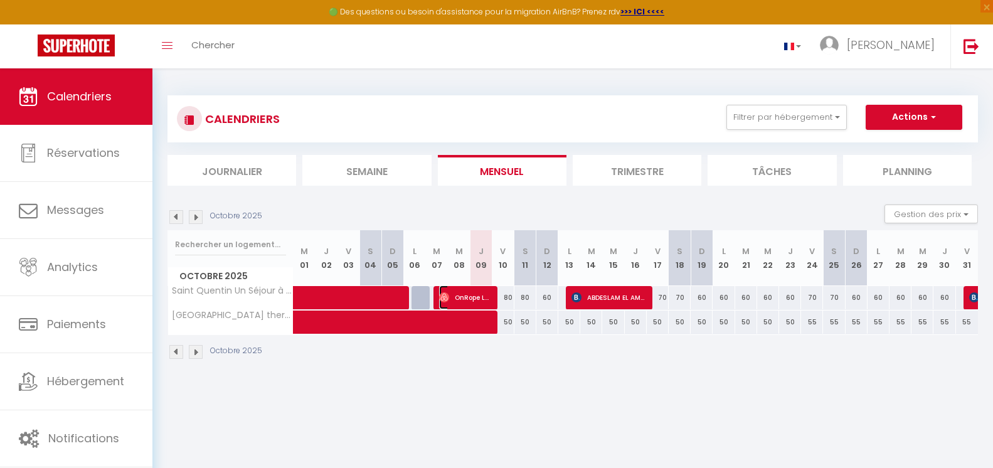
click at [445, 298] on img at bounding box center [444, 297] width 10 height 10
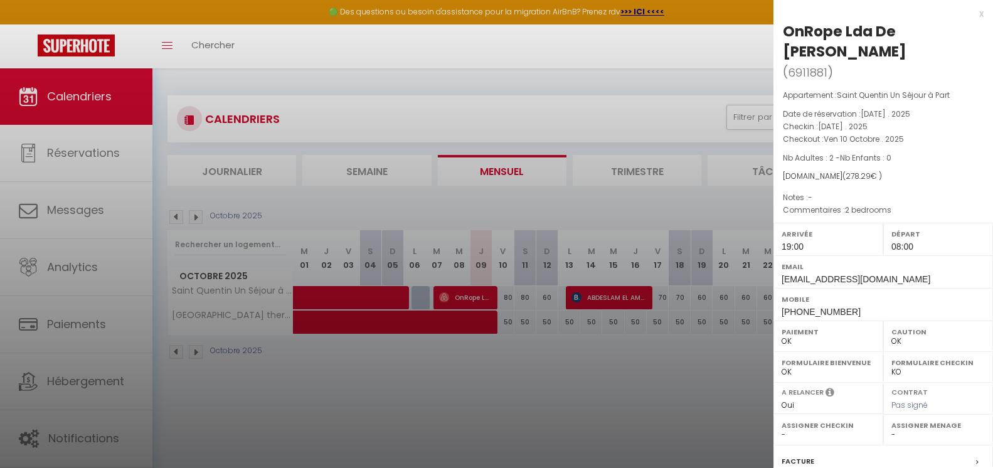
click at [585, 296] on div at bounding box center [496, 234] width 993 height 468
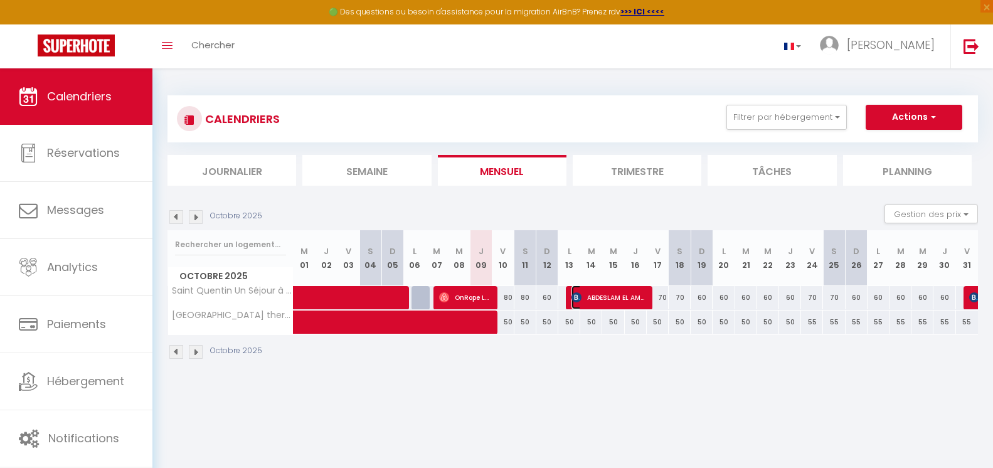
click at [585, 296] on span "ABDESLAM EL AMRI" at bounding box center [607, 297] width 73 height 24
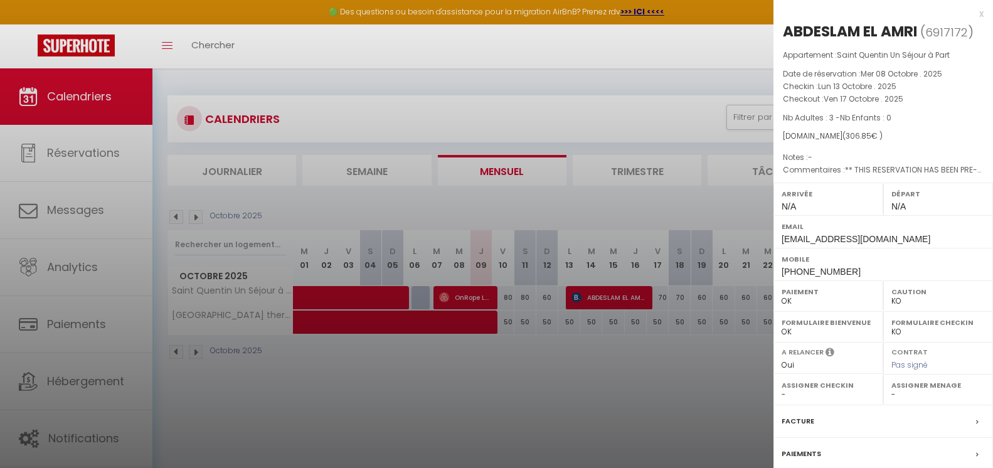
click at [561, 363] on div at bounding box center [496, 234] width 993 height 468
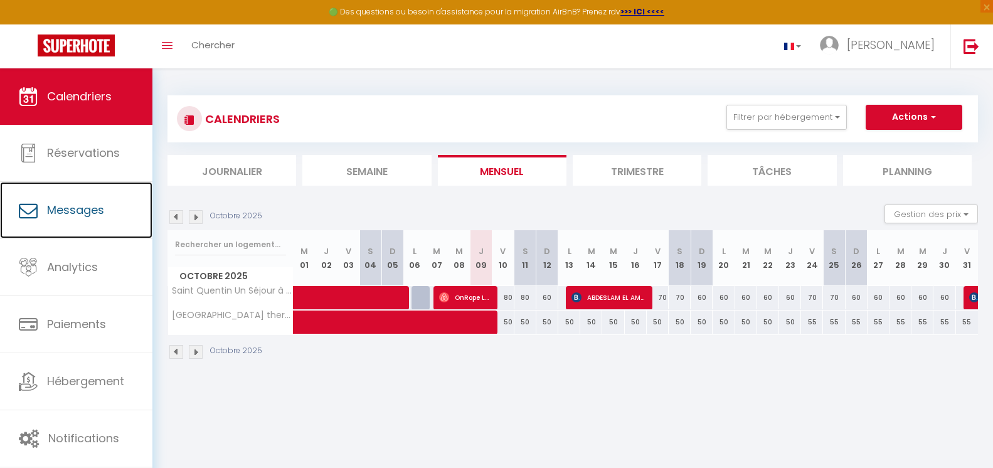
click at [86, 213] on span "Messages" at bounding box center [75, 210] width 57 height 16
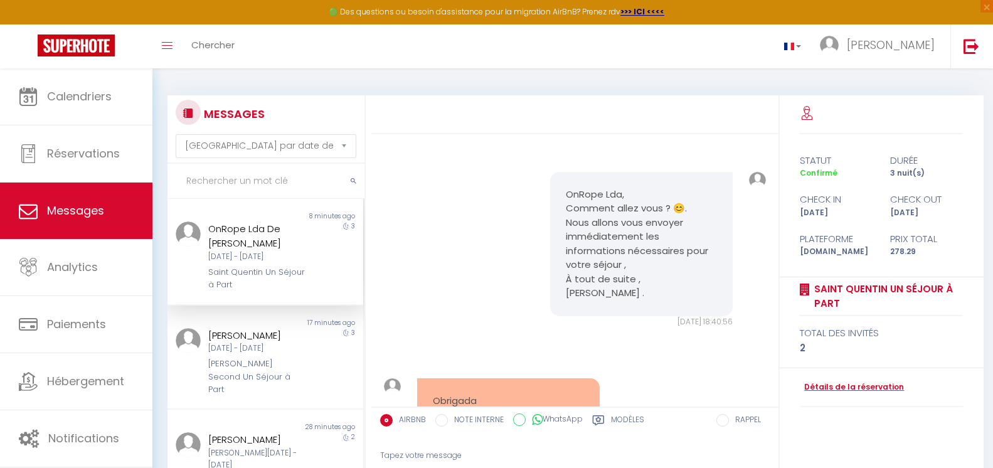
scroll to position [7146, 0]
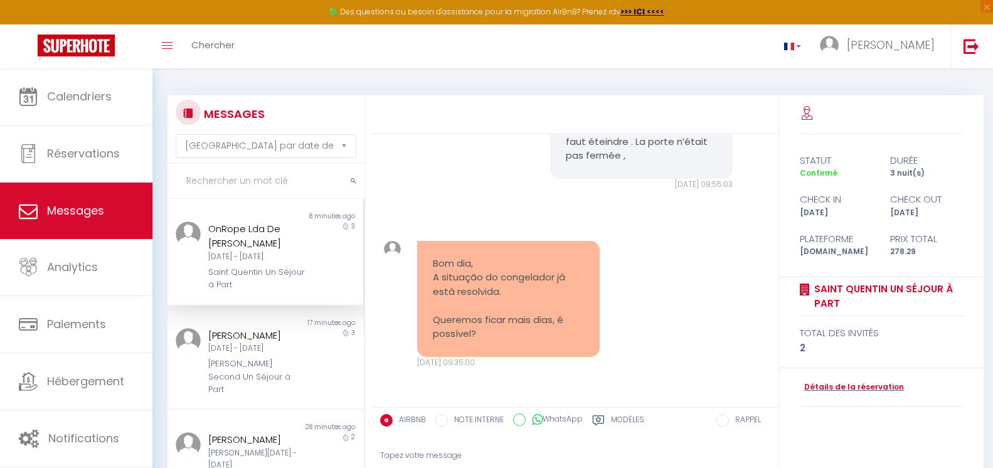
click at [333, 258] on div "3" at bounding box center [338, 256] width 49 height 70
click at [531, 450] on div "Tapez votre message" at bounding box center [575, 455] width 390 height 31
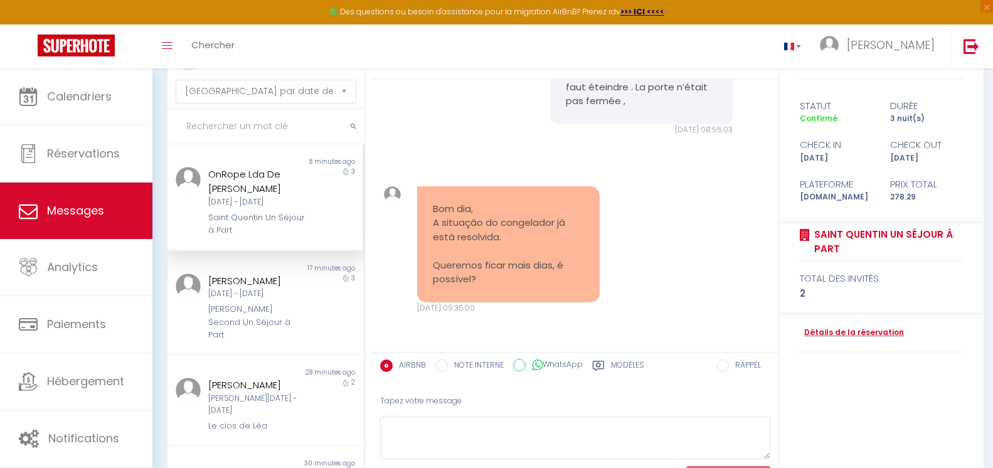
scroll to position [121, 0]
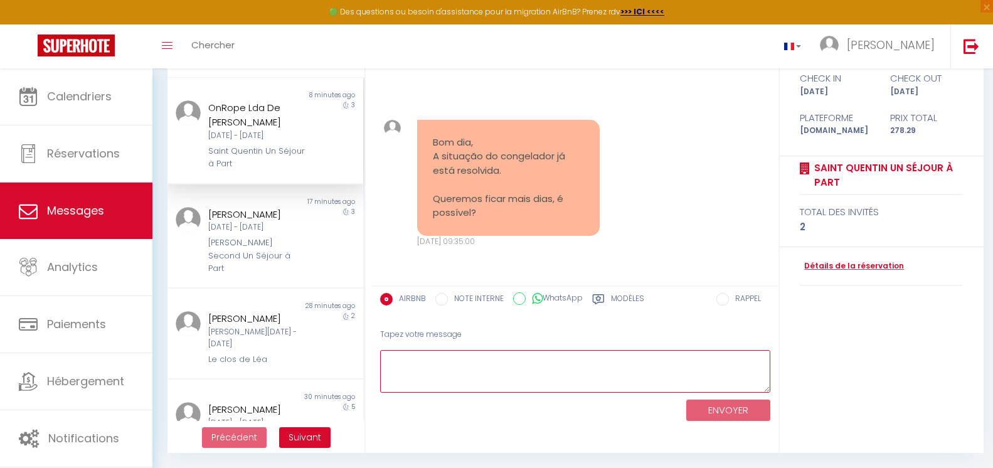
click at [442, 358] on textarea at bounding box center [575, 371] width 390 height 43
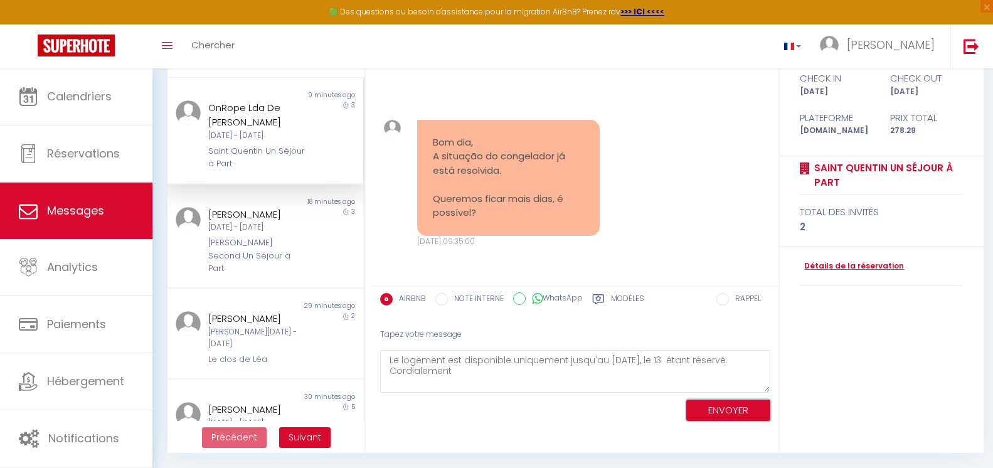
click at [722, 408] on button "ENVOYER" at bounding box center [728, 411] width 84 height 22
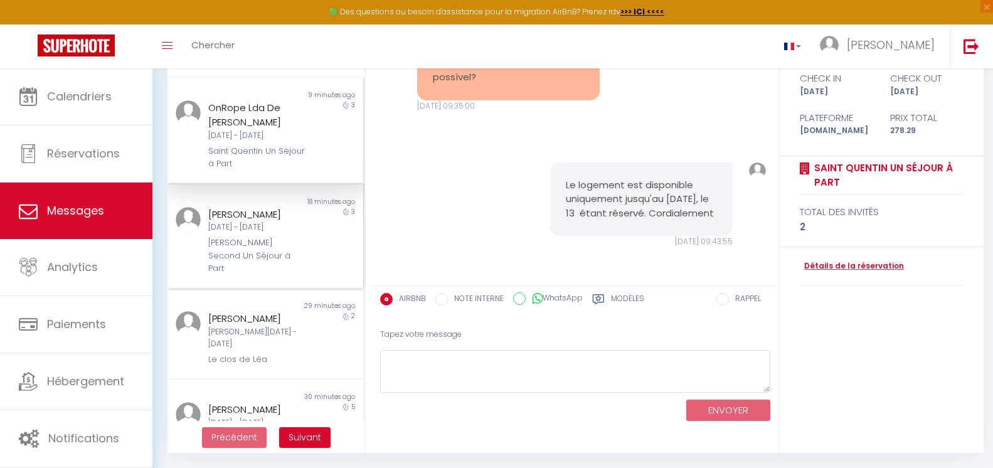
click at [271, 268] on div "Non lu 18 minutes ago [PERSON_NAME][DATE] - [DATE] [PERSON_NAME] Second Un Séjo…" at bounding box center [265, 236] width 196 height 105
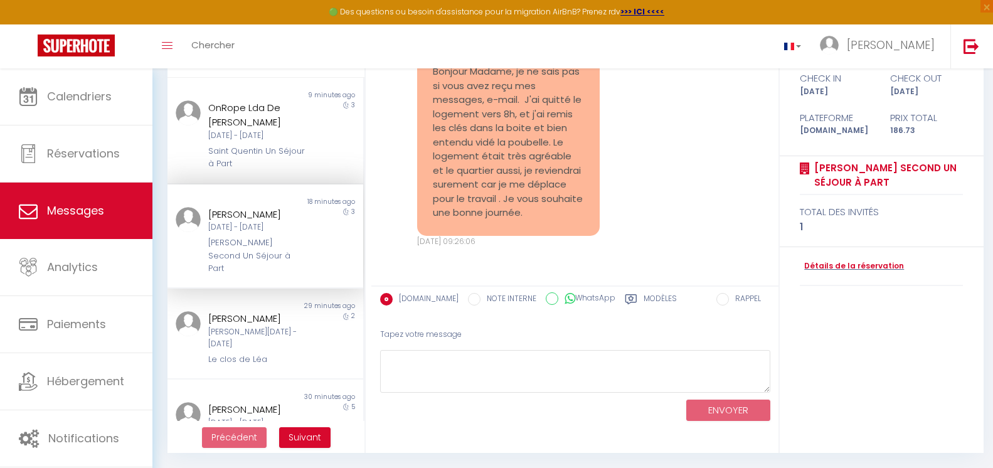
scroll to position [9791, 0]
click at [576, 343] on div "Tapez votre message" at bounding box center [575, 334] width 390 height 31
click at [576, 368] on textarea at bounding box center [575, 371] width 390 height 43
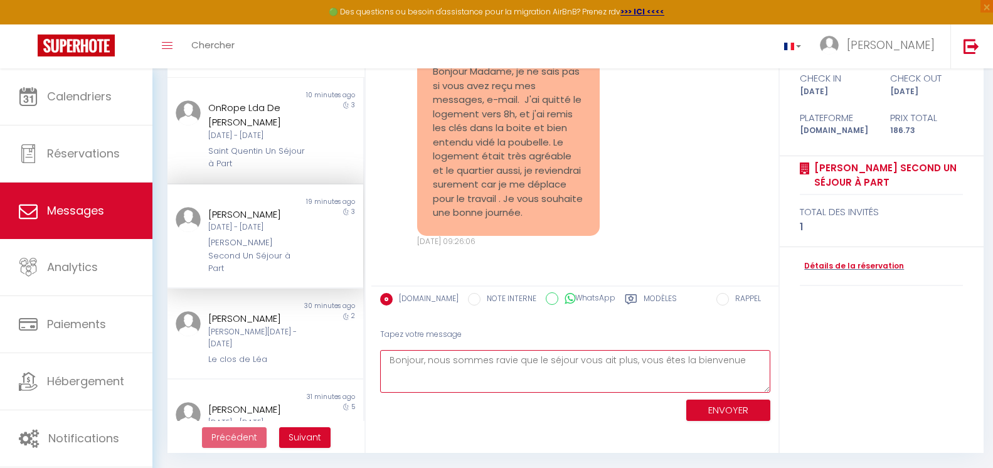
click at [751, 359] on textarea "Bonjour, nous sommes ravie que le séjour vous ait plus, vous êtes la bienvenue" at bounding box center [575, 371] width 390 height 43
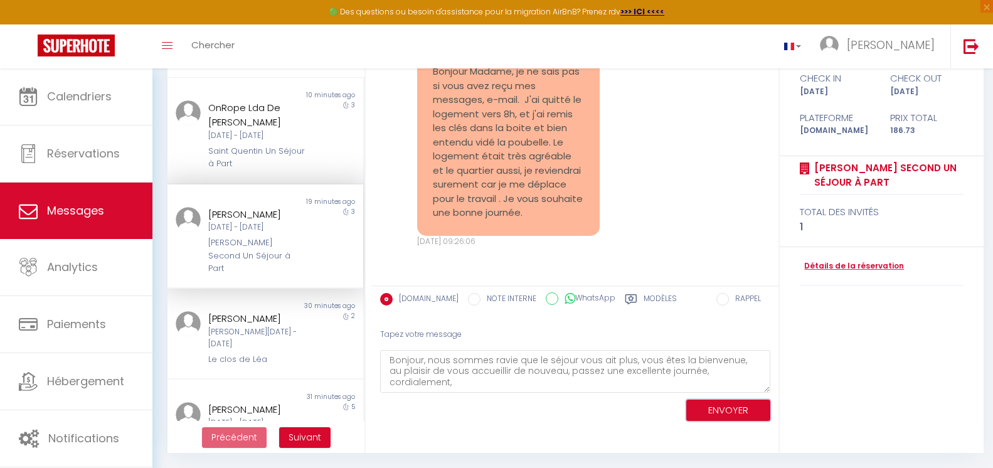
click at [712, 412] on button "ENVOYER" at bounding box center [728, 411] width 84 height 22
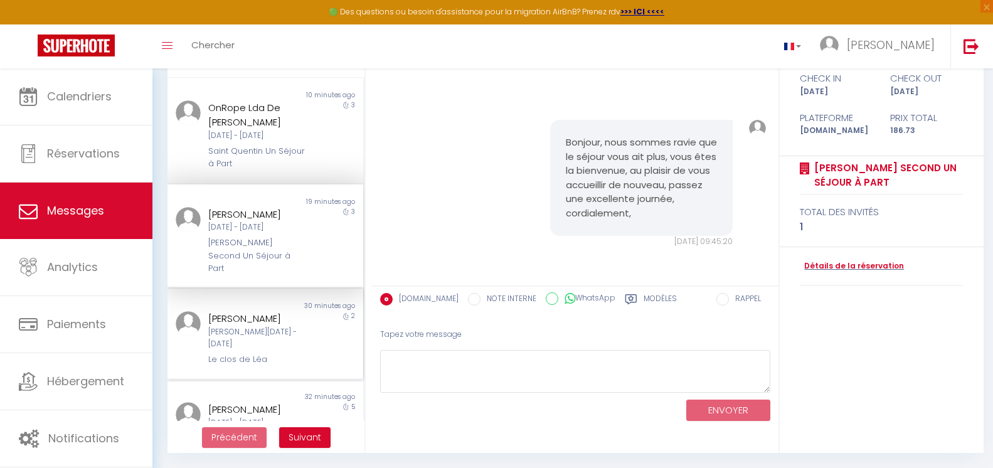
click at [319, 336] on div "2" at bounding box center [338, 338] width 49 height 55
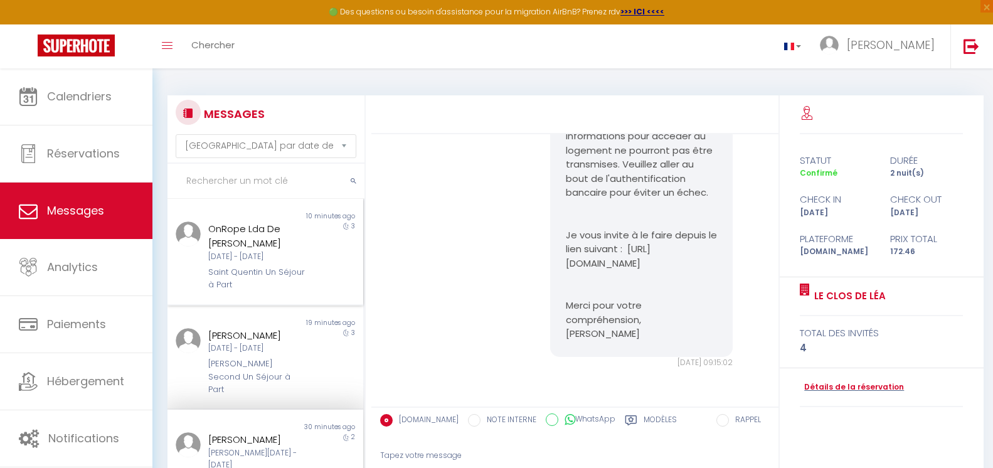
click at [303, 265] on div "OnRope Lda De [PERSON_NAME] [DATE] - [DATE] Saint Quentin Un Séjour à Part" at bounding box center [257, 256] width 114 height 70
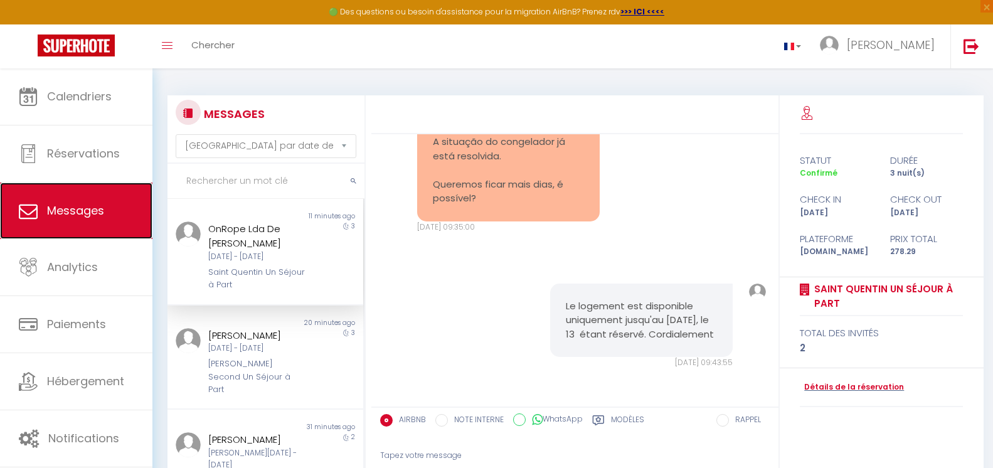
click at [80, 209] on span "Messages" at bounding box center [75, 211] width 57 height 16
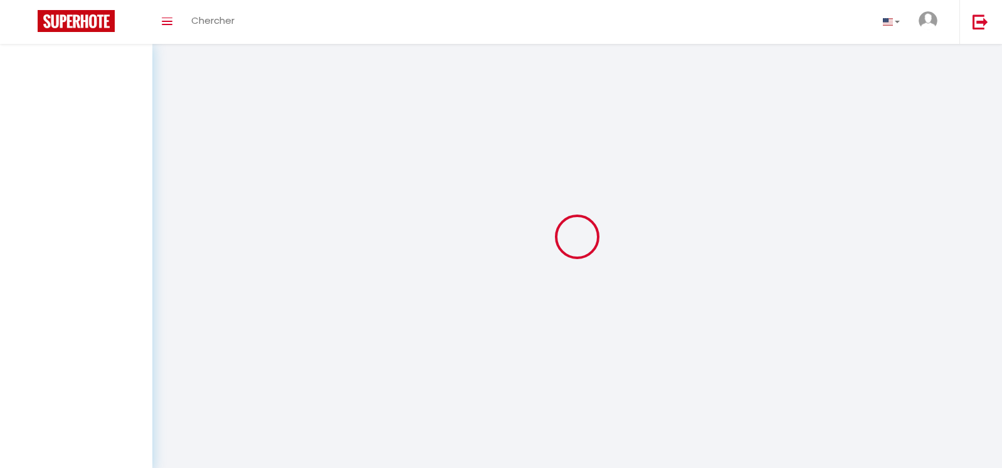
select select "message"
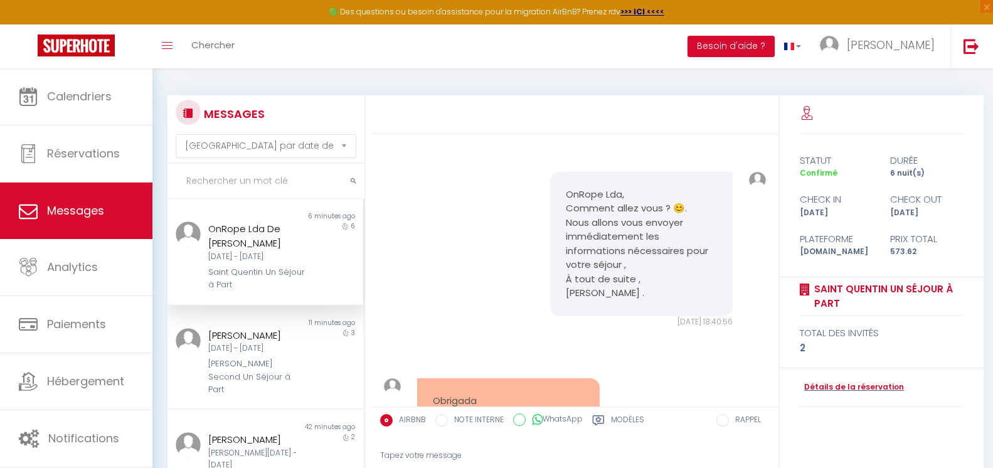
scroll to position [7403, 0]
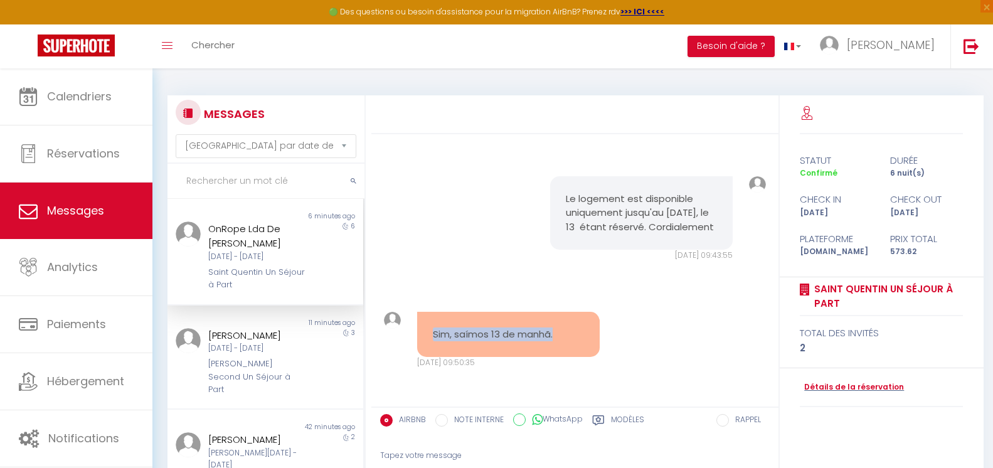
drag, startPoint x: 549, startPoint y: 334, endPoint x: 430, endPoint y: 340, distance: 118.7
click at [430, 340] on div "Sim, saímos 13 de manhã." at bounding box center [508, 335] width 183 height 46
click at [665, 324] on div "Sim, saímos 13 de manhã. Jeu 09 Oct. 2025 - 09:50:35 Note Sms Sim, saímos 13 de…" at bounding box center [575, 340] width 398 height 107
click at [885, 386] on link "Détails de la réservation" at bounding box center [852, 387] width 104 height 12
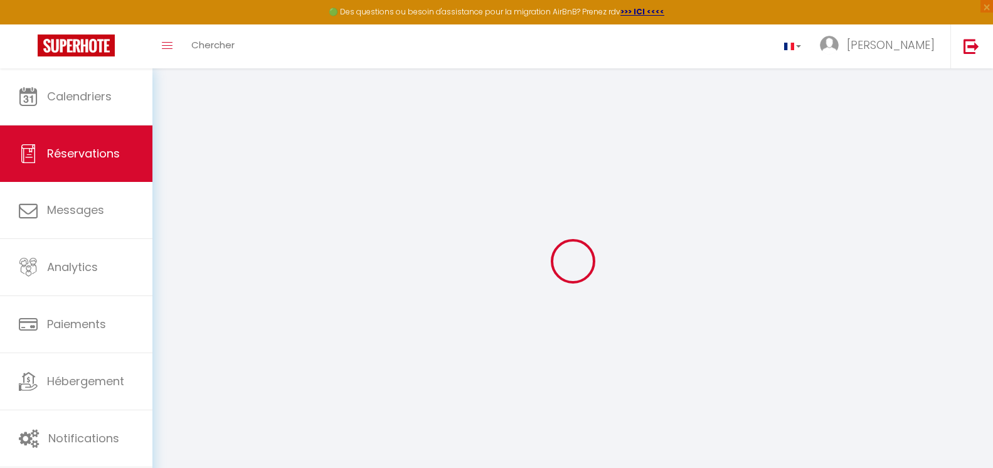
select select
checkbox input "false"
select select
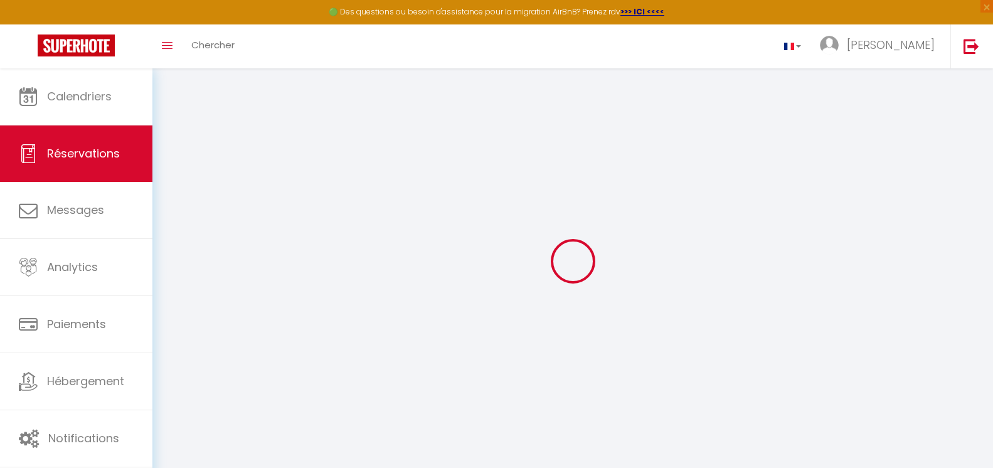
select select
checkbox input "false"
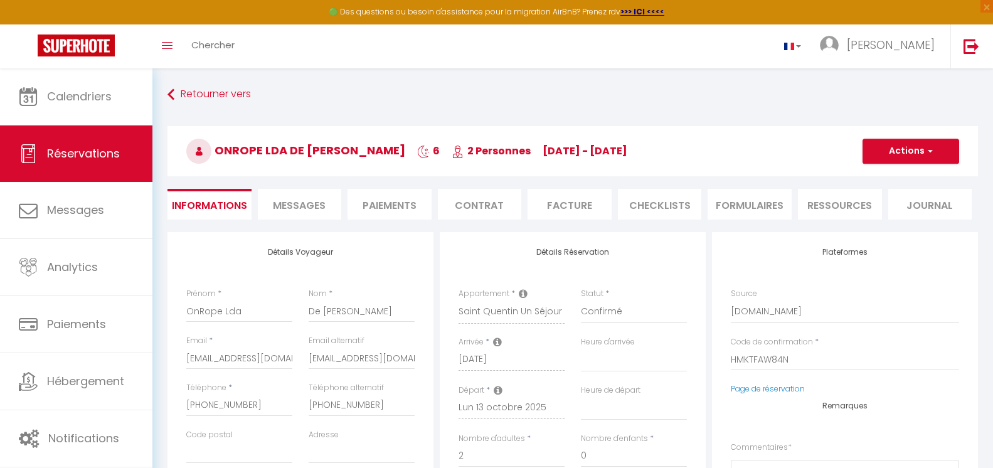
select select
checkbox input "false"
type textarea "2 bedrooms"
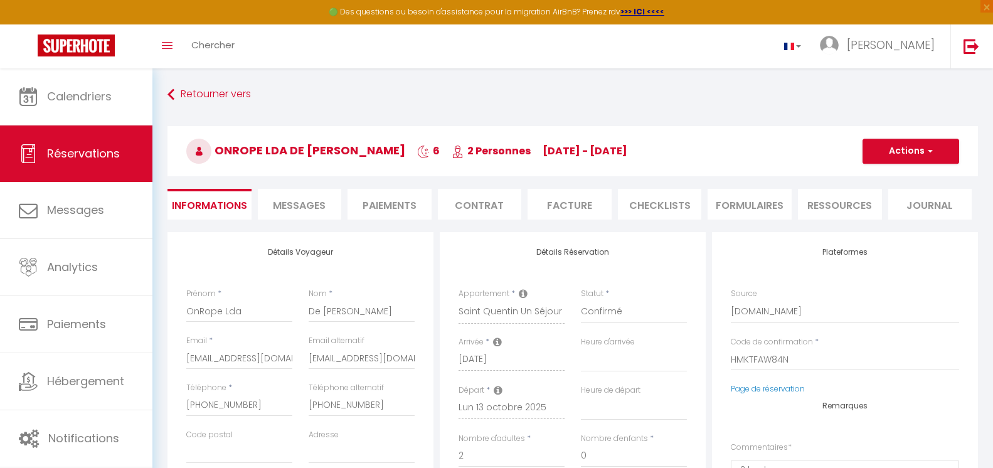
select select
type input "40"
type input "25.62"
select select
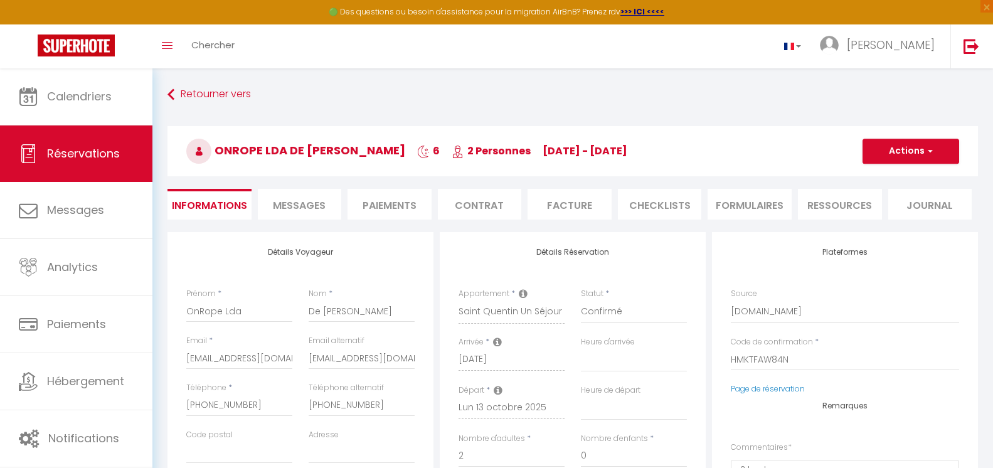
checkbox input "false"
select select
checkbox input "false"
select select "19:00"
select select "08:00"
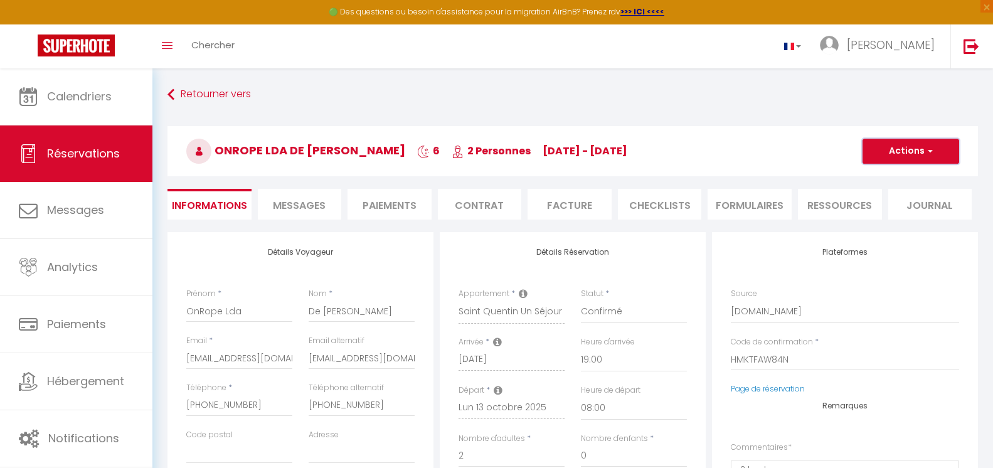
click at [902, 154] on button "Actions" at bounding box center [910, 151] width 97 height 25
click at [904, 156] on button "Actions" at bounding box center [910, 151] width 97 height 25
click at [755, 156] on h3 "OnRope Lda De Jesus Pinheiro 6 2 Personnes ma 07 Oct - lu 13 Oct" at bounding box center [572, 151] width 810 height 50
click at [571, 204] on li "Facture" at bounding box center [569, 204] width 84 height 31
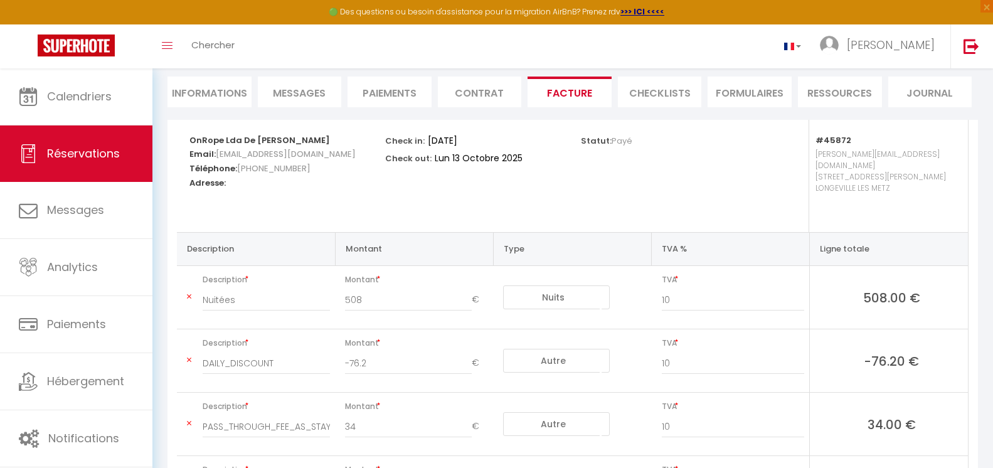
scroll to position [50, 0]
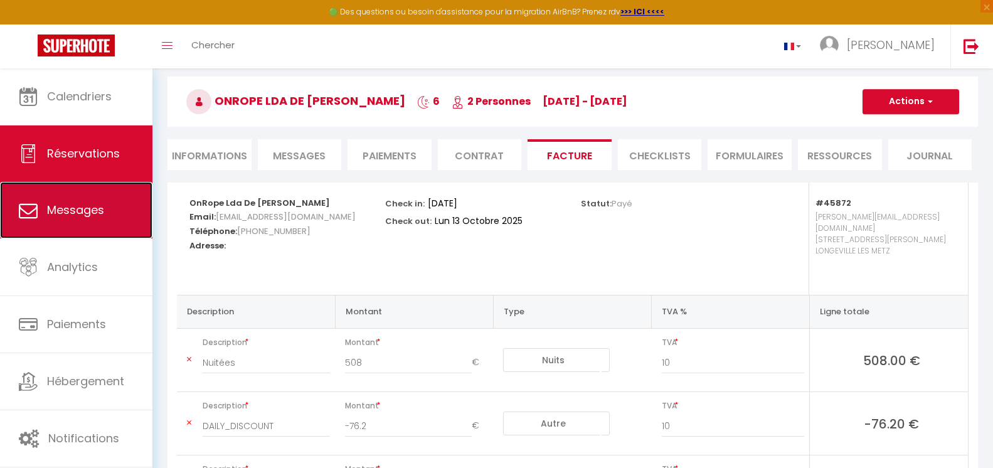
click at [90, 211] on span "Messages" at bounding box center [75, 210] width 57 height 16
select select "message"
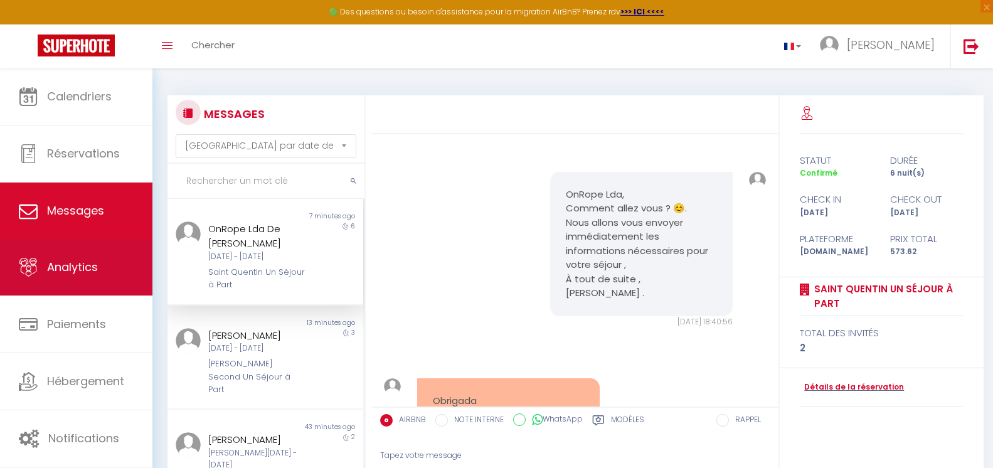
scroll to position [7403, 0]
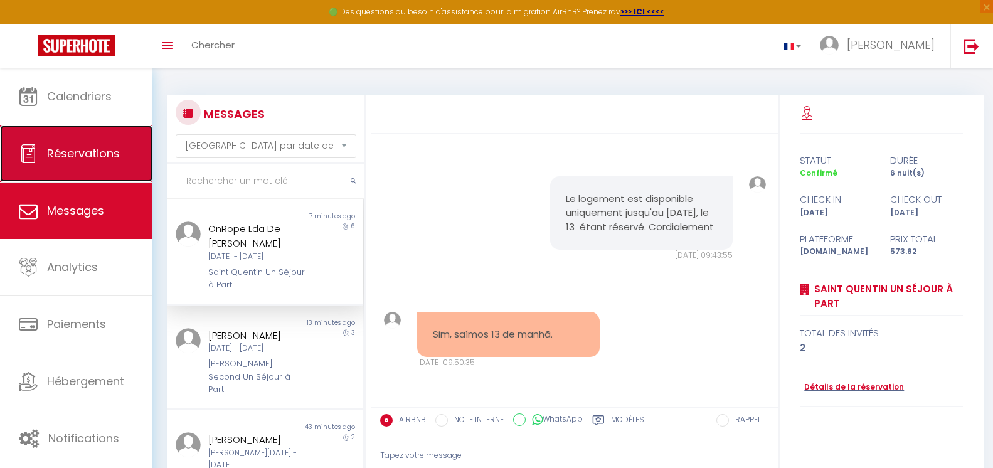
click at [95, 164] on link "Réservations" at bounding box center [76, 153] width 152 height 56
select select "not_cancelled"
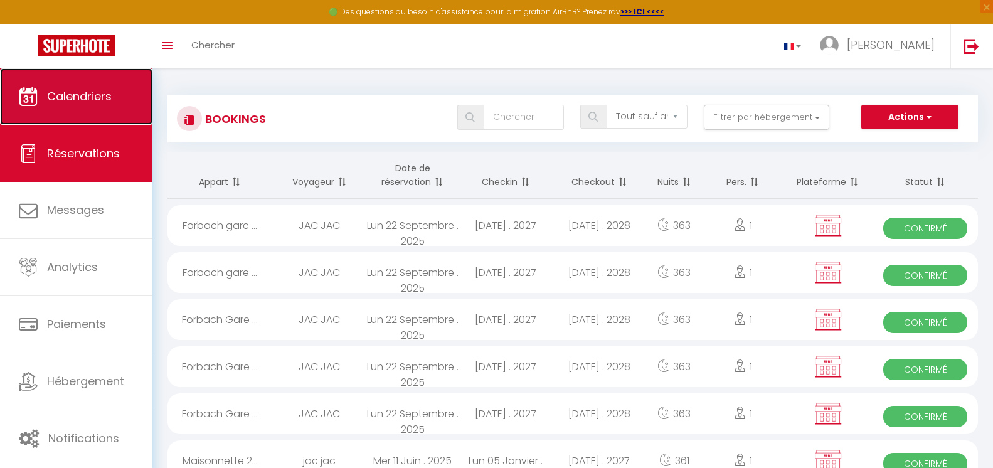
click at [119, 120] on link "Calendriers" at bounding box center [76, 96] width 152 height 56
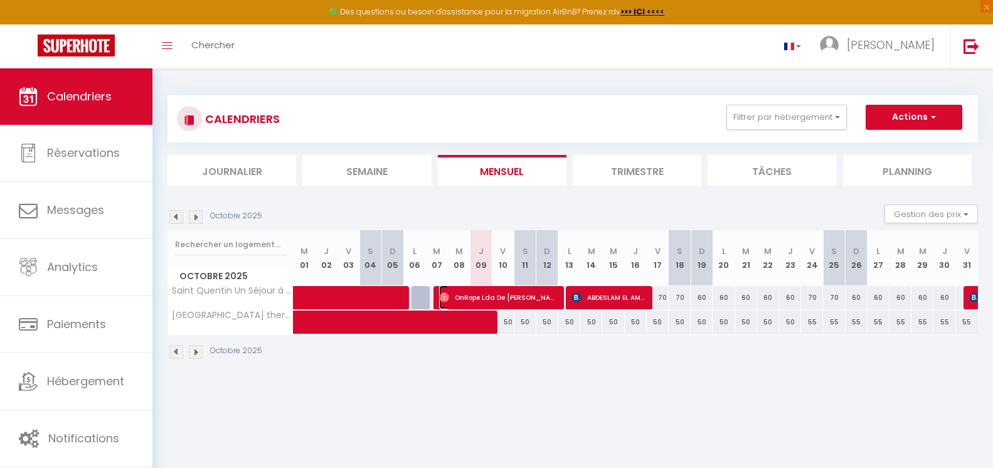
click at [546, 295] on span "OnRope Lda De [PERSON_NAME]" at bounding box center [497, 297] width 117 height 24
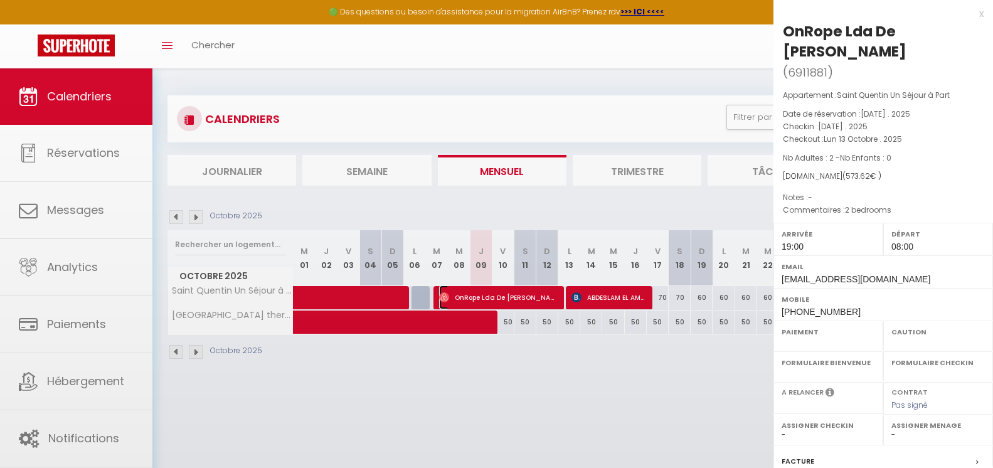
select select "OK"
select select "1"
select select "0"
select select "1"
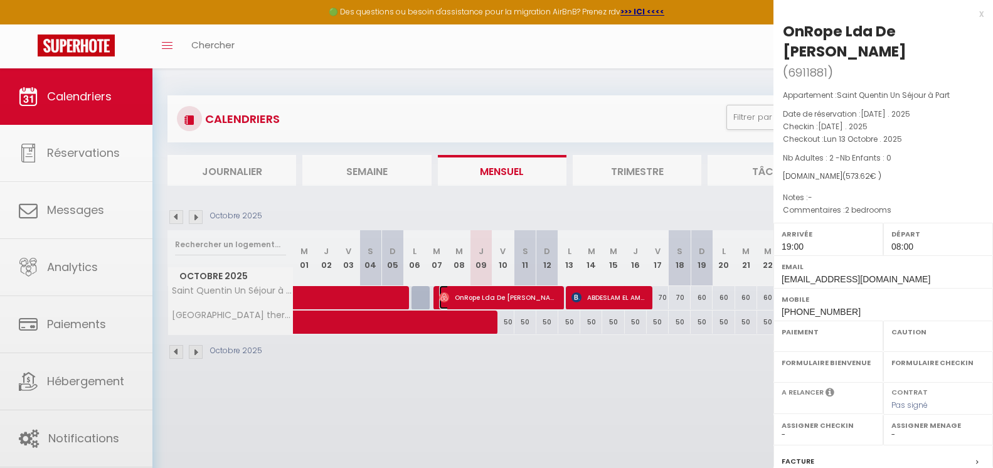
select select
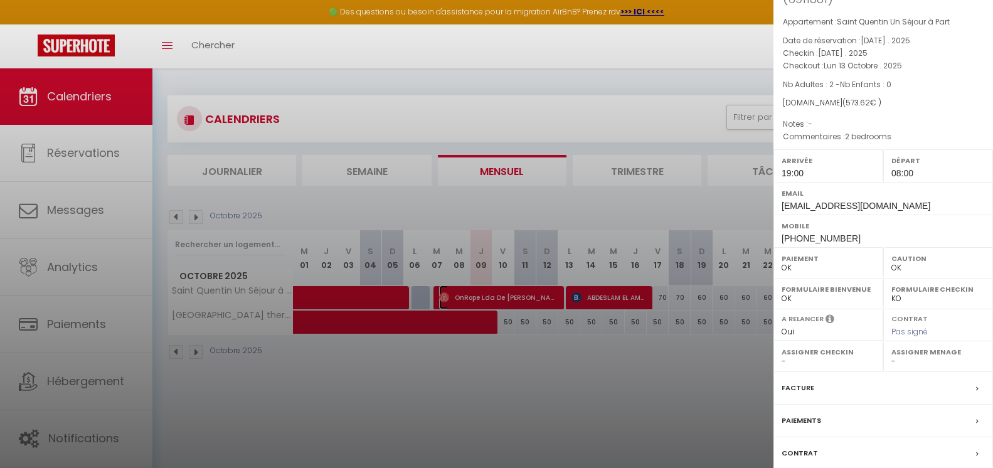
scroll to position [157, 0]
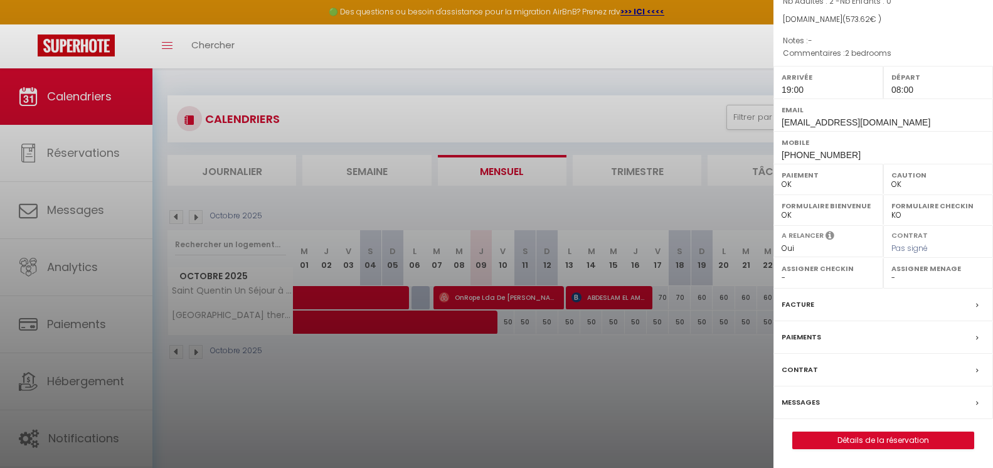
click at [818, 331] on label "Paiements" at bounding box center [801, 337] width 40 height 13
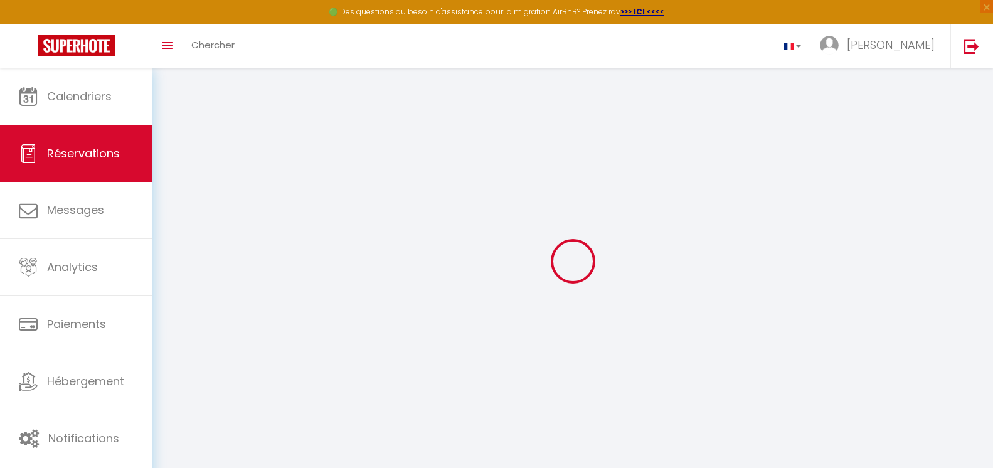
select select
checkbox input "false"
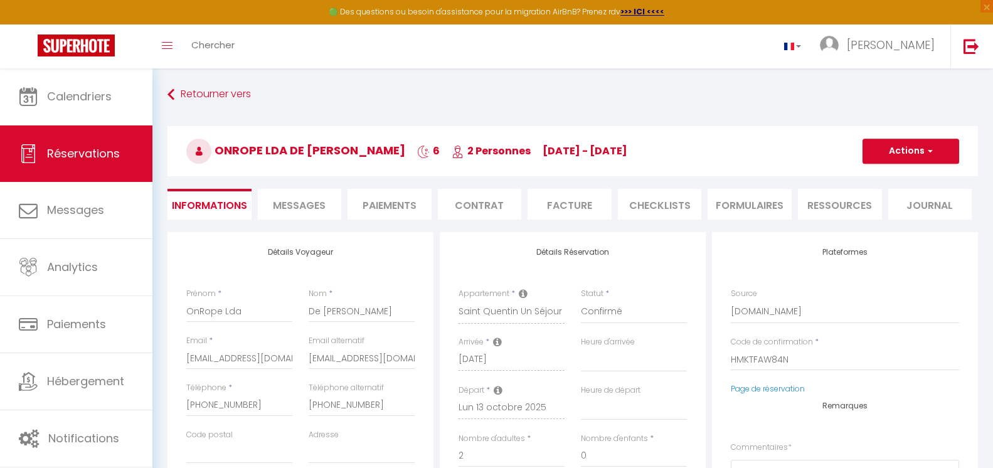
select select
checkbox input "false"
type textarea "2 bedrooms"
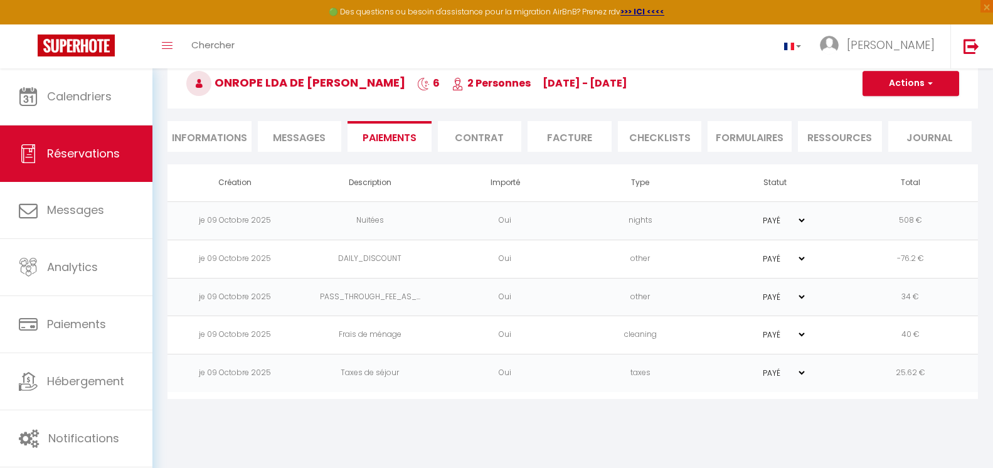
scroll to position [68, 0]
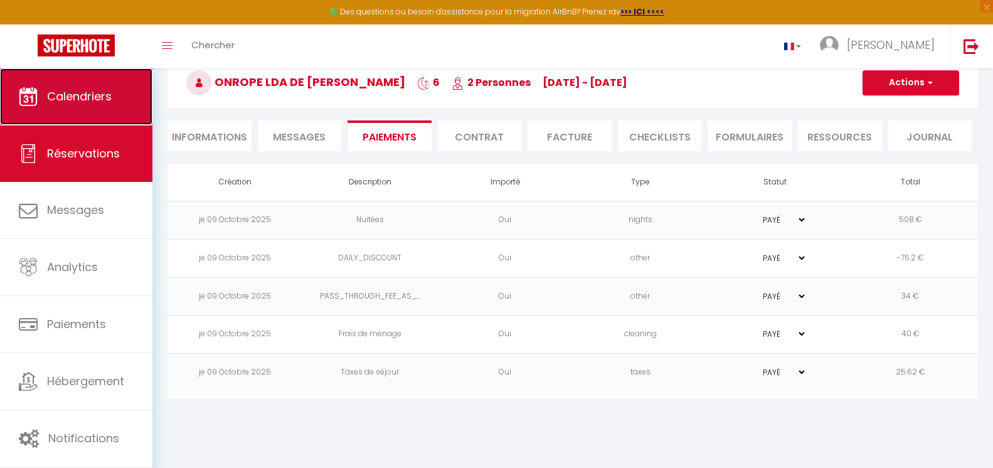
click at [97, 106] on link "Calendriers" at bounding box center [76, 96] width 152 height 56
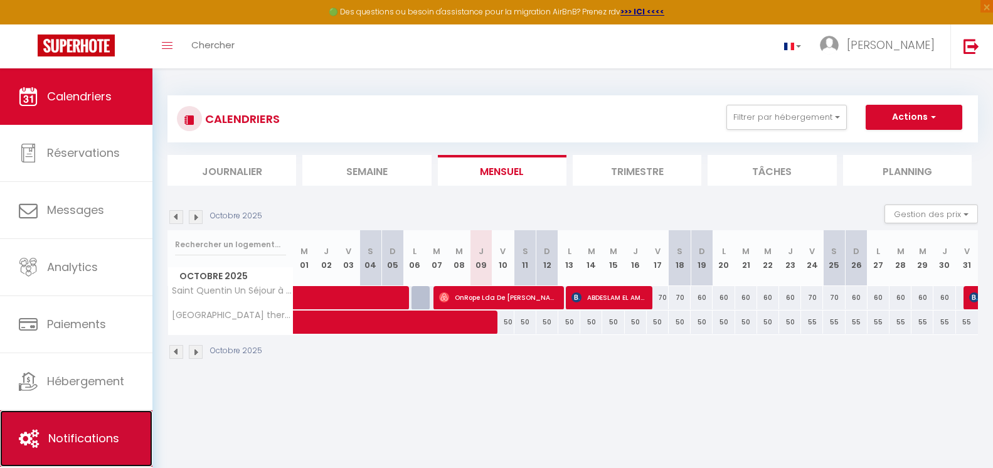
click at [83, 434] on span "Notifications" at bounding box center [83, 438] width 71 height 16
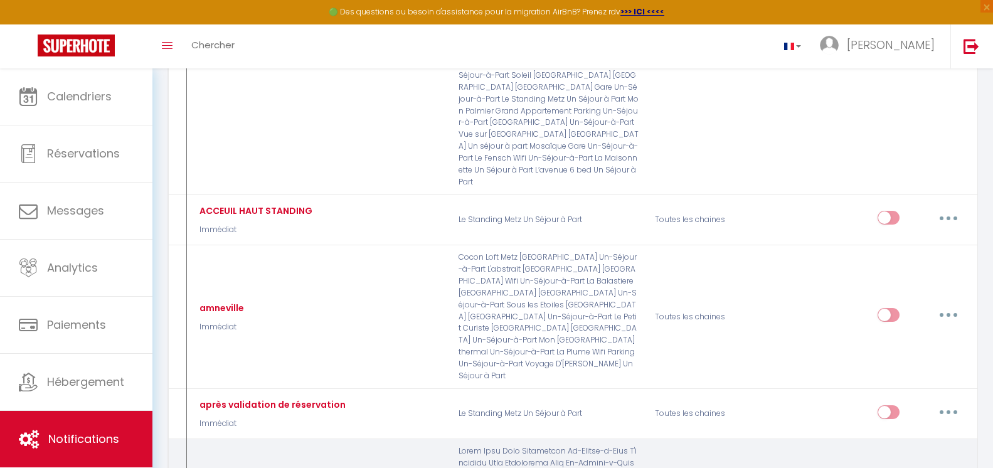
scroll to position [2321, 0]
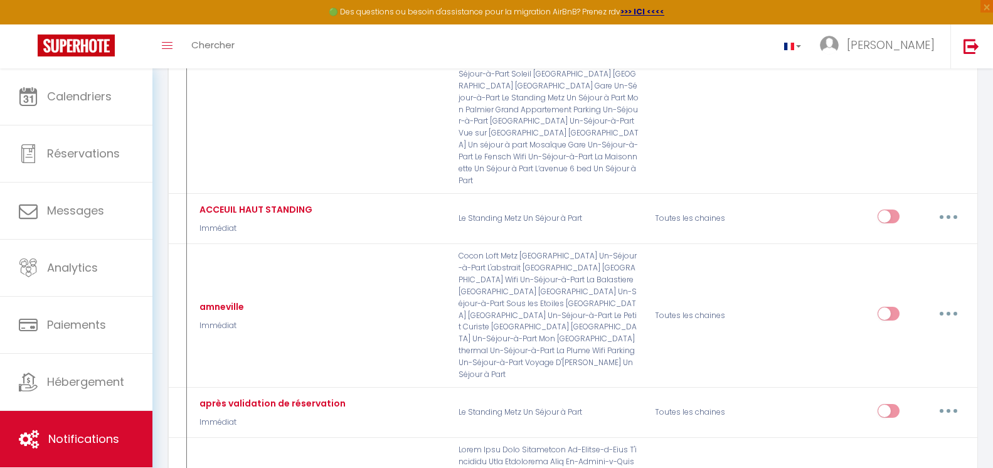
type input "après validation de réservation"
select select "Immédiat"
select select
checkbox input "true"
checkbox input "false"
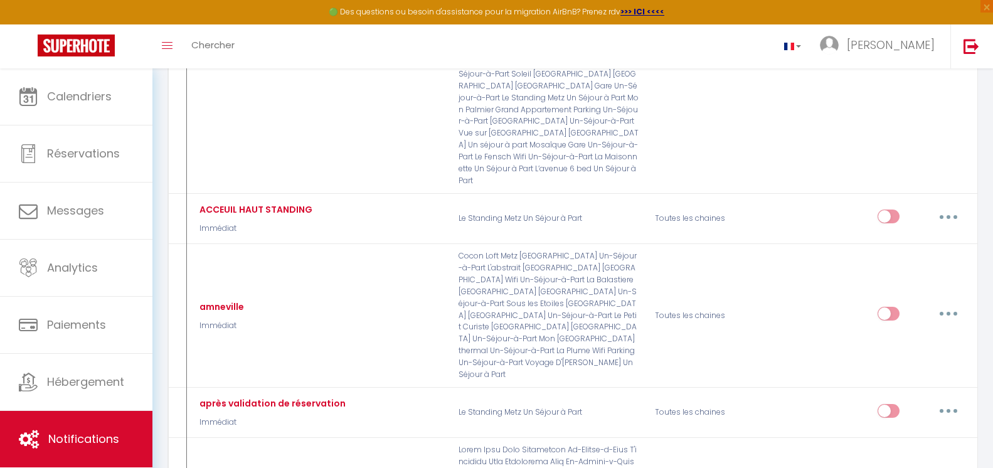
checkbox input "false"
radio input "true"
type input "Renseignements à remplir pour votre séjour à [RENTAL:CITY]"
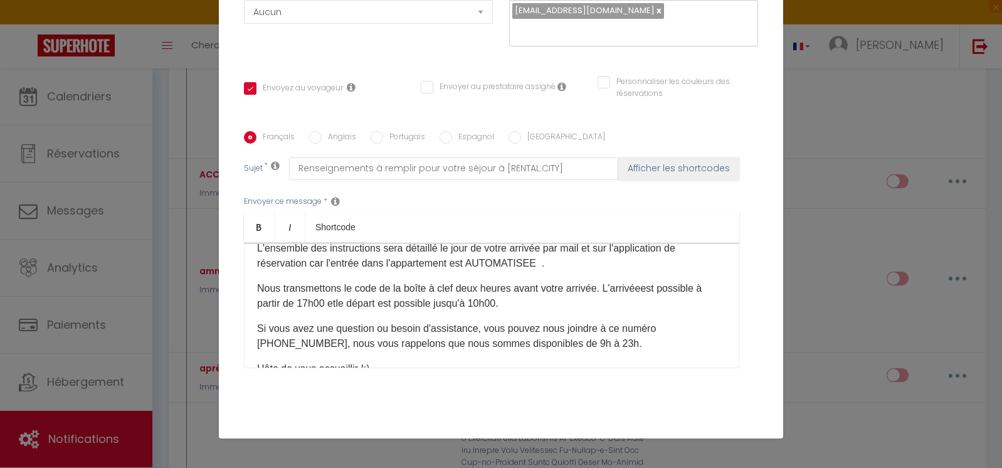
scroll to position [56, 0]
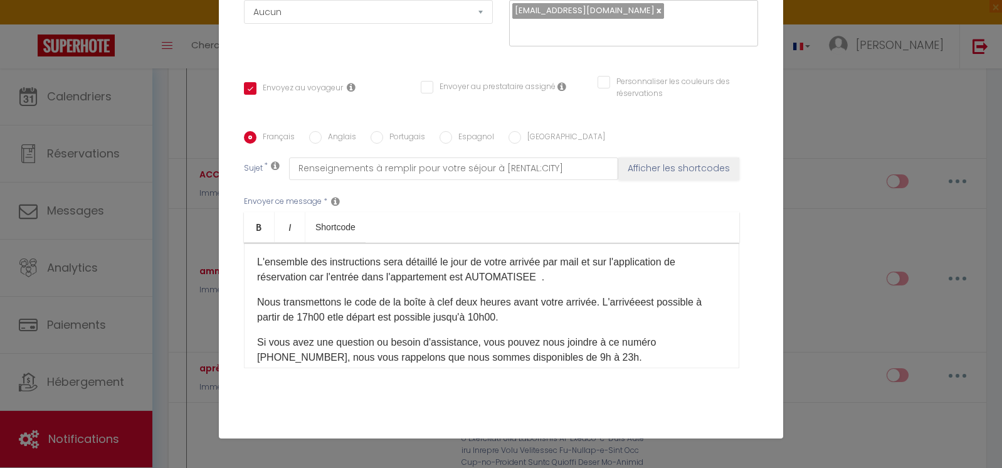
drag, startPoint x: 571, startPoint y: 312, endPoint x: 249, endPoint y: 308, distance: 321.8
click at [249, 308] on div "Merci pour votre réservation :) Nous sommes ravis que votre choix se porte sur …" at bounding box center [491, 305] width 495 height 125
copy p "Nous transmettons le code de la boîte à clef deux heures avant votre arrivée. L…"
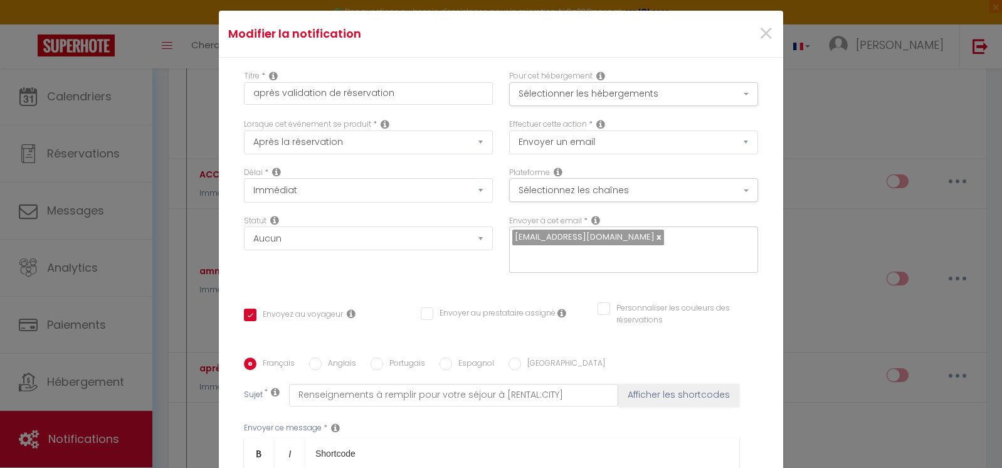
scroll to position [0, 0]
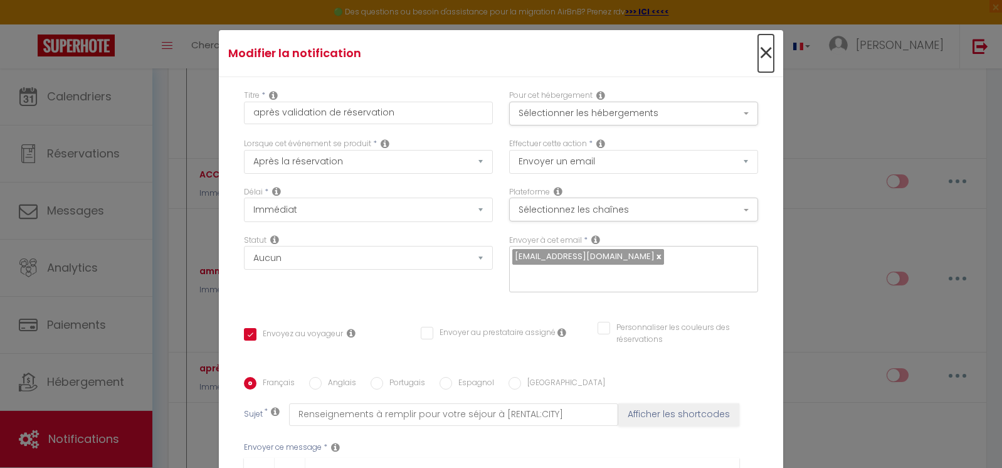
click at [758, 46] on span "×" at bounding box center [766, 53] width 16 height 38
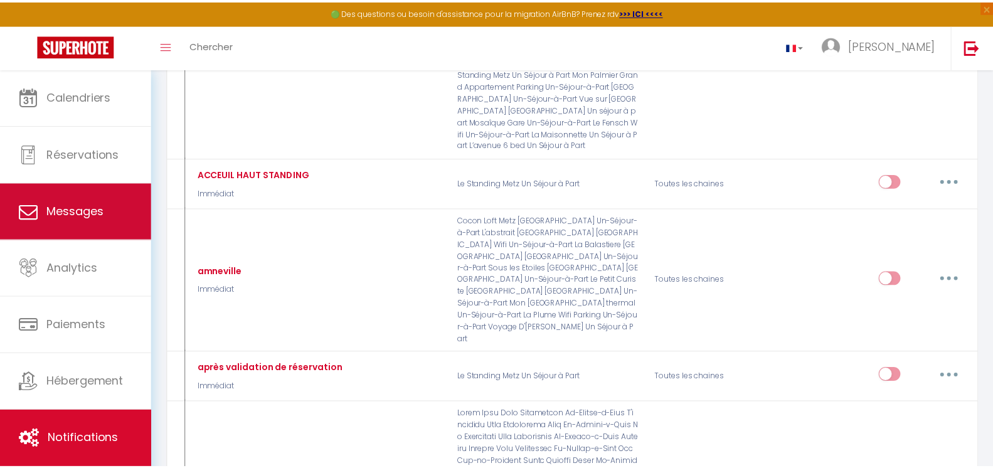
scroll to position [2321, 0]
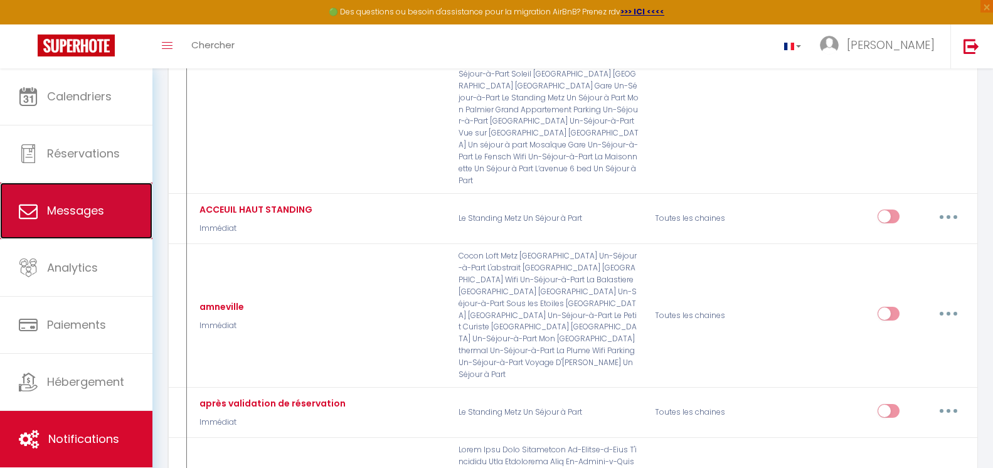
click at [87, 223] on link "Messages" at bounding box center [76, 211] width 152 height 56
select select "message"
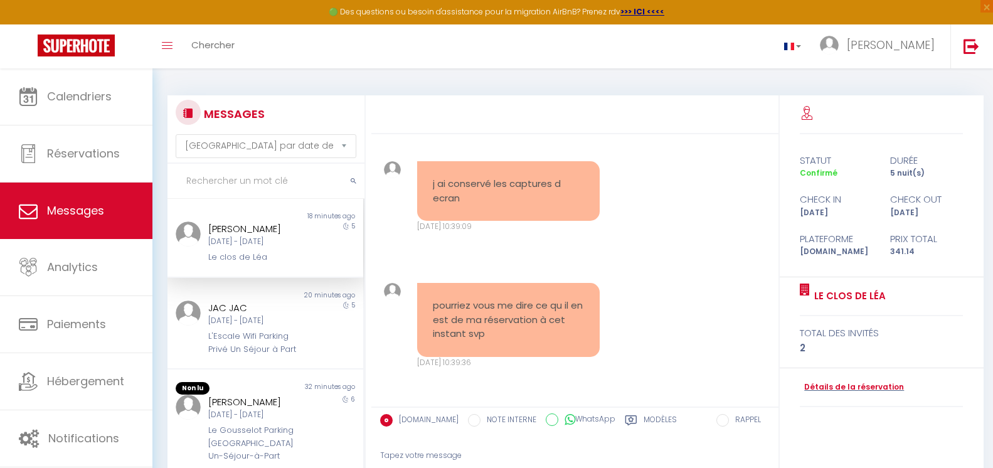
scroll to position [12092, 0]
click at [505, 453] on div "Tapez votre message" at bounding box center [575, 455] width 390 height 31
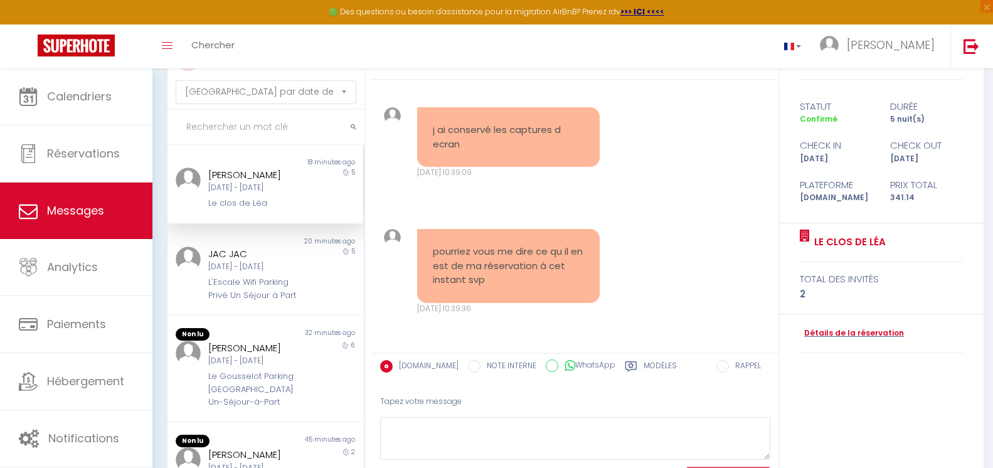
scroll to position [121, 0]
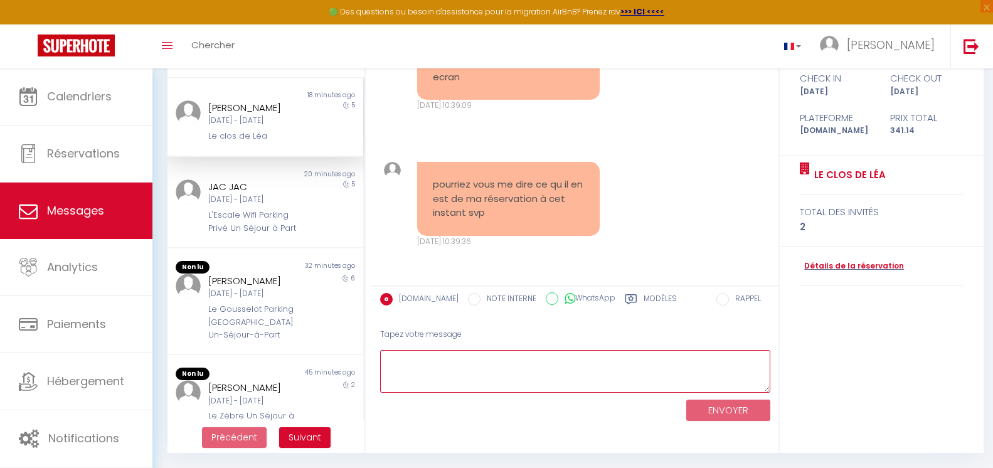
click at [424, 363] on textarea at bounding box center [575, 371] width 390 height 43
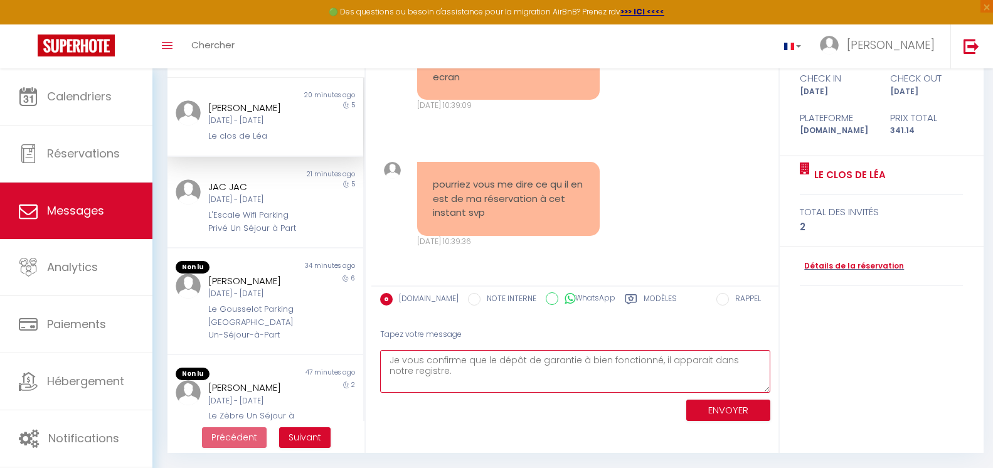
click at [581, 360] on textarea "Je vous confirme que le dépôt de garantie à bien fonctionné, il apparait dans n…" at bounding box center [575, 371] width 390 height 43
type textarea "Je vous confirme que le dépôt de garantie a bien fonctionné, il apparait dans n…"
click at [731, 415] on button "ENVOYER" at bounding box center [728, 411] width 84 height 22
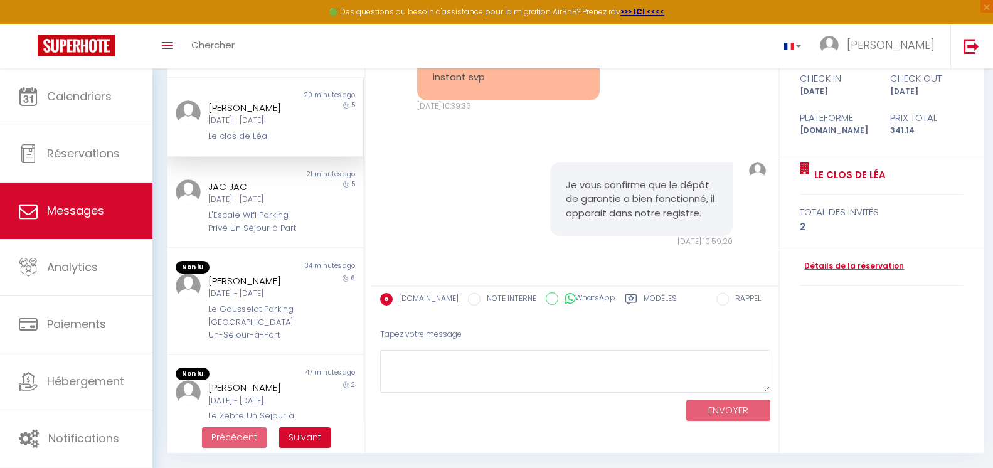
scroll to position [12228, 0]
click at [266, 306] on div "Le Gousselot Parking [GEOGRAPHIC_DATA] Un-Séjour-à-Part" at bounding box center [257, 322] width 98 height 38
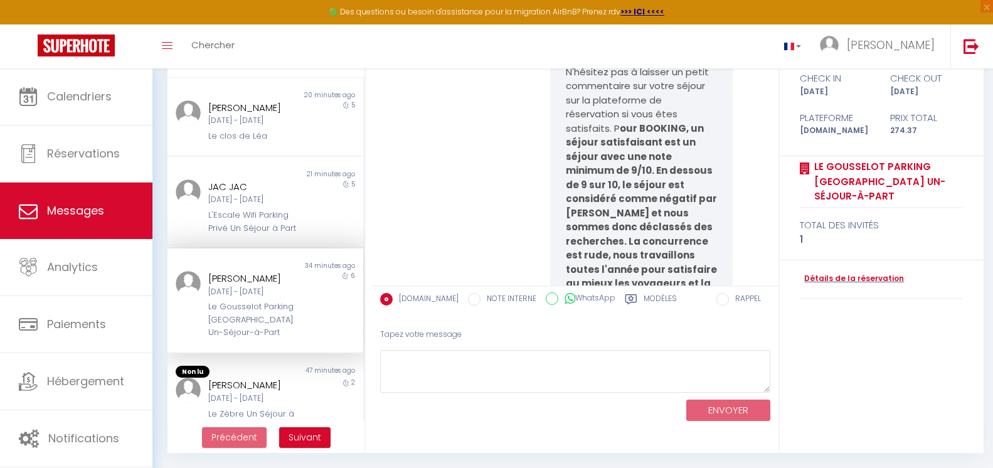
scroll to position [9936, 0]
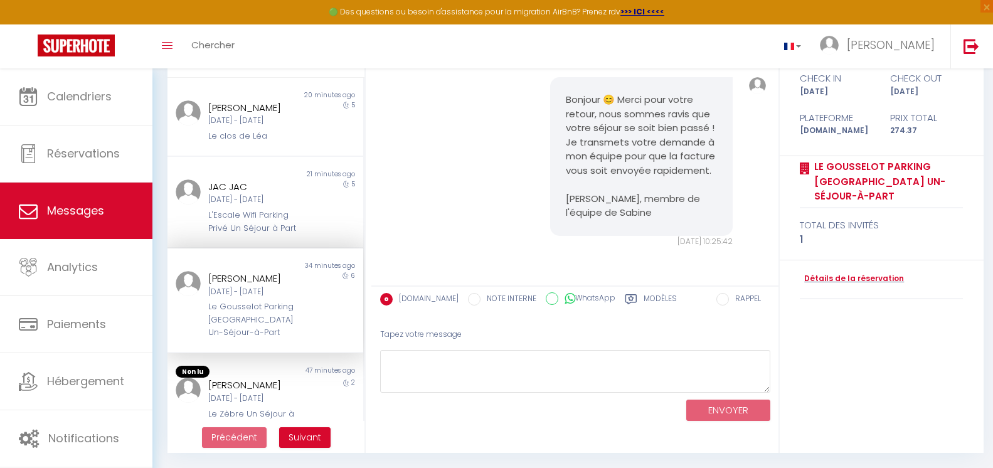
click at [643, 300] on label "Modèles" at bounding box center [659, 301] width 33 height 16
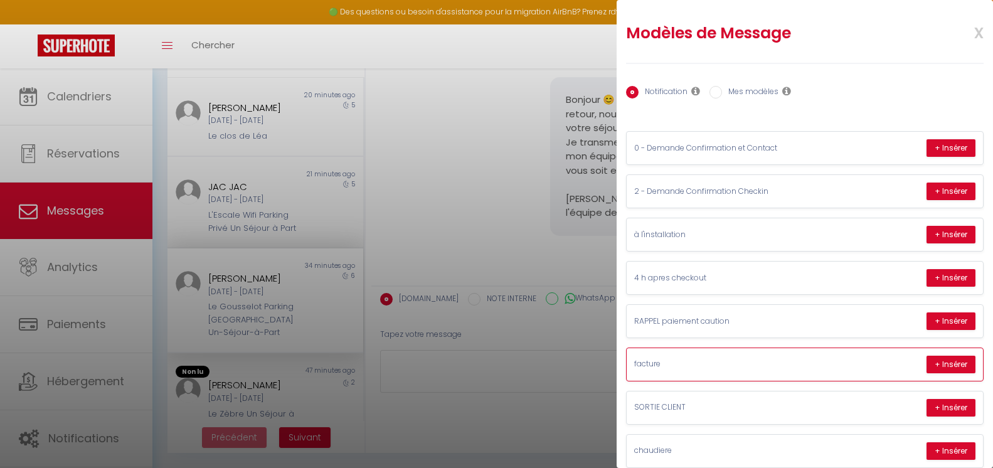
click at [719, 359] on p "facture" at bounding box center [728, 364] width 188 height 12
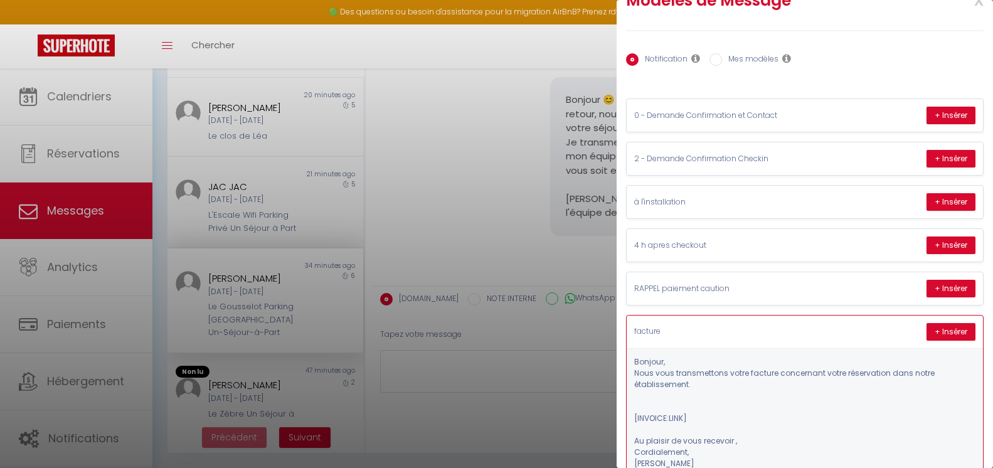
scroll to position [63, 0]
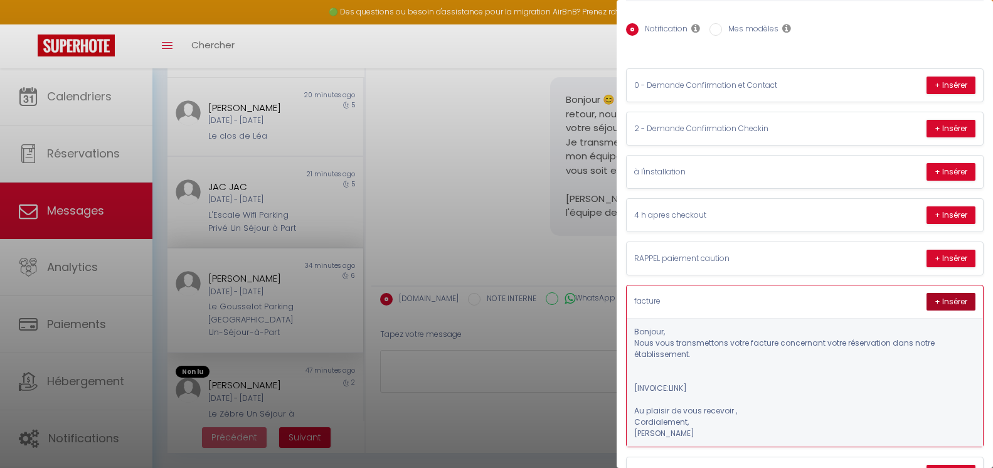
click at [944, 300] on button "+ Insérer" at bounding box center [950, 302] width 49 height 18
type textarea "Bonjour, Nous vous transmettons votre facture concernant votre réservation dans…"
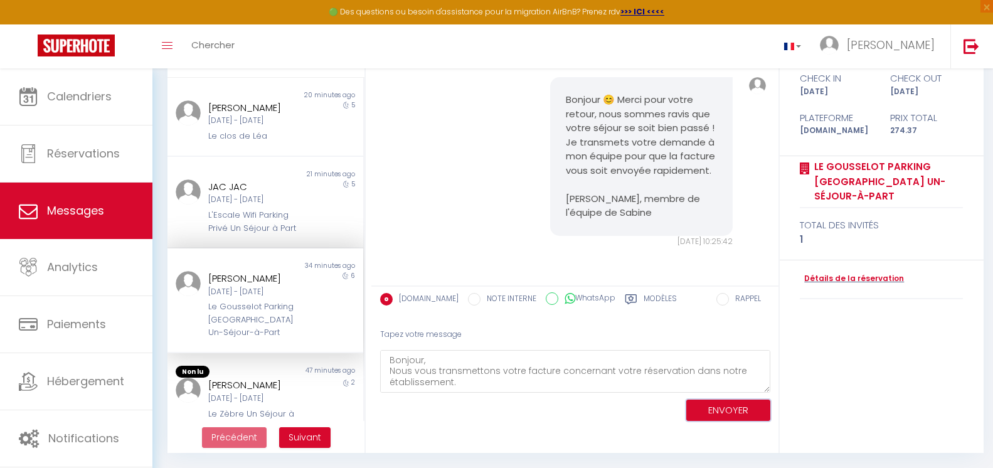
click at [737, 402] on button "ENVOYER" at bounding box center [728, 411] width 84 height 22
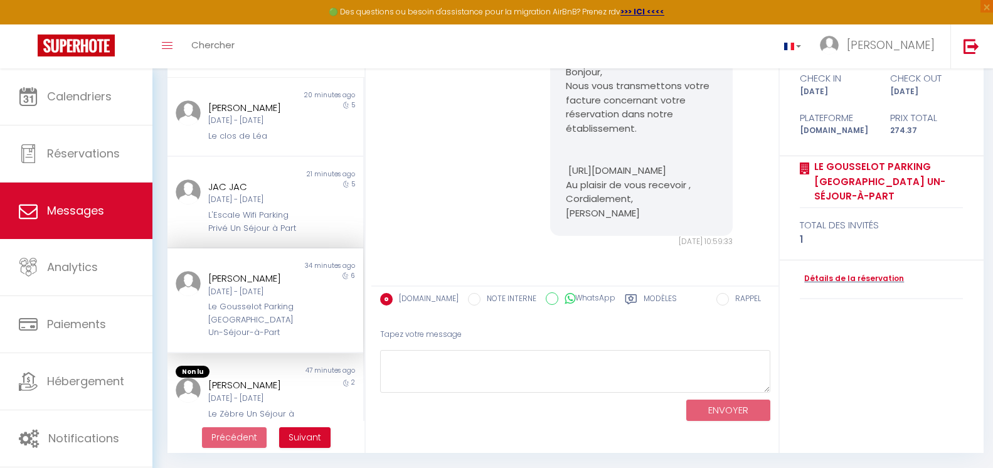
scroll to position [10213, 0]
click at [286, 393] on div "[PERSON_NAME]" at bounding box center [257, 385] width 98 height 15
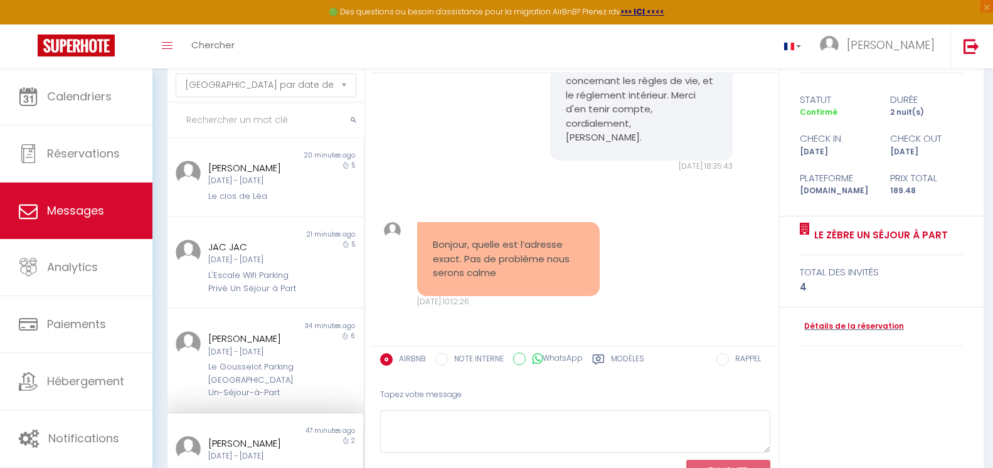
scroll to position [121, 0]
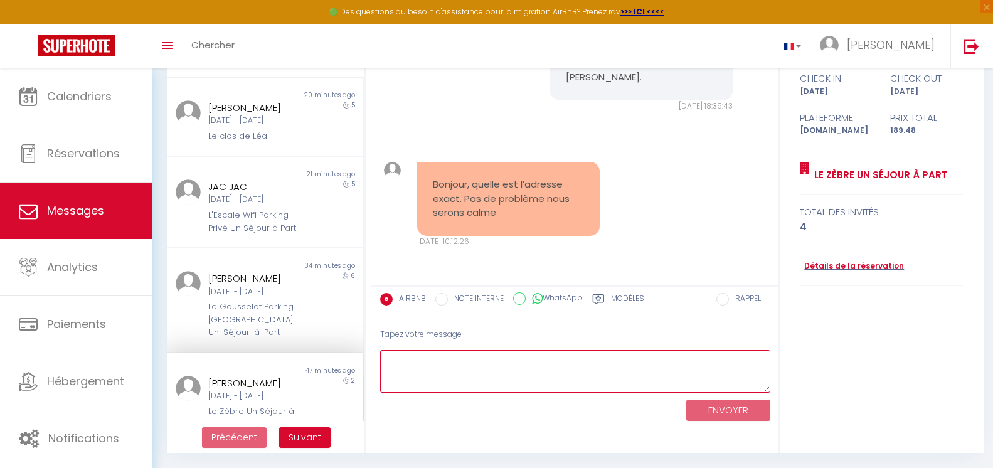
click at [520, 372] on textarea at bounding box center [575, 371] width 390 height 43
click at [615, 298] on label "Modèles" at bounding box center [627, 301] width 33 height 16
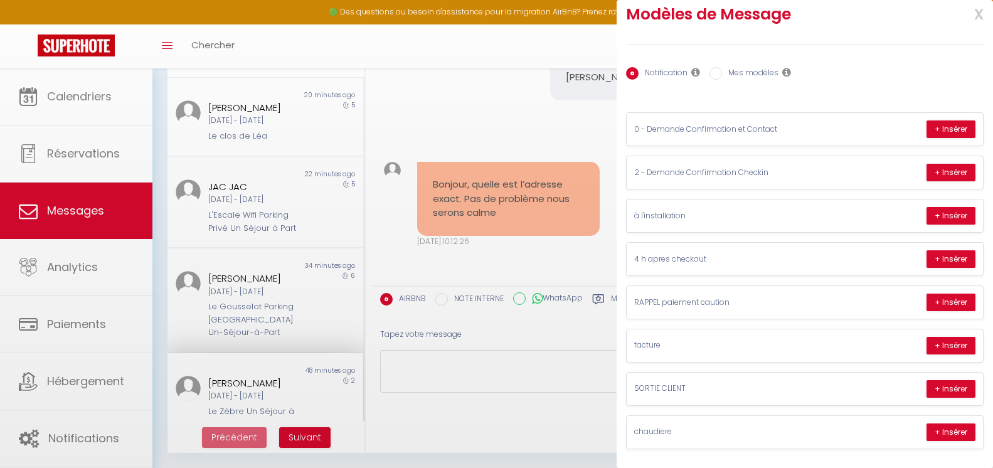
scroll to position [0, 0]
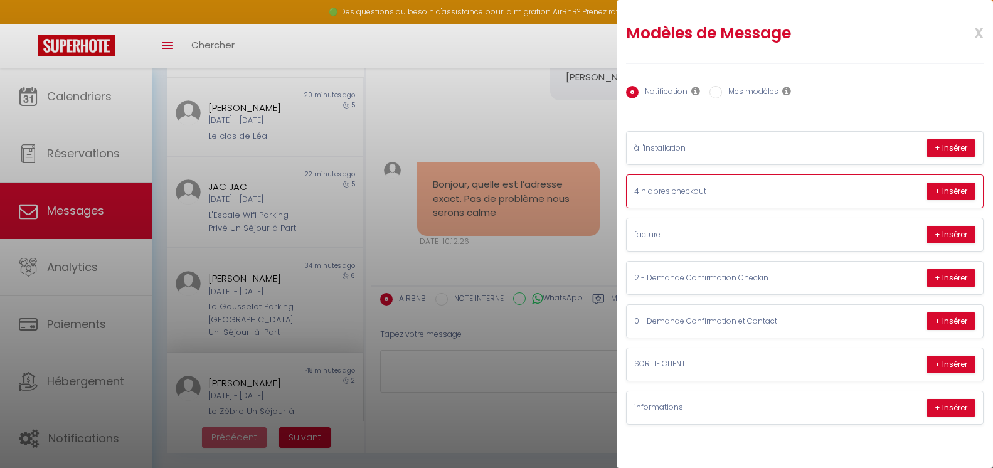
click at [772, 195] on p "4 h apres checkout" at bounding box center [728, 192] width 188 height 12
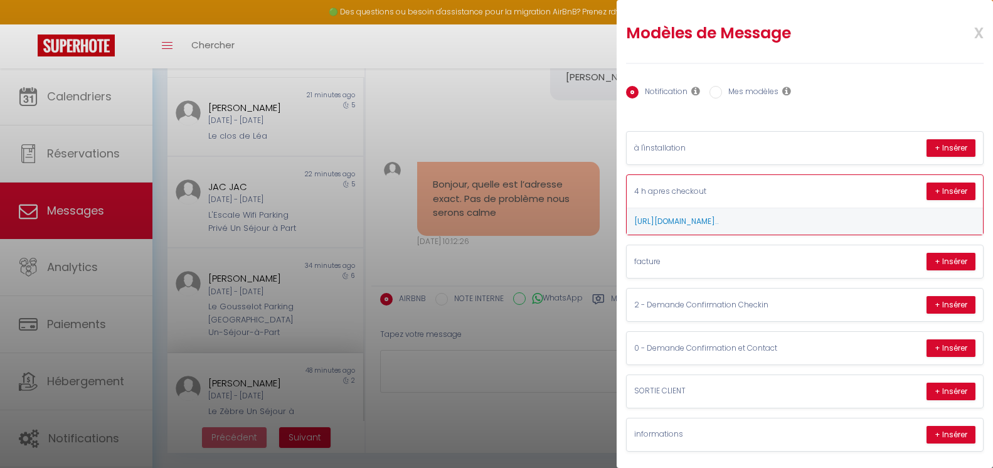
click at [760, 193] on p "4 h apres checkout" at bounding box center [728, 192] width 188 height 12
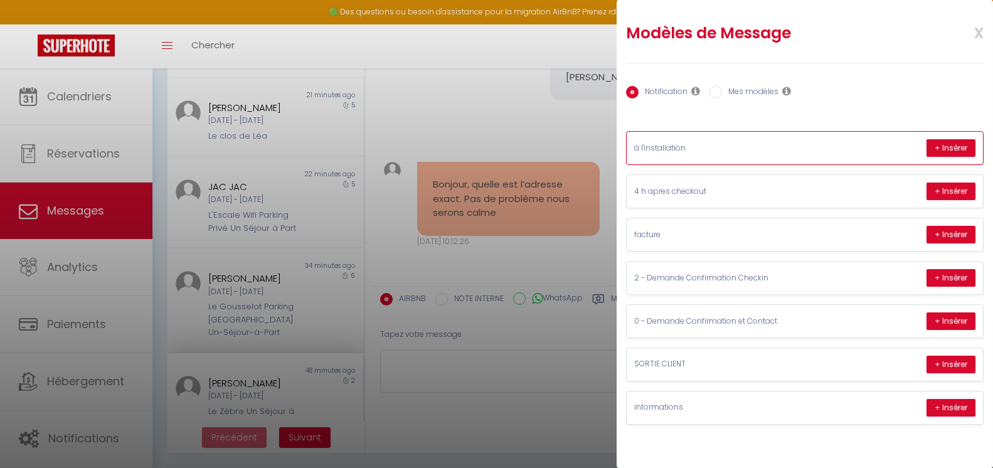
click at [749, 153] on p "à l'installation" at bounding box center [728, 148] width 188 height 12
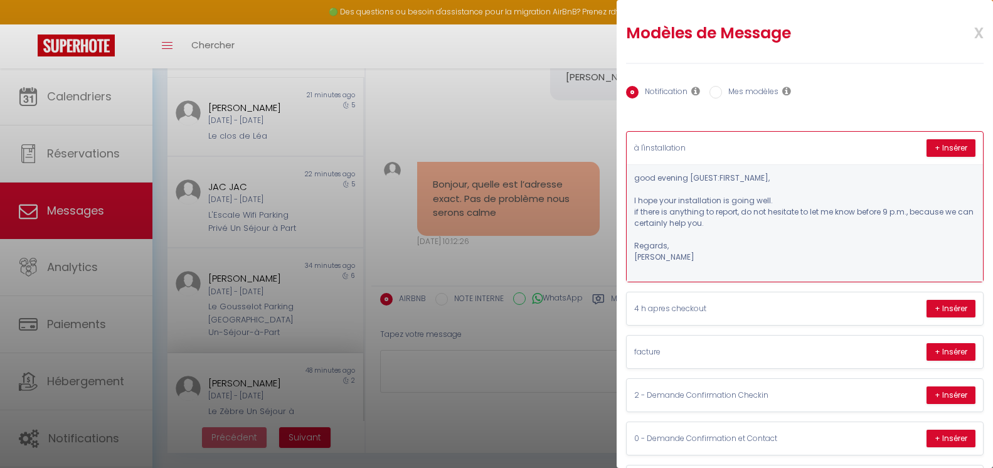
click at [752, 146] on p "à l'installation" at bounding box center [728, 148] width 188 height 12
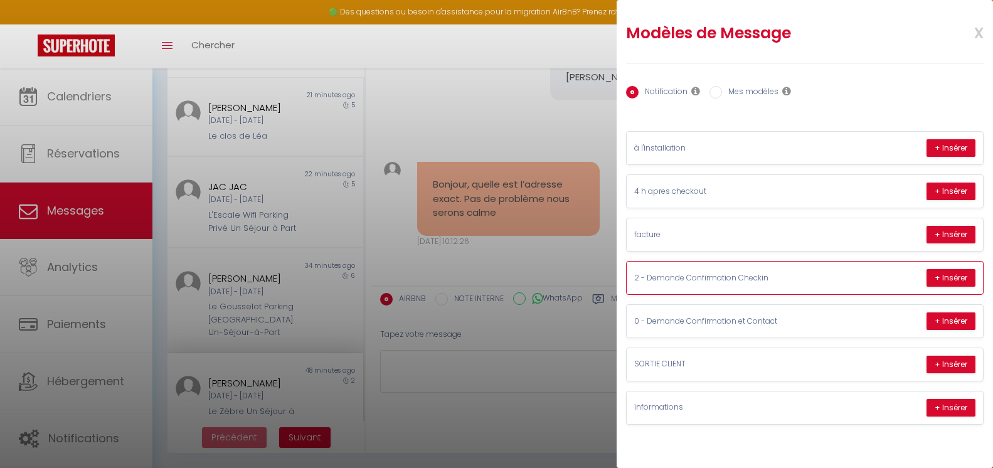
click at [743, 275] on p "2 - Demande Confirmation Checkin" at bounding box center [728, 278] width 188 height 12
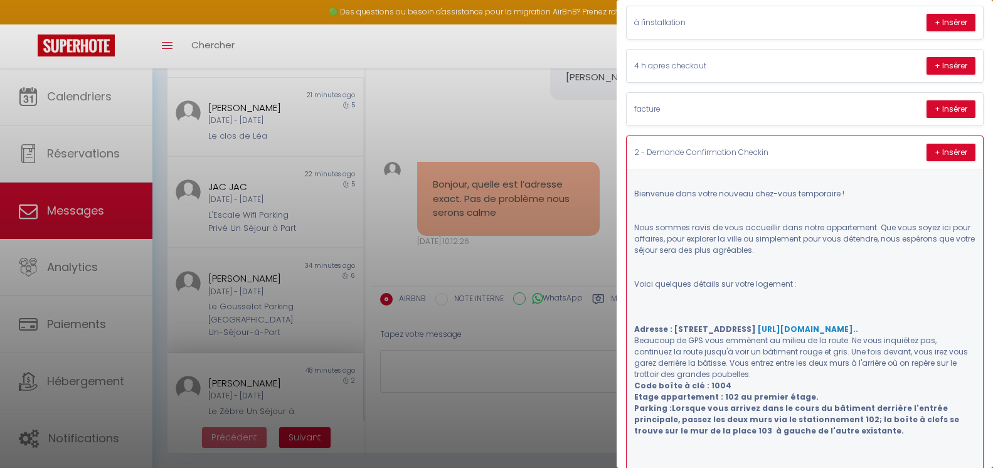
scroll to position [188, 0]
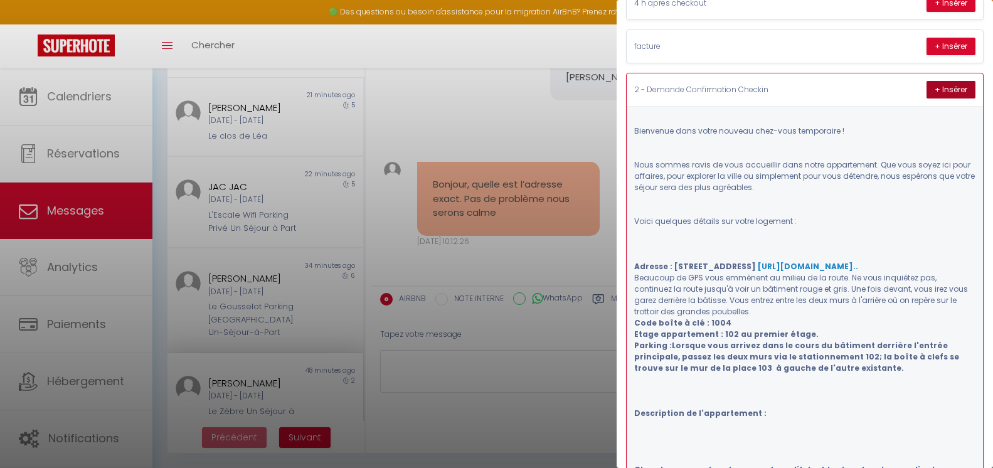
click at [939, 88] on button "+ Insérer" at bounding box center [950, 90] width 49 height 18
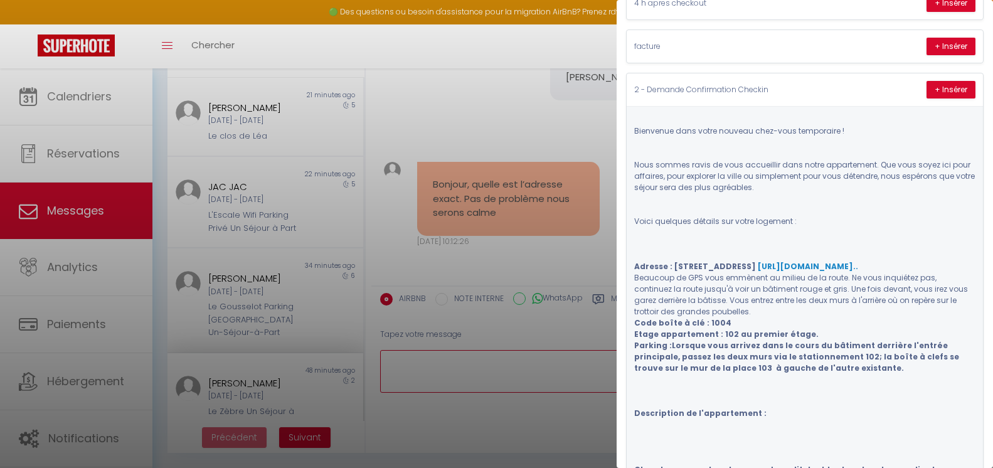
type textarea "Bienvenue dans votre nouveau chez-vous temporaire ! Nous sommes ravis de vous a…"
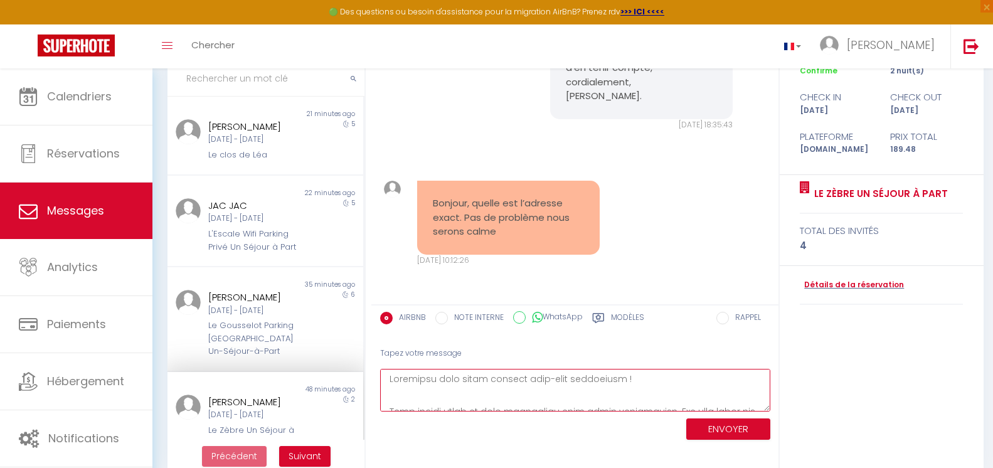
scroll to position [121, 0]
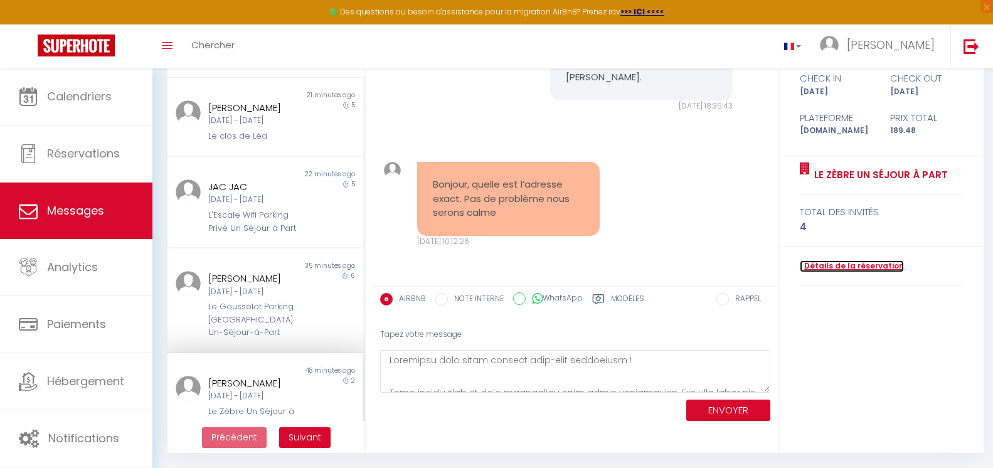
click at [852, 270] on link "Détails de la réservation" at bounding box center [852, 266] width 104 height 12
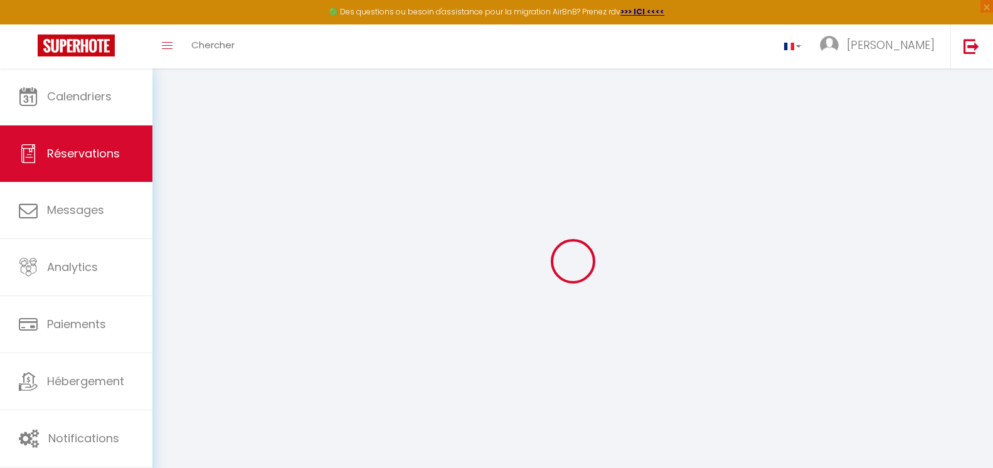
type input "Laurent"
type input "Schoenauer"
type input "zvraiksm2rumbsgoz2htsn7xommn@reply.superhote.com"
type input "laurentschoenauer@msn.com"
type input "+33663882660"
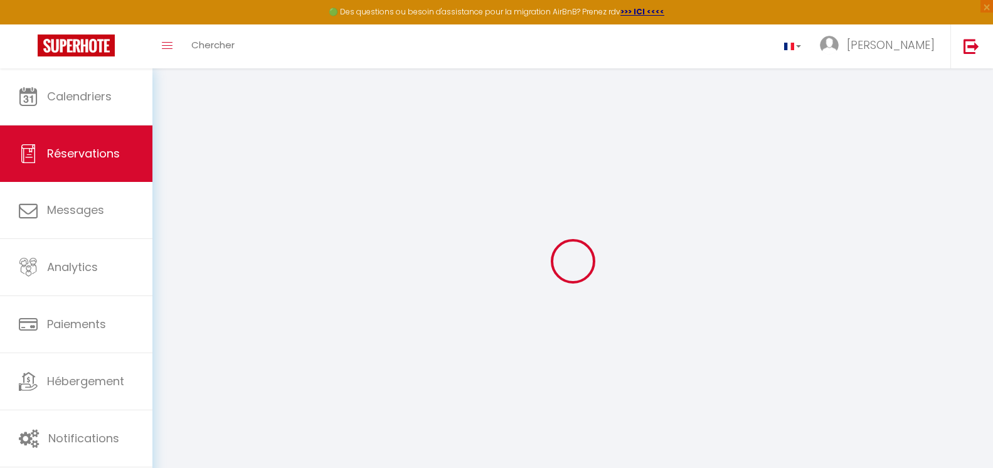
type input "+33663882660"
select select
type input "34.35"
select select "48626"
select select "1"
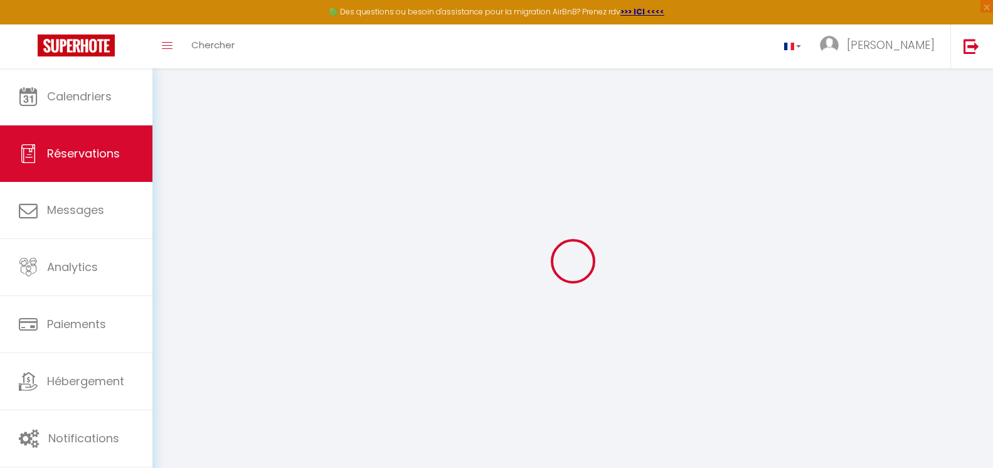
select select
type input "2"
select select "12"
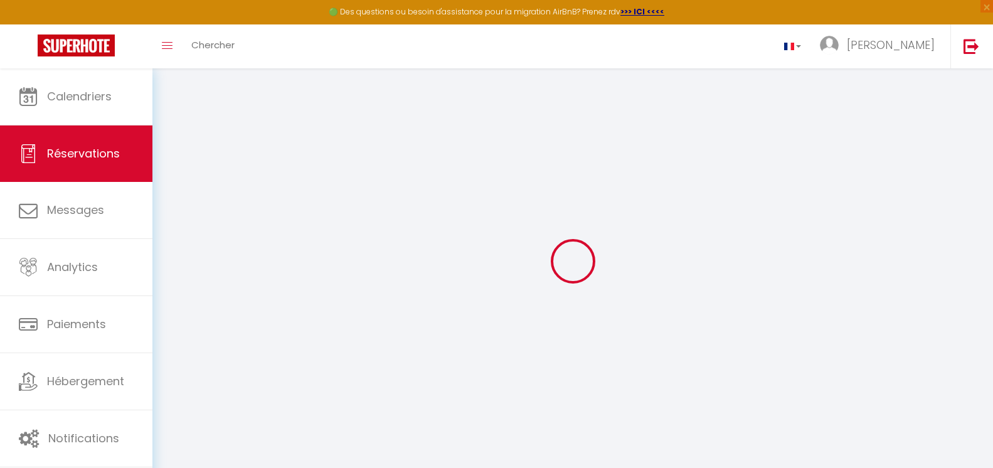
select select
type input "154"
checkbox input "false"
select select "1"
type input "0"
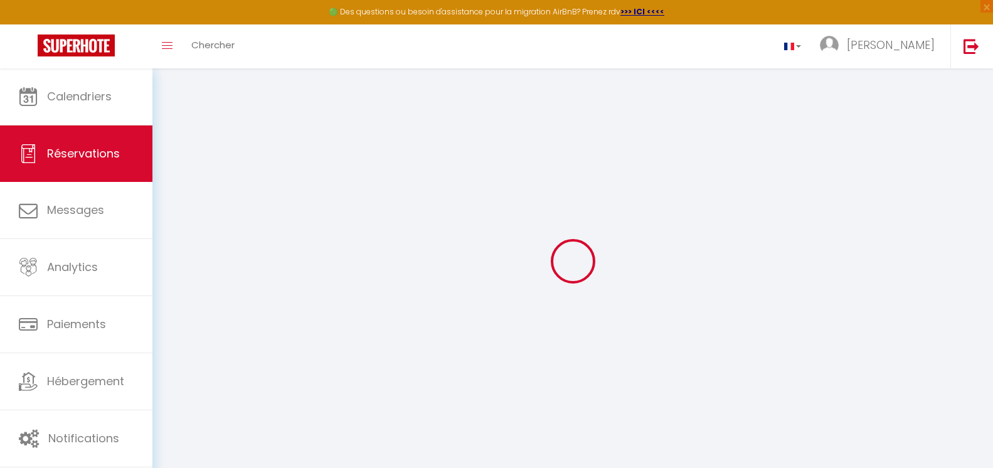
type input "0"
select select
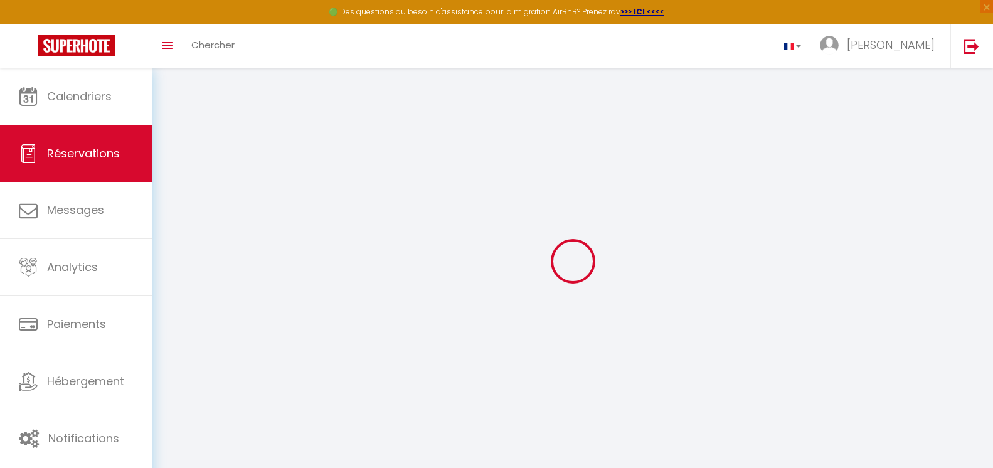
select select "15"
checkbox input "false"
select select
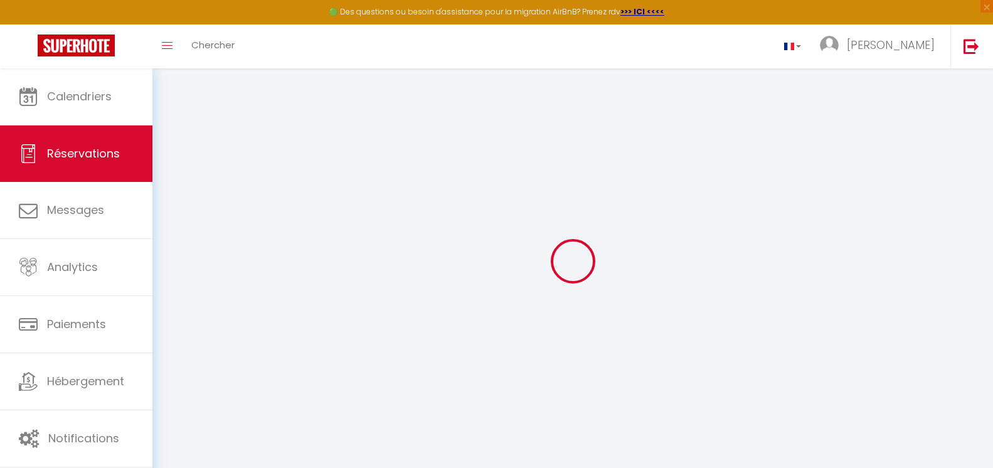
checkbox input "false"
select select
checkbox input "false"
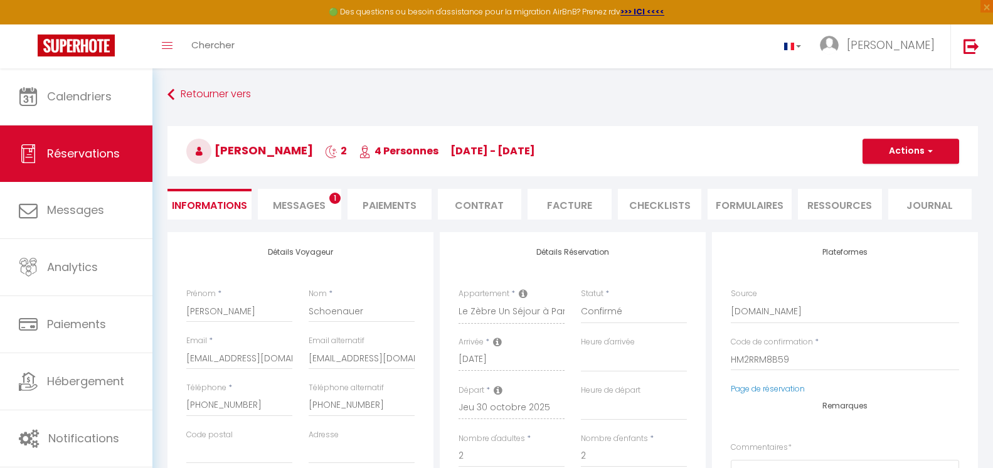
select select
checkbox input "false"
type textarea "Ras"
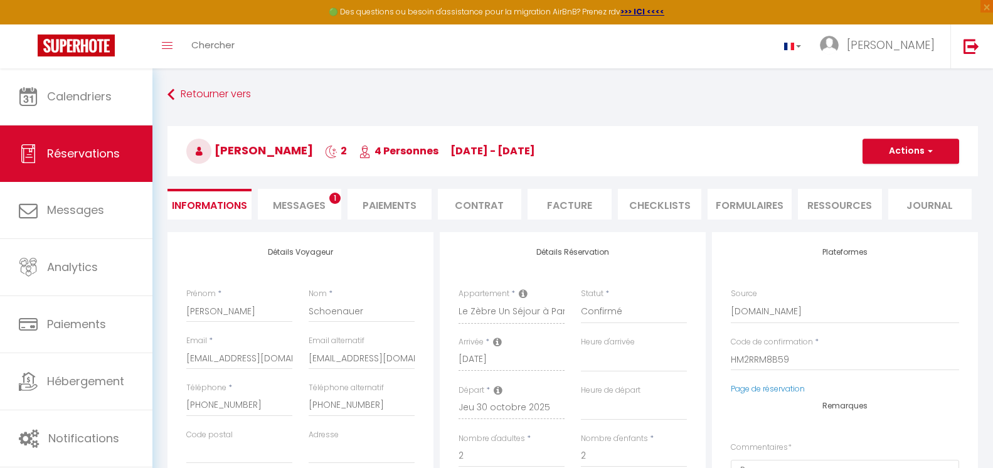
select select
type input "30"
type input "5.48"
select select
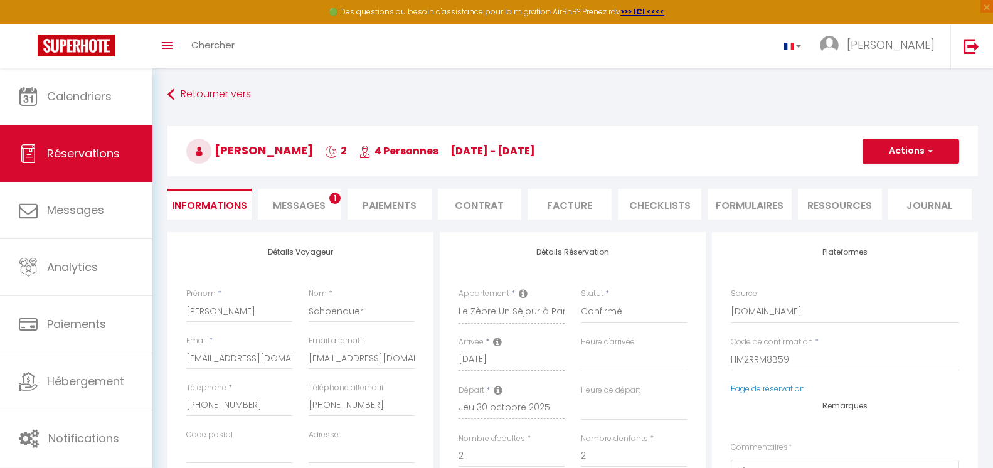
checkbox input "false"
select select
checkbox input "false"
select select "17:00"
select select "10:00"
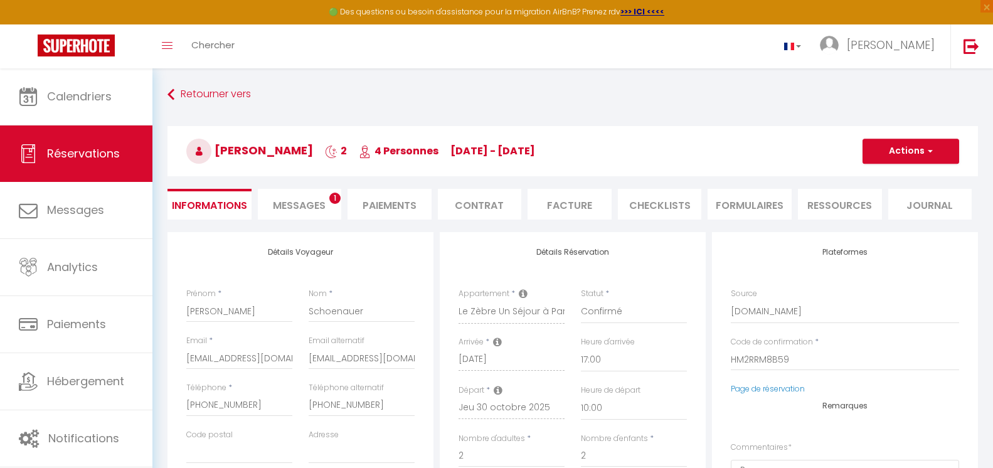
scroll to position [31, 0]
click at [285, 205] on span "Messages" at bounding box center [299, 205] width 53 height 14
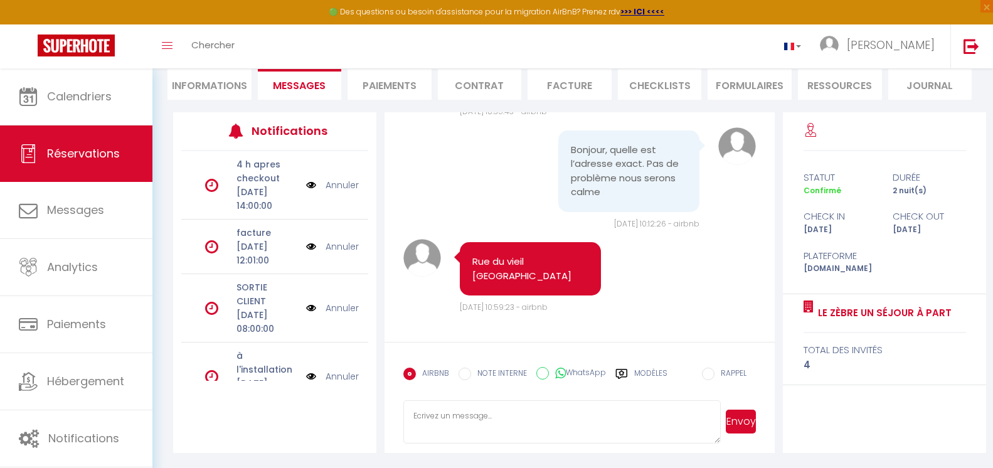
scroll to position [1932, 0]
click at [525, 426] on textarea at bounding box center [561, 422] width 317 height 44
type textarea "Les informations pour votre arrivée en tout autonomie seront envoyé le jour J v…"
click at [738, 426] on button "Envoyer" at bounding box center [741, 422] width 30 height 24
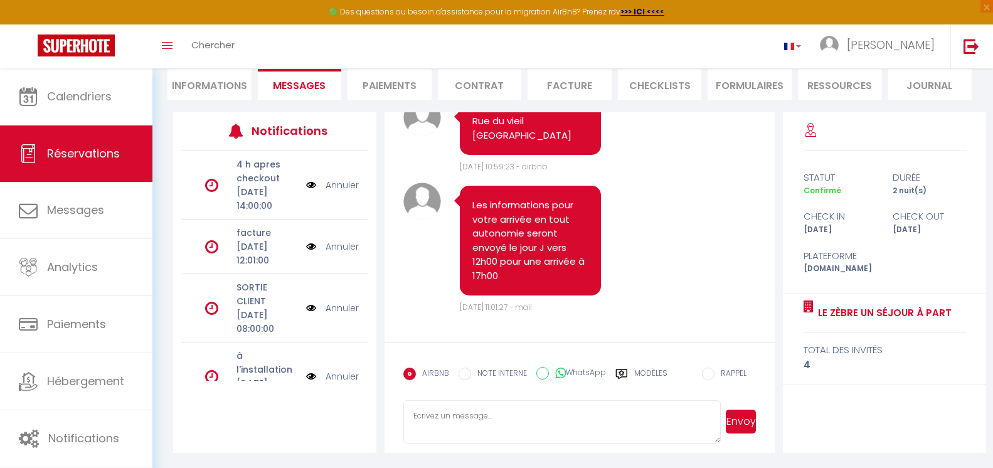
scroll to position [2072, 0]
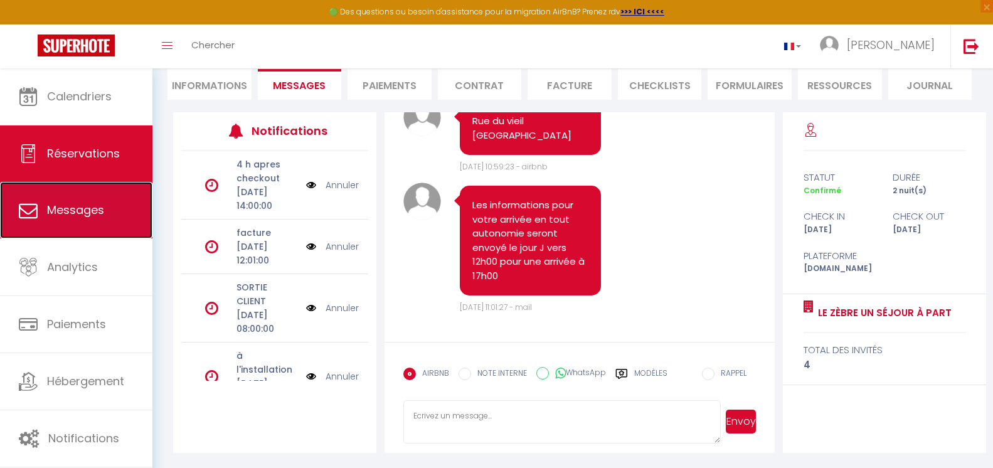
click at [51, 201] on link "Messages" at bounding box center [76, 210] width 152 height 56
select select "message"
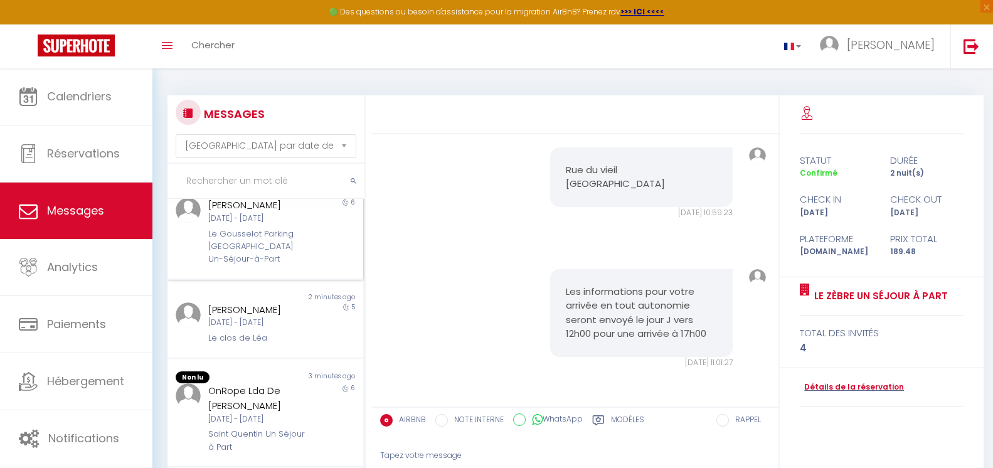
scroll to position [125, 0]
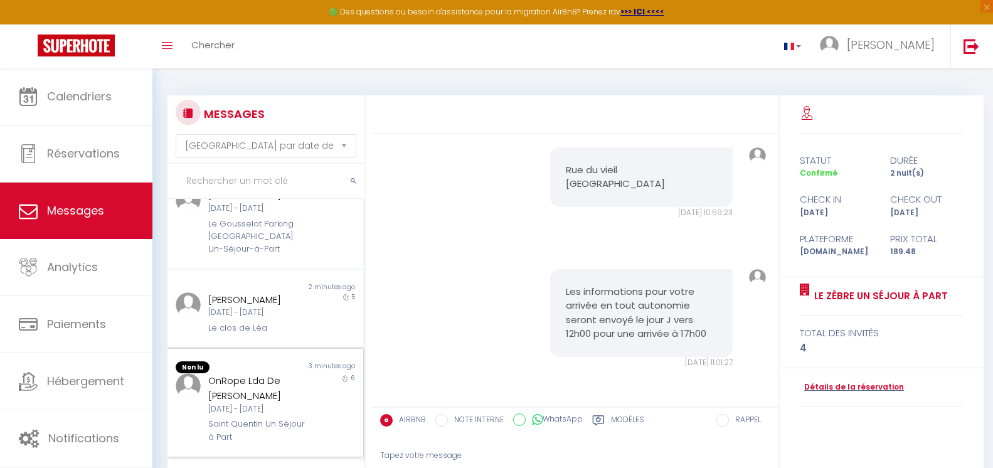
click at [280, 403] on div "OnRope Lda De [PERSON_NAME]" at bounding box center [257, 387] width 98 height 29
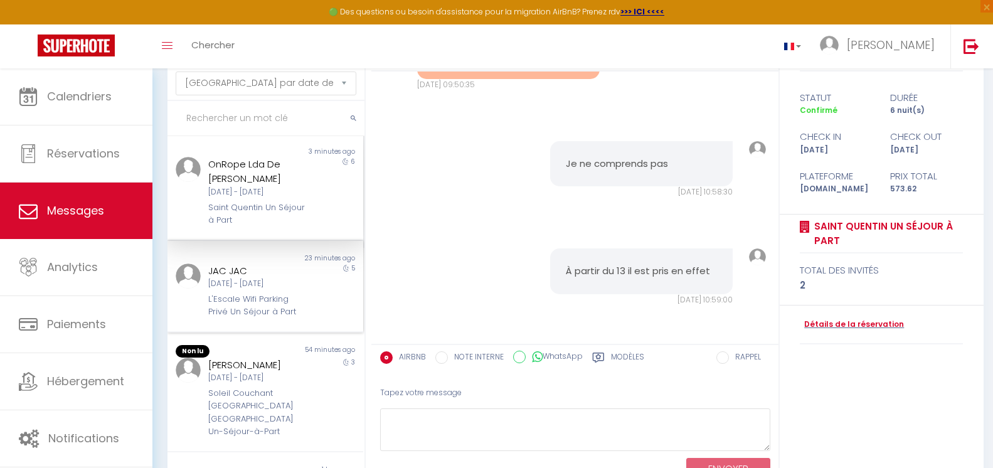
scroll to position [314, 0]
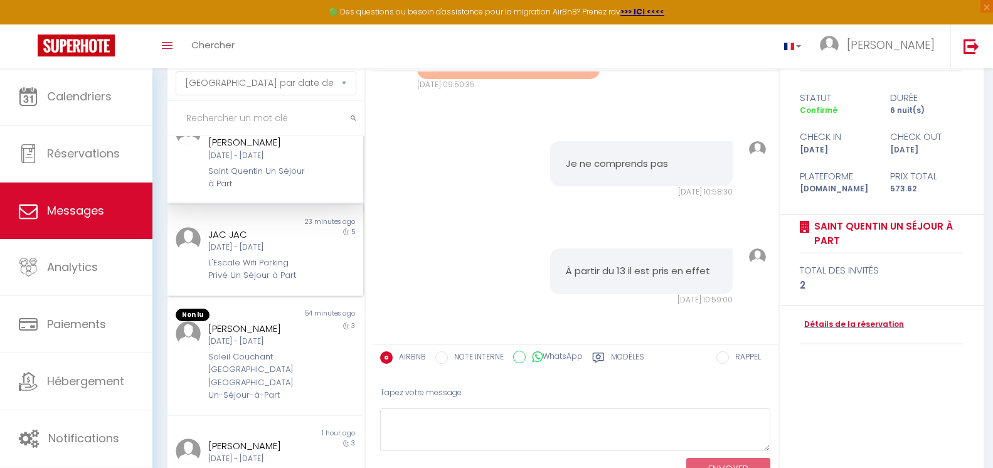
click at [292, 364] on div "[PERSON_NAME][DATE] - [DATE] Soleil Couchant [GEOGRAPHIC_DATA] [GEOGRAPHIC_DATA…" at bounding box center [257, 361] width 114 height 81
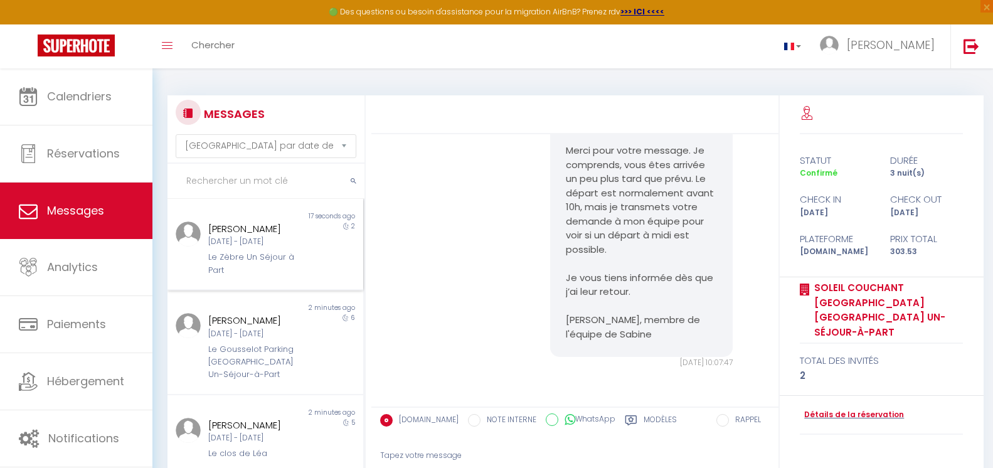
click at [291, 266] on div "Le Zèbre Un Séjour à Part" at bounding box center [257, 264] width 98 height 26
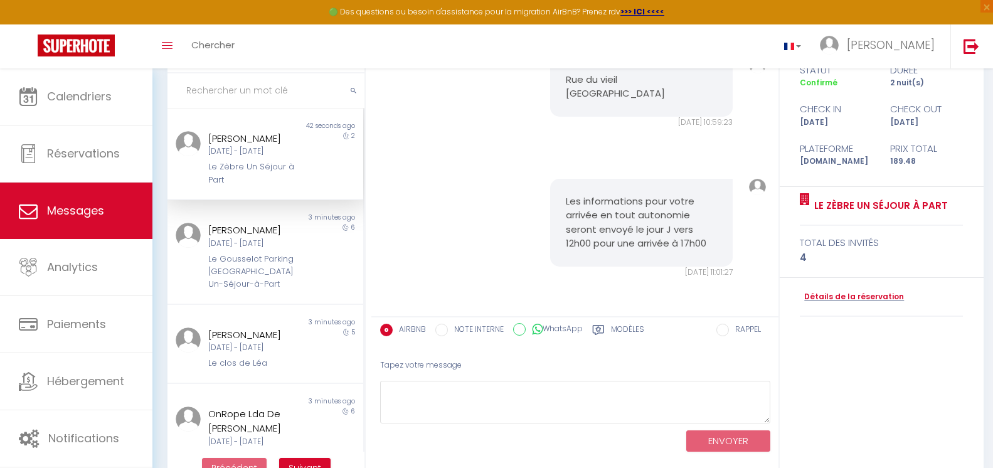
scroll to position [121, 0]
